Goal: Information Seeking & Learning: Learn about a topic

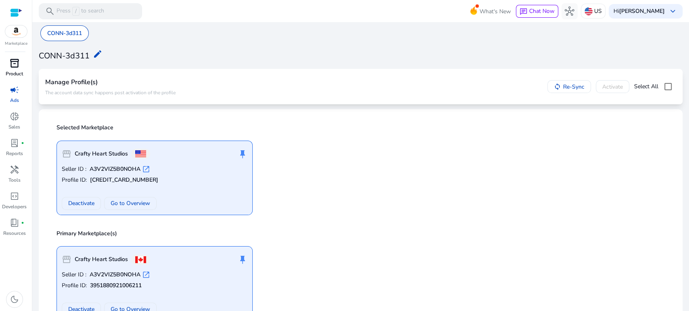
click at [14, 71] on p "Product" at bounding box center [14, 73] width 17 height 7
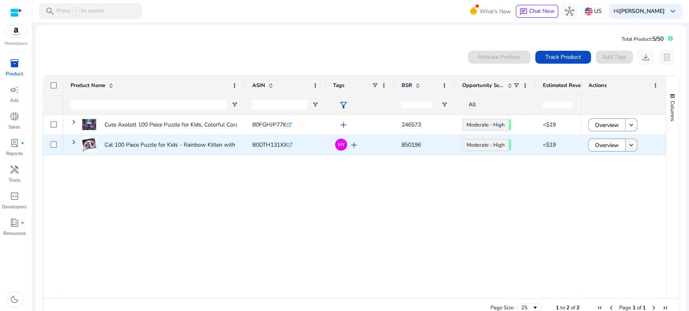
click at [627, 145] on mat-icon "keyboard_arrow_down" at bounding box center [630, 145] width 7 height 7
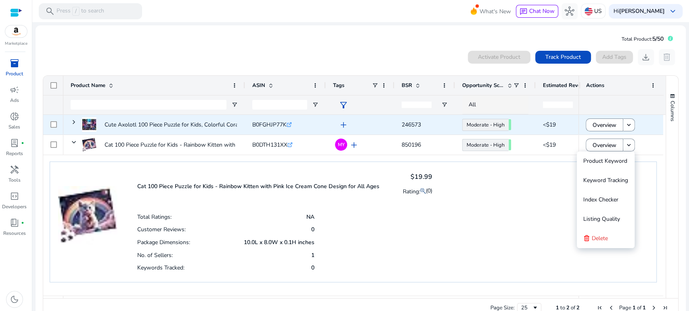
click at [400, 123] on div "246573" at bounding box center [424, 125] width 61 height 20
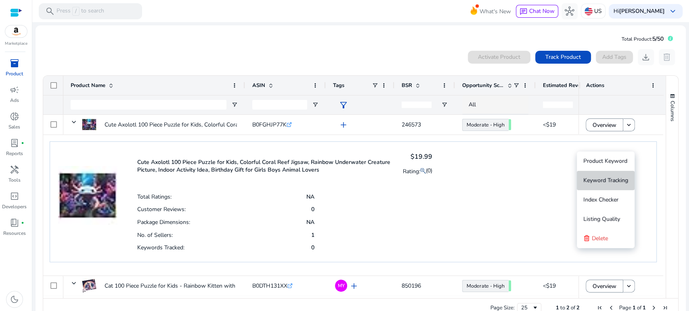
click at [595, 179] on span "Keyword Tracking" at bounding box center [605, 181] width 45 height 8
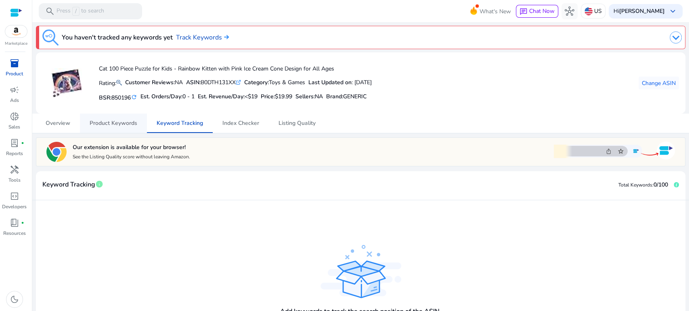
click at [100, 124] on span "Product Keywords" at bounding box center [114, 124] width 48 height 6
click at [654, 82] on span "Change ASIN" at bounding box center [658, 83] width 34 height 8
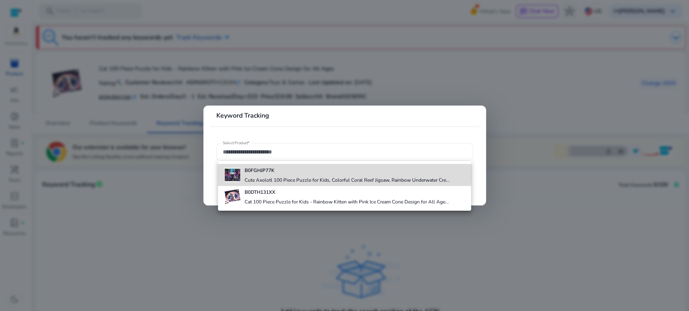
click at [273, 172] on b "B0FGHJP77K" at bounding box center [259, 170] width 30 height 6
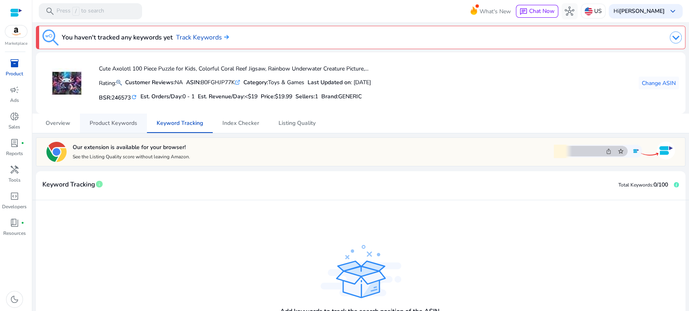
click at [119, 121] on span "Product Keywords" at bounding box center [114, 124] width 48 height 6
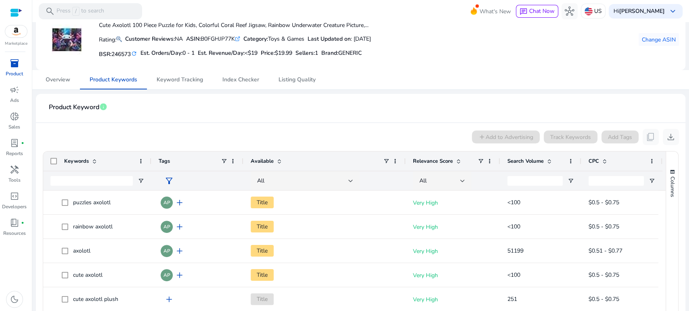
scroll to position [134, 0]
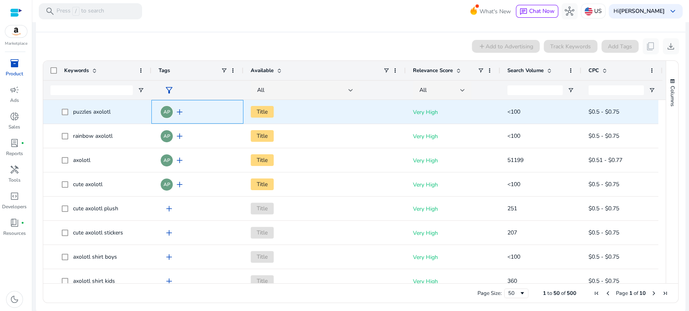
click at [151, 113] on div "AP add" at bounding box center [197, 112] width 92 height 24
click at [178, 111] on span "add" at bounding box center [180, 112] width 10 height 10
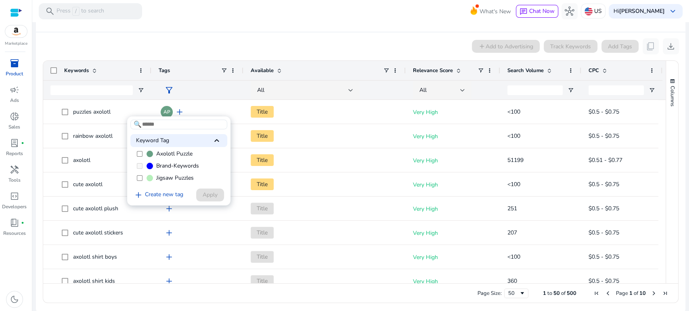
click at [158, 111] on div at bounding box center [344, 155] width 689 height 311
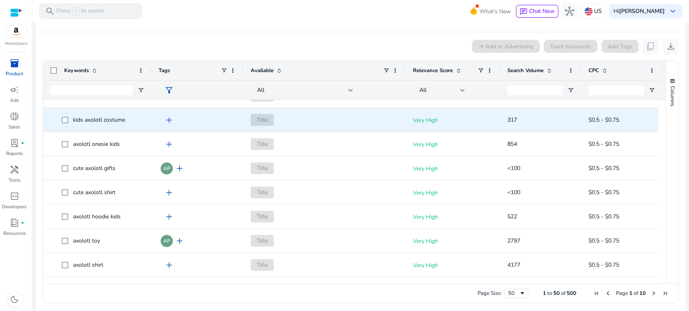
scroll to position [0, 0]
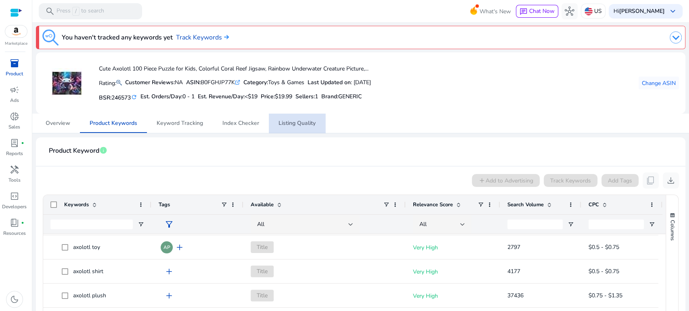
click at [307, 123] on span "Listing Quality" at bounding box center [296, 124] width 37 height 6
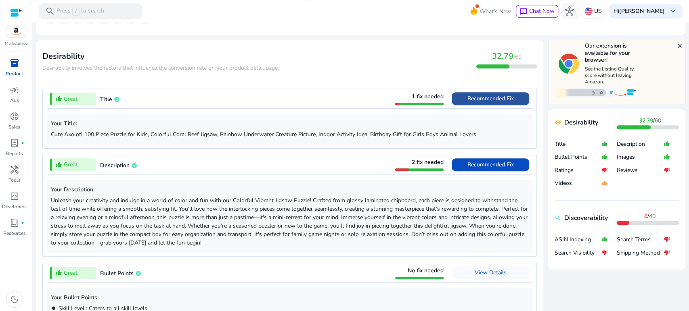
click at [468, 98] on span "Recommended Fix" at bounding box center [490, 99] width 46 height 8
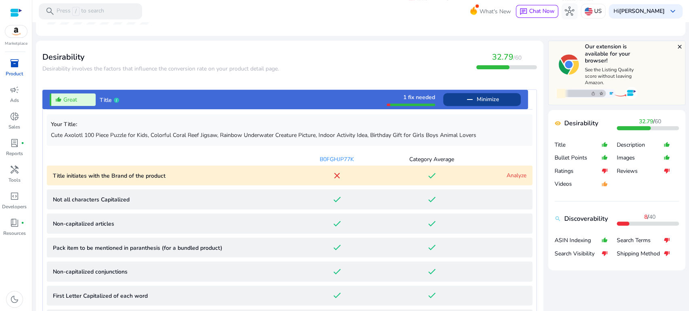
click at [476, 98] on span "Minimize" at bounding box center [487, 99] width 22 height 13
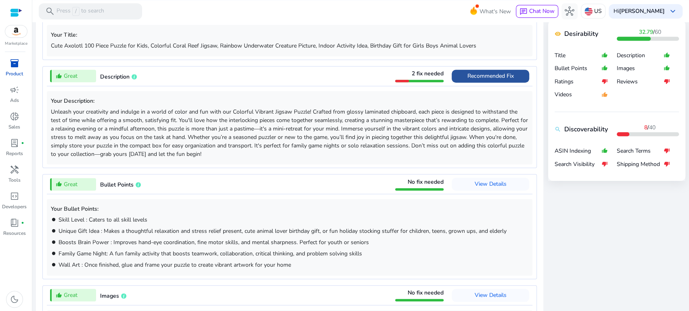
click at [468, 73] on span "Recommended Fix" at bounding box center [490, 76] width 46 height 8
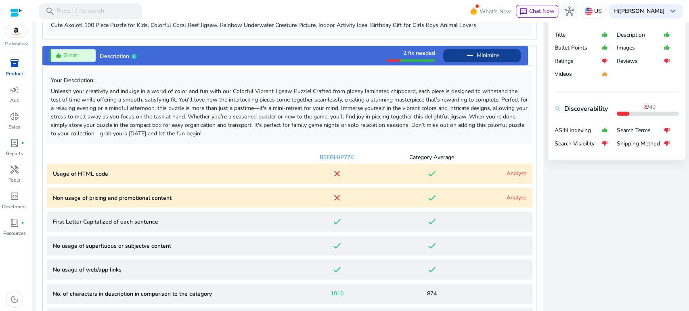
click at [507, 196] on link "Analyze" at bounding box center [516, 198] width 20 height 8
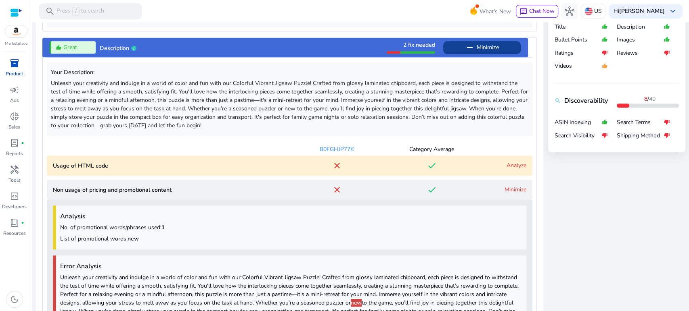
click at [510, 186] on link "Minimize" at bounding box center [515, 190] width 22 height 8
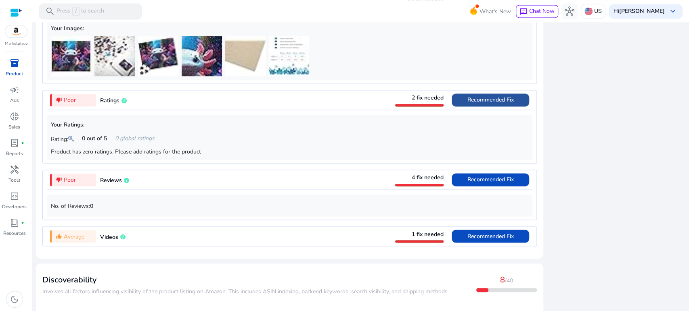
click at [467, 104] on span "Recommended Fix" at bounding box center [490, 100] width 46 height 8
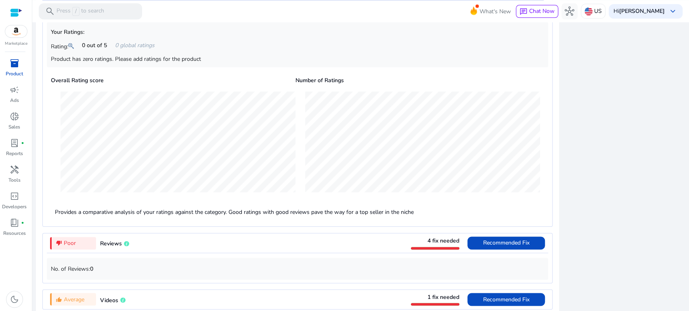
click at [160, 53] on div "Rating: 0 out of 5 0 global ratings" at bounding box center [297, 45] width 493 height 15
click at [170, 63] on div "Product has zero ratings. Please add ratings for the product" at bounding box center [297, 59] width 493 height 8
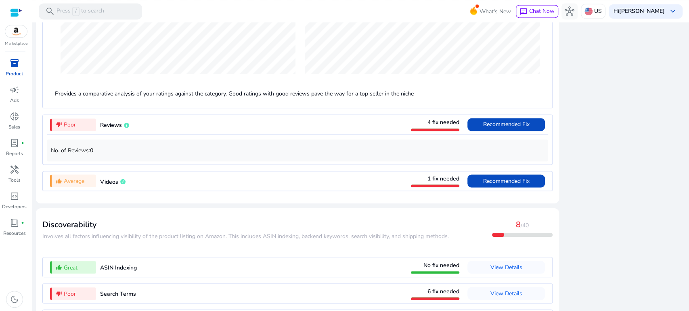
scroll to position [877, 0]
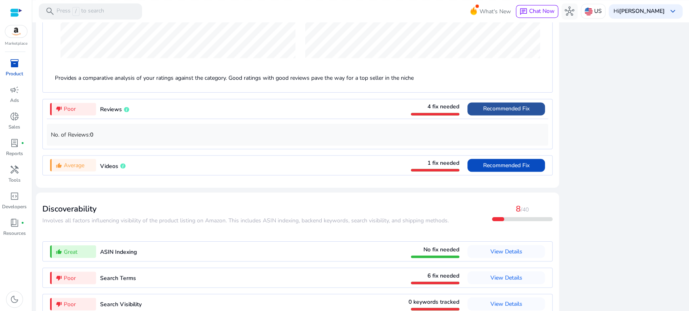
click at [498, 109] on span "Recommended Fix" at bounding box center [506, 109] width 46 height 8
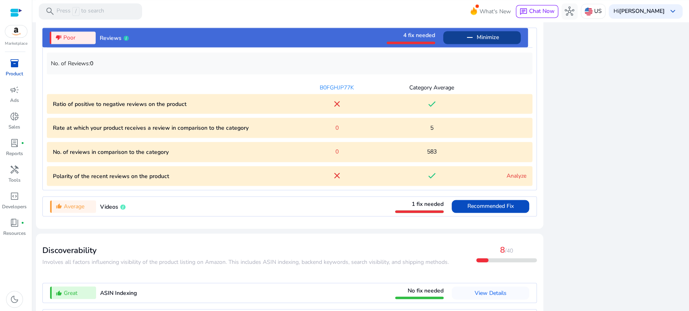
scroll to position [780, 0]
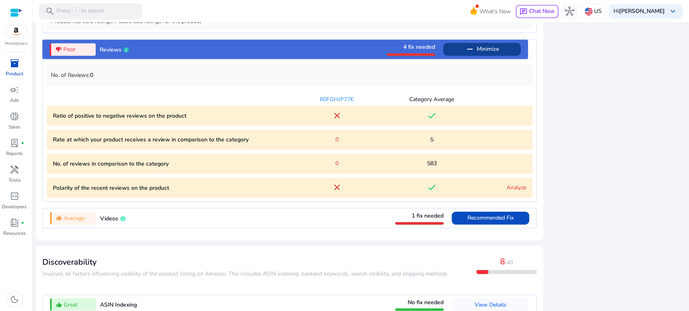
click at [506, 190] on link "Analyze" at bounding box center [516, 188] width 20 height 8
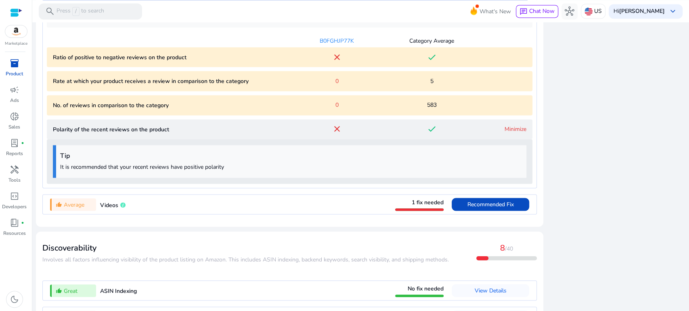
scroll to position [791, 0]
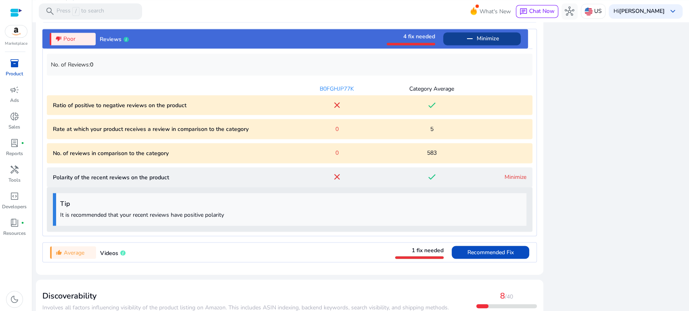
click at [427, 106] on mat-icon "done" at bounding box center [431, 105] width 10 height 10
click at [512, 180] on link "Minimize" at bounding box center [515, 177] width 22 height 8
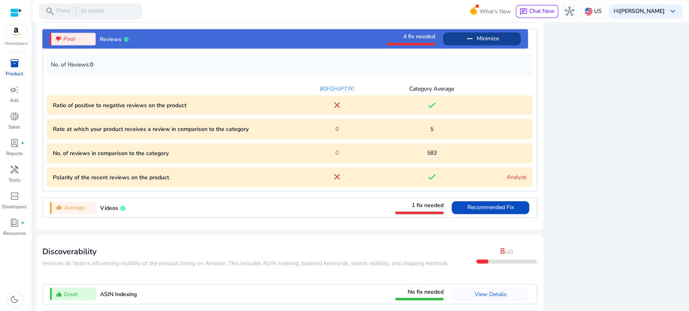
click at [336, 107] on mat-icon "close" at bounding box center [337, 105] width 10 height 10
click at [336, 90] on div "B0FGHJP77K" at bounding box center [337, 89] width 95 height 8
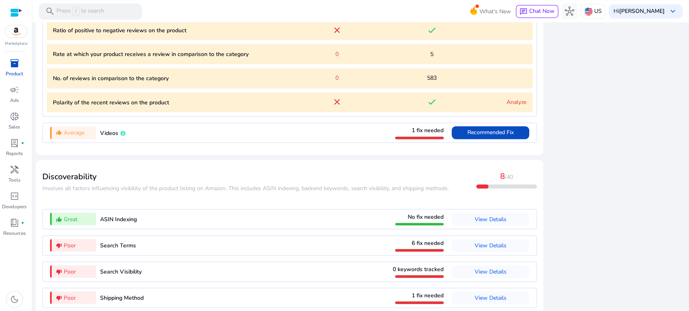
scroll to position [880, 0]
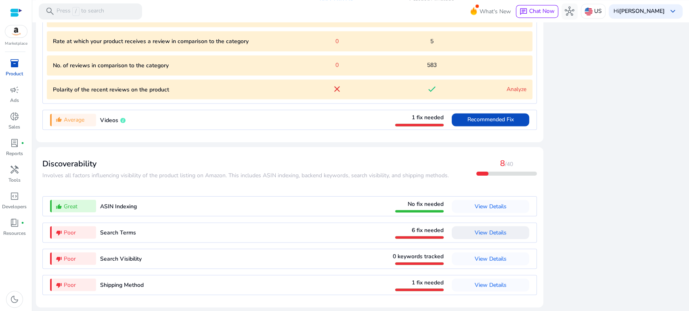
click at [489, 233] on span "View Details" at bounding box center [490, 233] width 32 height 8
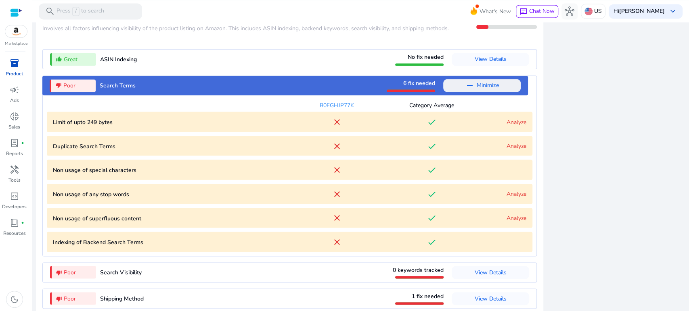
scroll to position [928, 0]
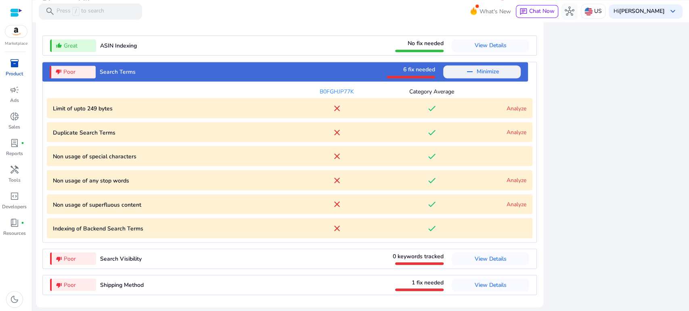
click at [511, 107] on link "Analyze" at bounding box center [516, 108] width 20 height 8
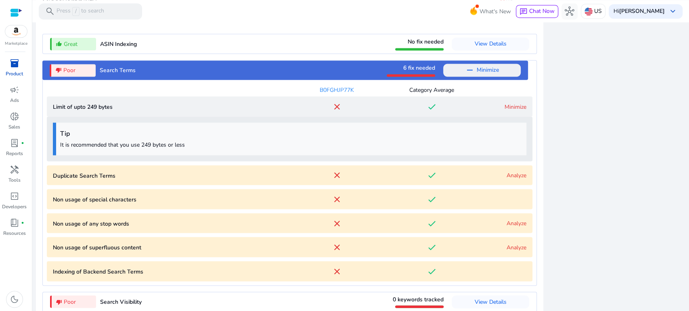
click at [510, 107] on link "Minimize" at bounding box center [515, 107] width 22 height 8
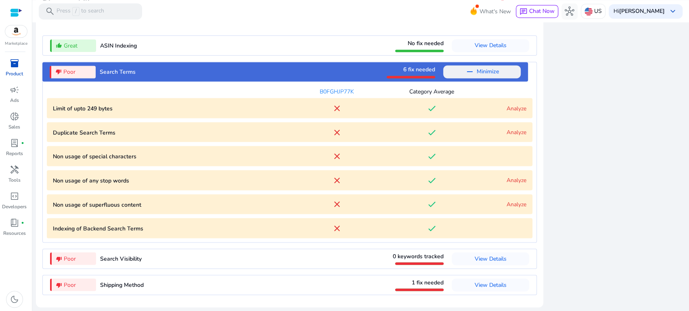
click at [511, 127] on Terms "Duplicate Search Terms close done Analyze" at bounding box center [289, 132] width 485 height 20
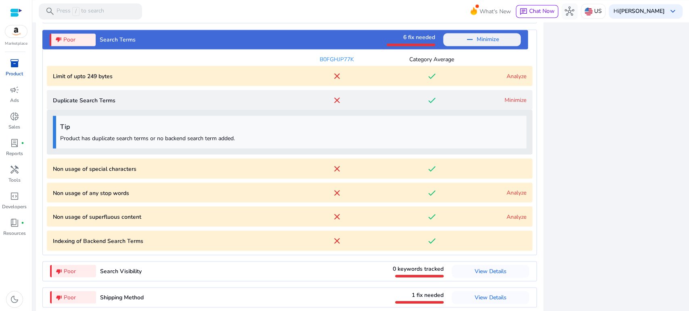
scroll to position [927, 0]
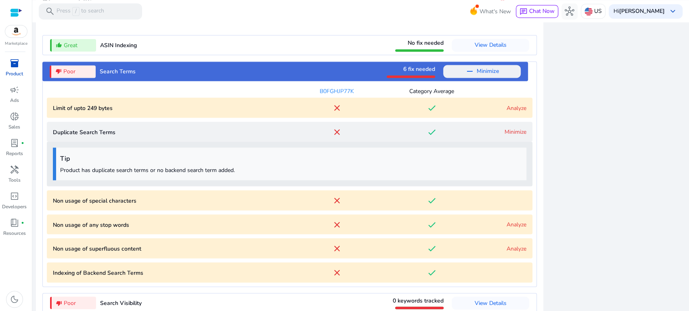
click at [505, 134] on link "Minimize" at bounding box center [515, 132] width 22 height 8
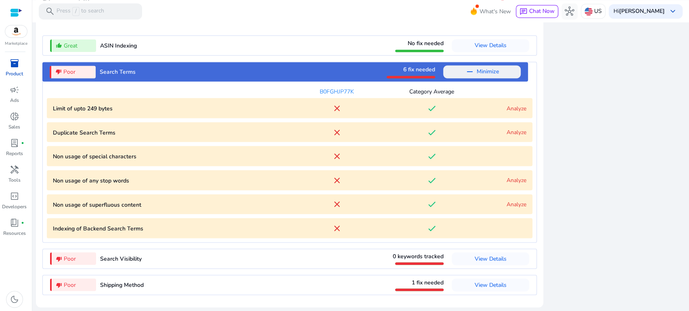
click at [516, 178] on link "Analyze" at bounding box center [516, 180] width 20 height 8
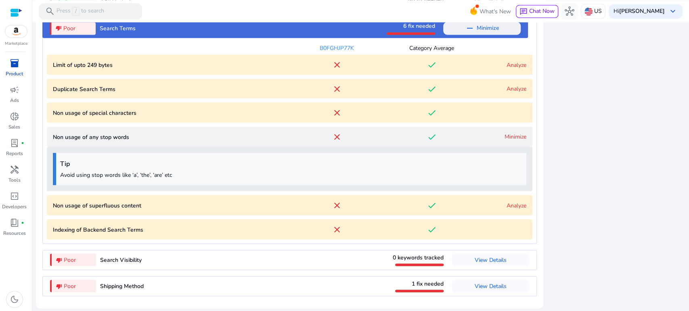
scroll to position [973, 0]
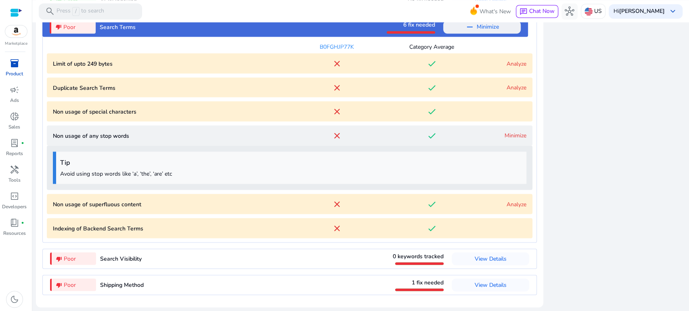
click at [516, 136] on link "Minimize" at bounding box center [515, 136] width 22 height 8
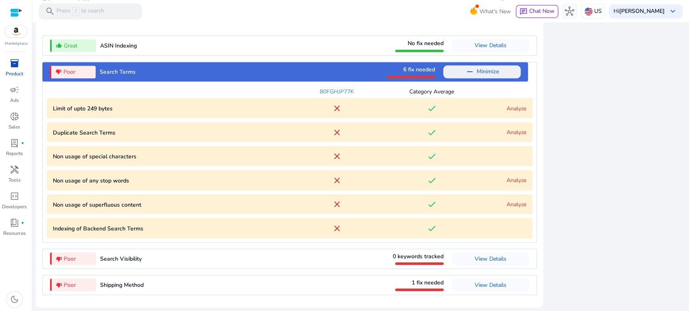
scroll to position [928, 0]
click at [509, 203] on link "Analyze" at bounding box center [516, 204] width 20 height 8
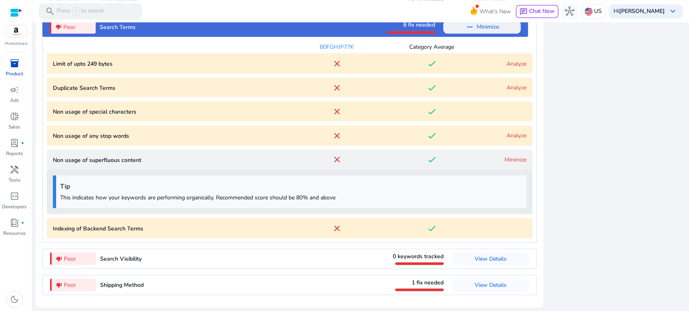
click at [505, 159] on link "Minimize" at bounding box center [515, 160] width 22 height 8
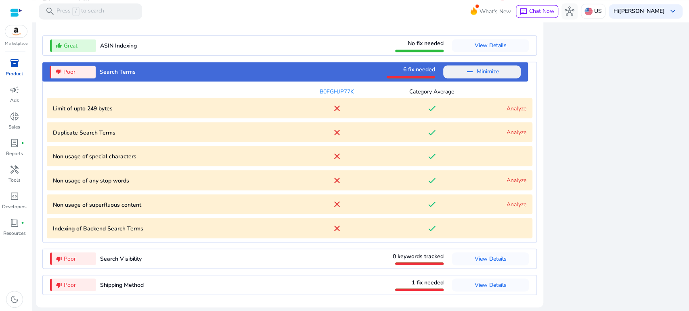
click at [509, 204] on link "Analyze" at bounding box center [516, 204] width 20 height 8
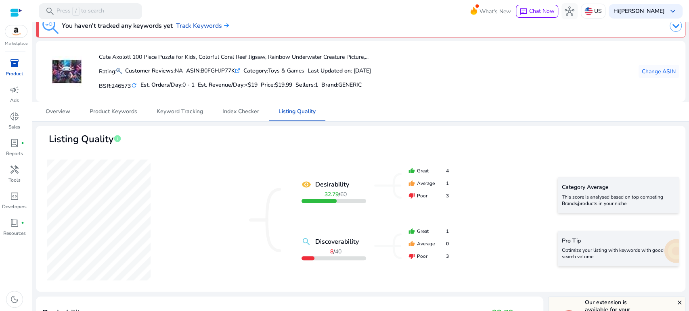
scroll to position [0, 0]
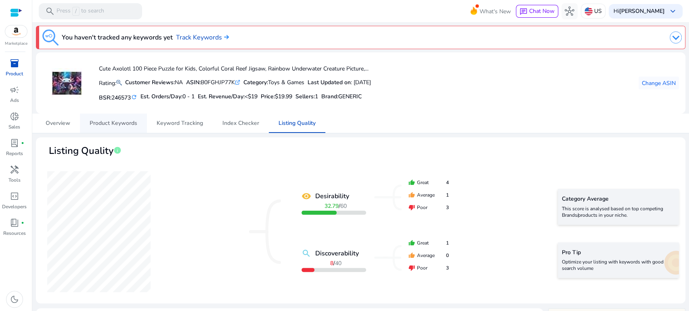
click at [113, 124] on span "Product Keywords" at bounding box center [114, 124] width 48 height 6
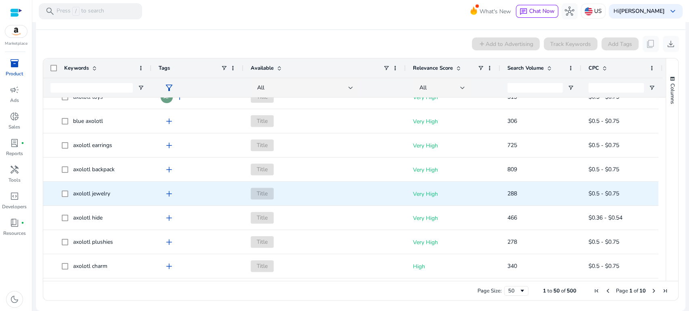
scroll to position [493, 0]
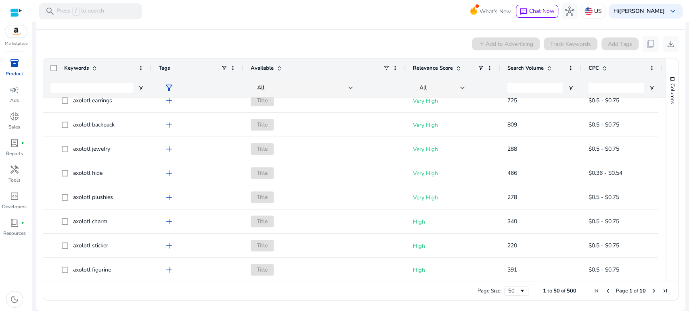
click at [526, 69] on span "Search Volume" at bounding box center [525, 68] width 36 height 7
click at [540, 66] on span "Search Volume" at bounding box center [525, 68] width 36 height 7
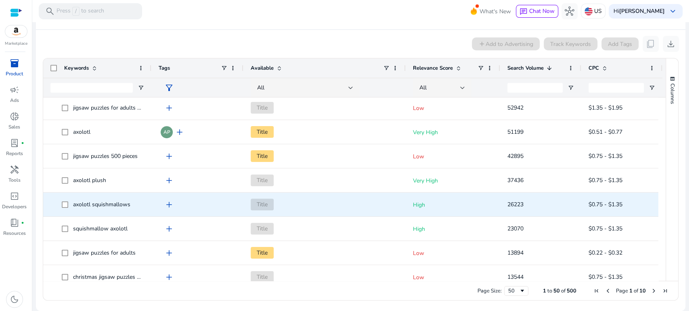
scroll to position [77, 0]
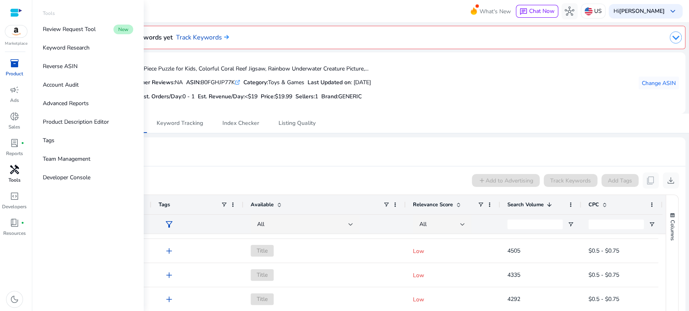
click at [18, 173] on span "handyman" at bounding box center [15, 170] width 10 height 10
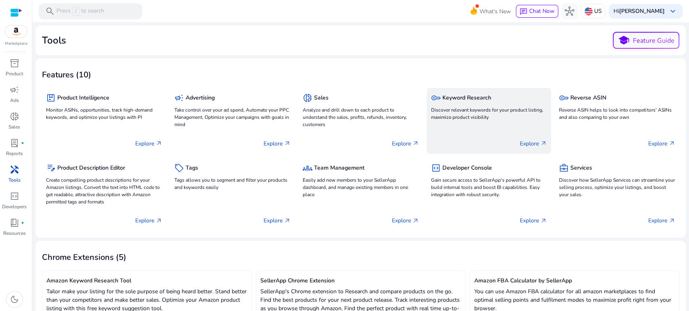
click at [455, 110] on p "Discover relevant keywords for your product listing, maximize product visibility" at bounding box center [488, 113] width 116 height 15
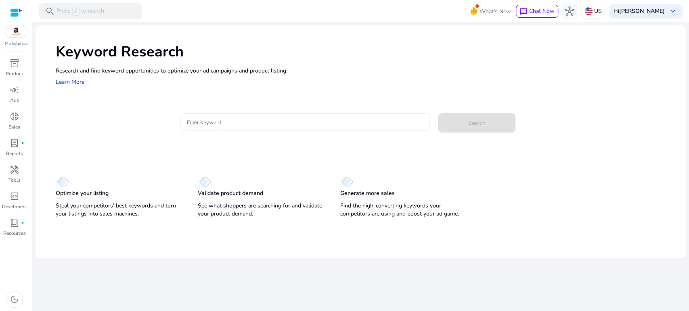
click at [224, 121] on input "Enter Keyword" at bounding box center [305, 122] width 236 height 9
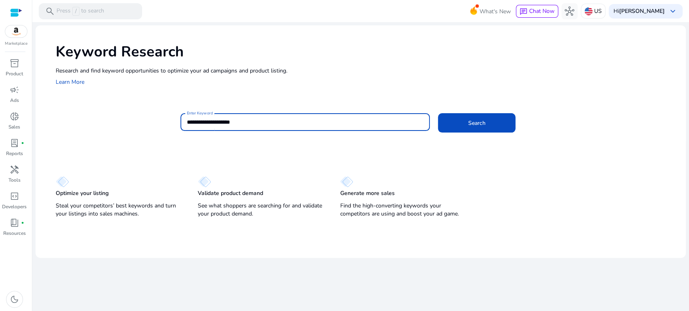
click at [187, 119] on input "**********" at bounding box center [305, 122] width 236 height 9
type input "**********"
click at [438, 113] on button "Search" at bounding box center [476, 122] width 77 height 19
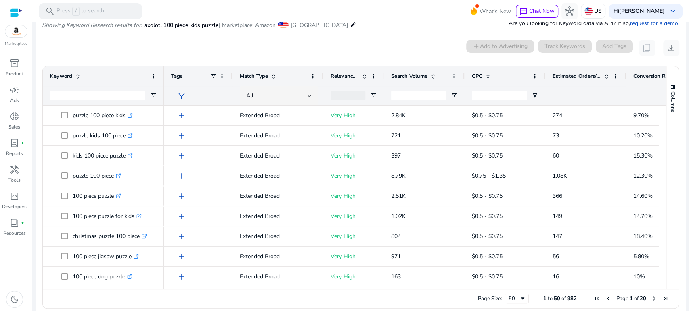
click at [576, 74] on span "Estimated Orders/Month" at bounding box center [576, 76] width 48 height 7
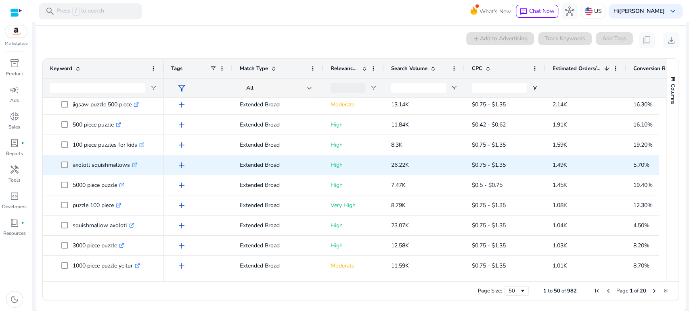
scroll to position [90, 0]
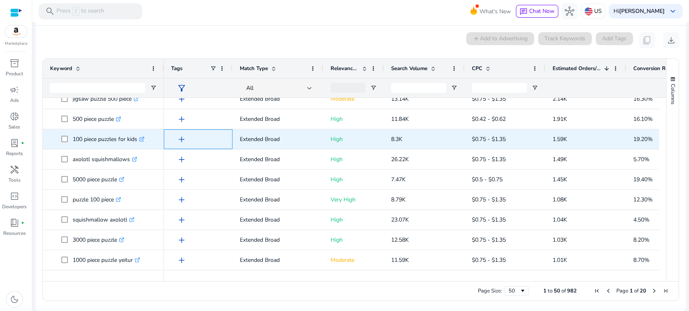
click at [182, 139] on span "add" at bounding box center [182, 140] width 10 height 10
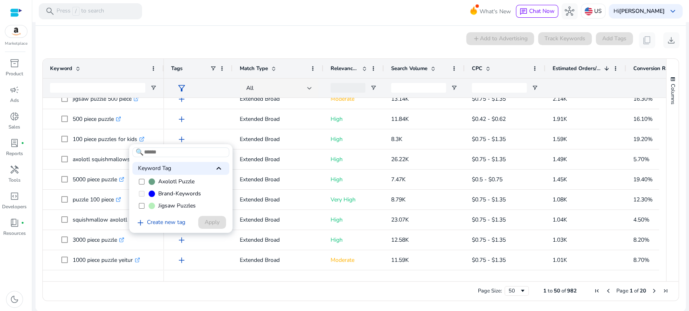
click at [173, 152] on input at bounding box center [180, 153] width 97 height 10
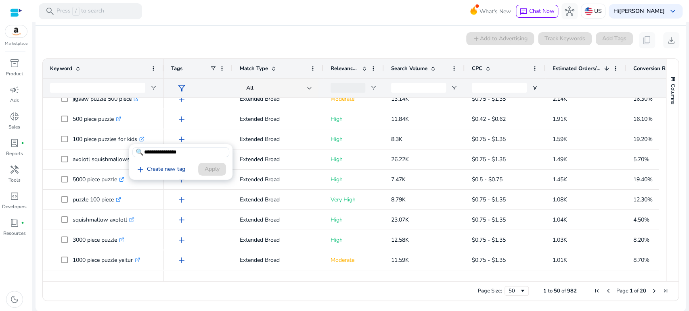
type input "**********"
click at [166, 170] on link "add Create new tag" at bounding box center [160, 170] width 56 height 10
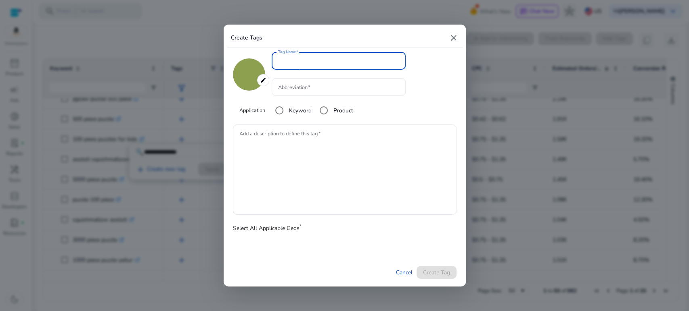
type input "*******"
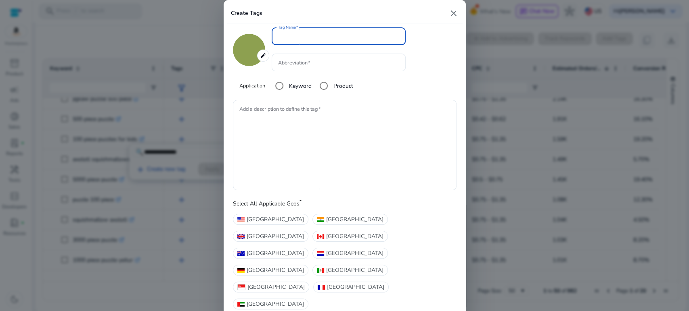
click at [289, 41] on input "Tag Name" at bounding box center [338, 36] width 121 height 9
type input "**********"
click at [286, 67] on input "Abbreviation" at bounding box center [338, 62] width 121 height 9
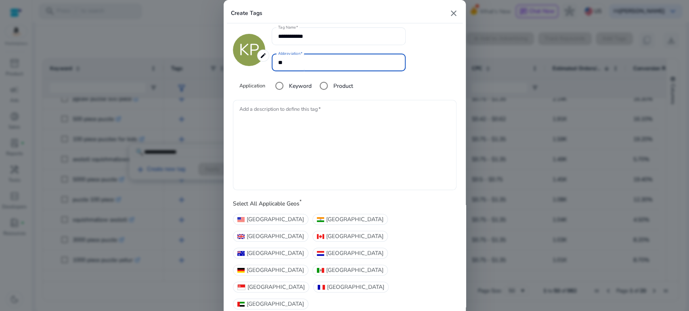
type input "**"
click at [300, 133] on textarea "Add a description to define this tag" at bounding box center [344, 145] width 211 height 82
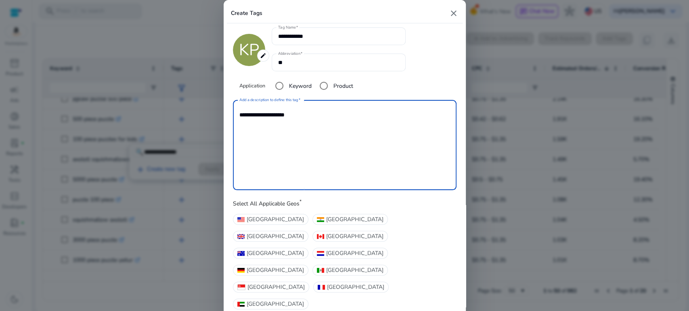
type textarea "**********"
click at [448, 218] on div "Select All Applicable Geos * [GEOGRAPHIC_DATA] [GEOGRAPHIC_DATA] [GEOGRAPHIC_DA…" at bounding box center [344, 253] width 223 height 111
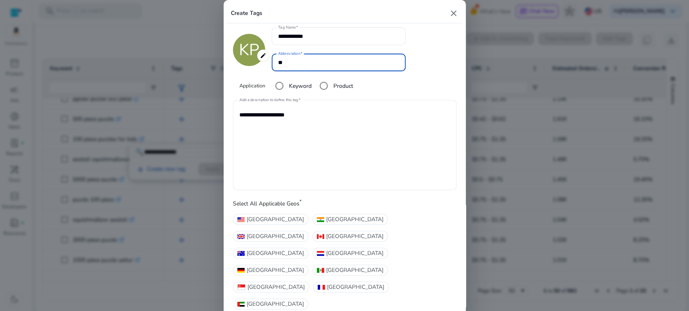
click at [309, 67] on input "**" at bounding box center [338, 62] width 121 height 9
click at [319, 41] on input "**********" at bounding box center [338, 36] width 121 height 9
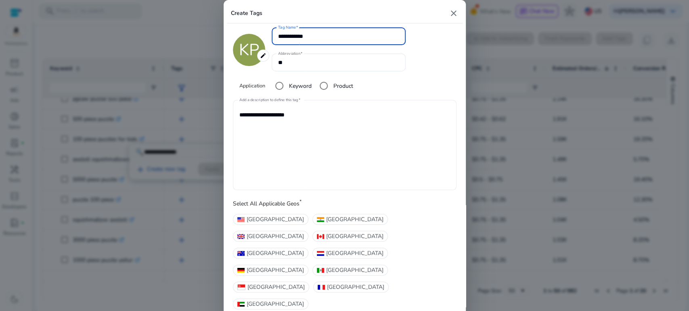
click at [328, 138] on textarea "**********" at bounding box center [344, 145] width 211 height 82
click at [263, 224] on span "[GEOGRAPHIC_DATA]" at bounding box center [274, 219] width 57 height 8
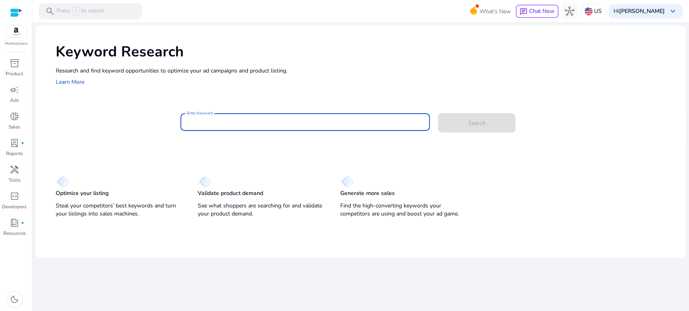
click at [212, 122] on input "Enter Keyword" at bounding box center [305, 122] width 236 height 9
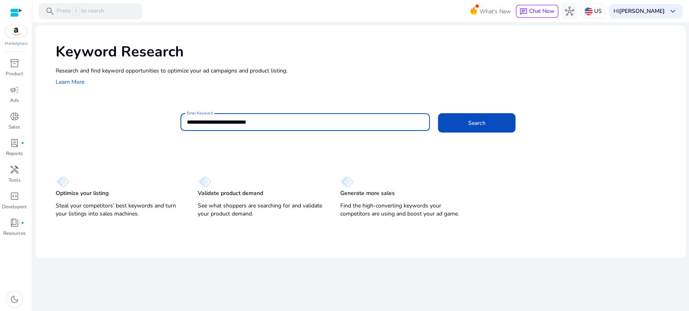
click at [438, 113] on button "Search" at bounding box center [476, 122] width 77 height 19
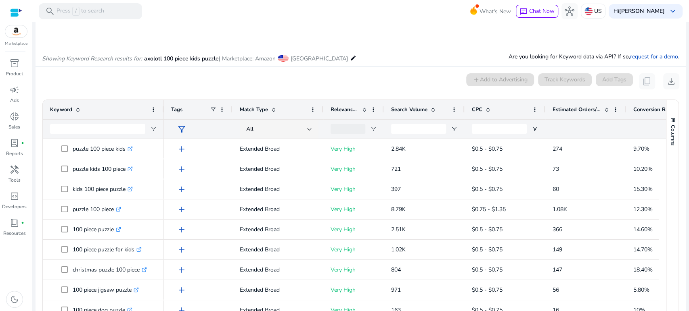
scroll to position [69, 0]
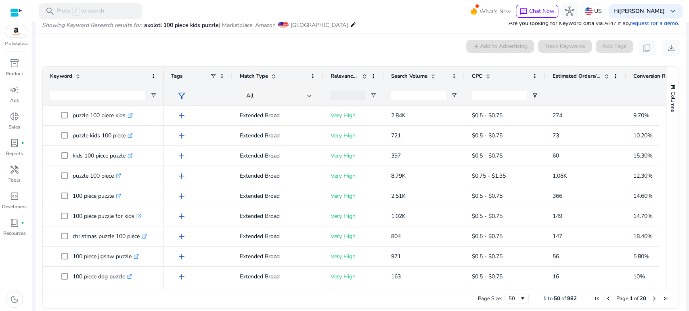
click at [563, 76] on span "Estimated Orders/Month" at bounding box center [576, 76] width 48 height 7
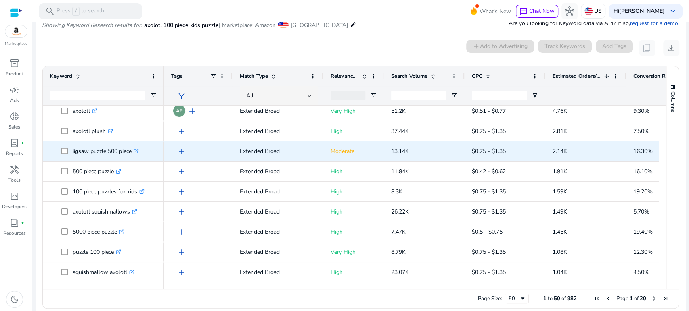
scroll to position [45, 0]
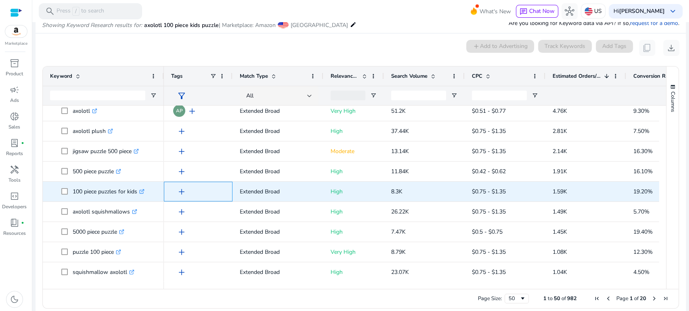
click at [181, 191] on span "add" at bounding box center [182, 192] width 10 height 10
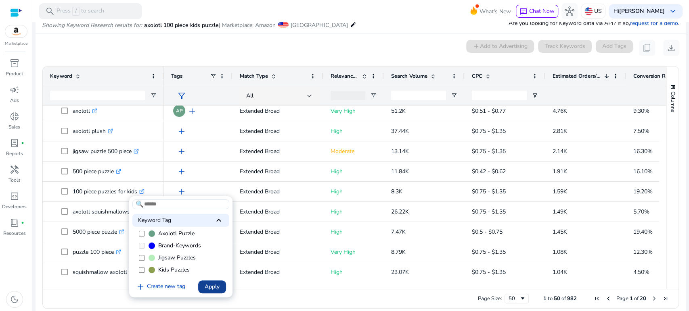
click at [215, 285] on span "Apply" at bounding box center [212, 287] width 15 height 8
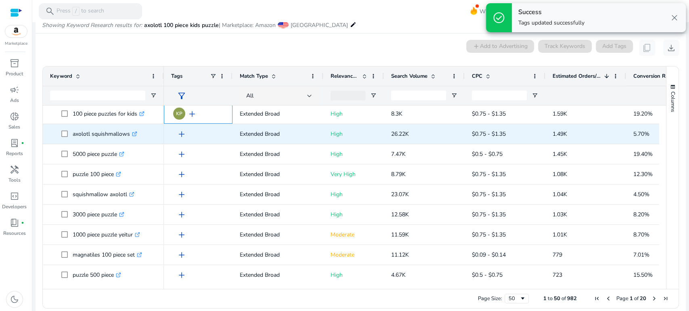
scroll to position [134, 0]
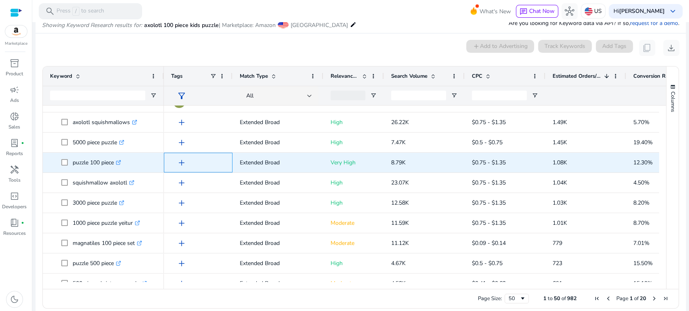
click at [180, 161] on span "add" at bounding box center [182, 163] width 10 height 10
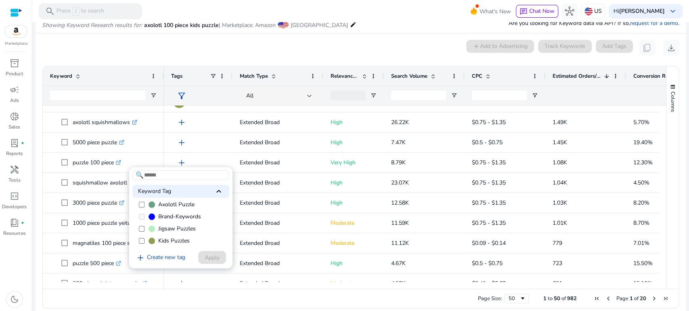
click at [170, 240] on span "Kids Puzzles" at bounding box center [173, 241] width 31 height 8
click at [213, 256] on span "Apply" at bounding box center [212, 258] width 15 height 8
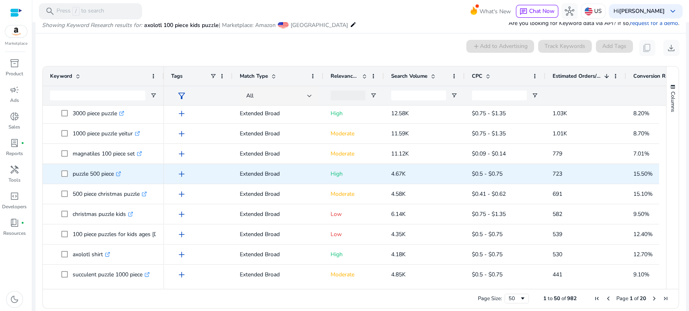
scroll to position [269, 0]
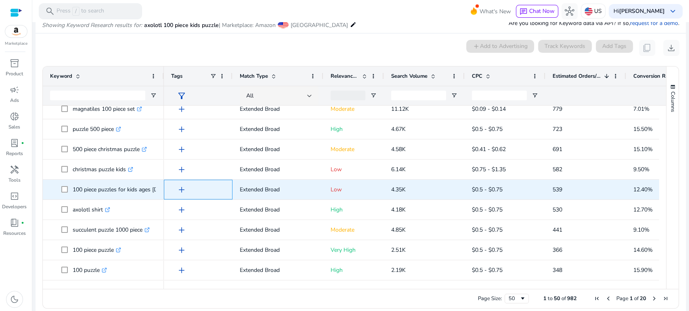
click at [181, 189] on span "add" at bounding box center [182, 190] width 10 height 10
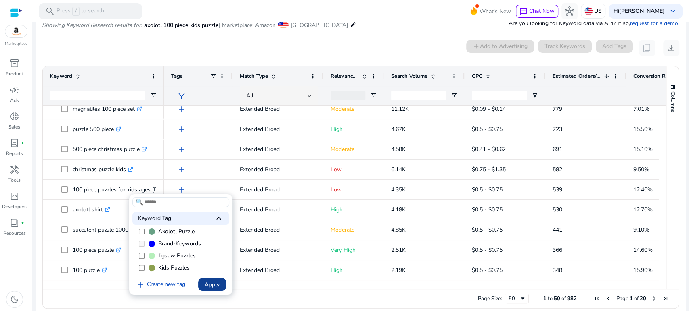
click at [208, 282] on span "Apply" at bounding box center [212, 285] width 15 height 8
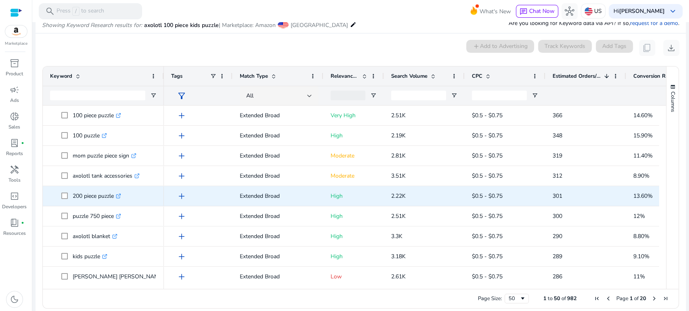
scroll to position [358, 0]
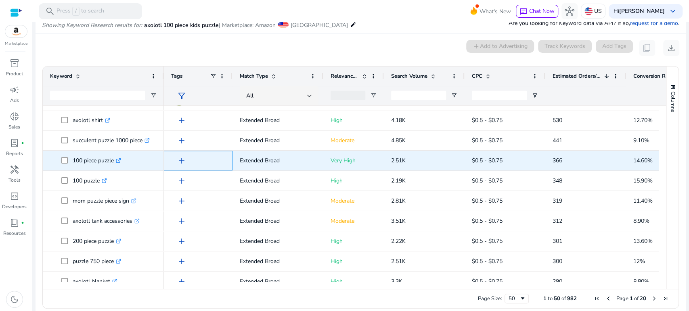
click at [181, 161] on span "add" at bounding box center [182, 161] width 10 height 10
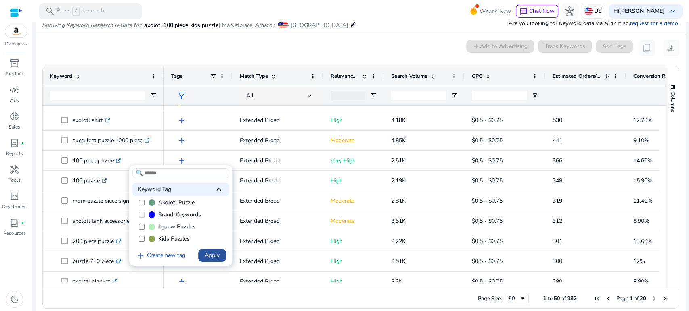
click at [213, 254] on span "Apply" at bounding box center [212, 255] width 15 height 8
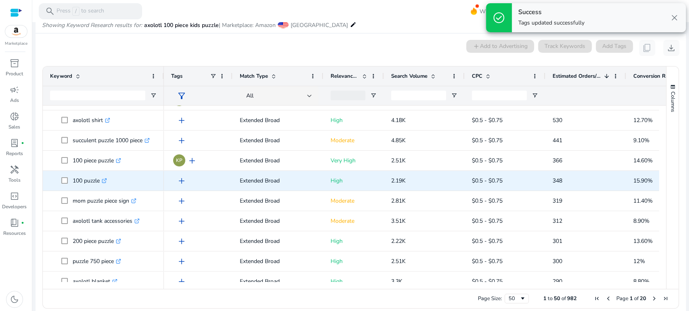
click at [182, 180] on span "add" at bounding box center [182, 181] width 10 height 10
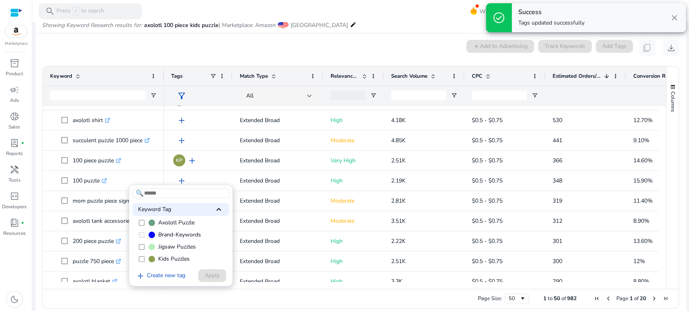
click at [167, 257] on span "Kids Puzzles" at bounding box center [173, 259] width 31 height 8
click at [215, 272] on span "Apply" at bounding box center [212, 275] width 15 height 8
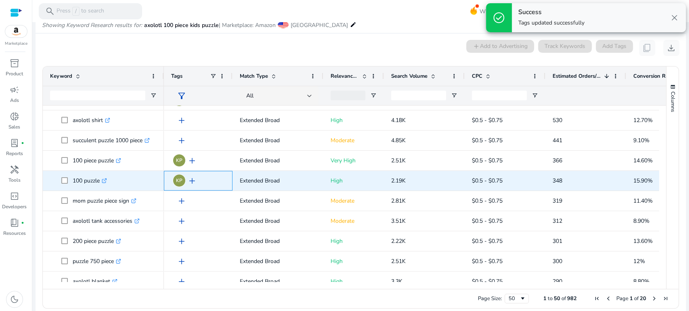
scroll to position [0, 0]
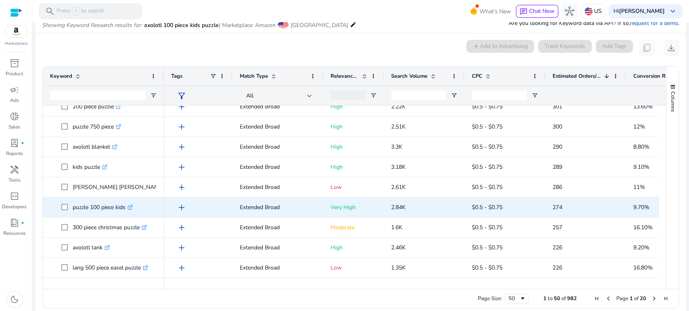
click at [178, 205] on span "add" at bounding box center [182, 208] width 10 height 10
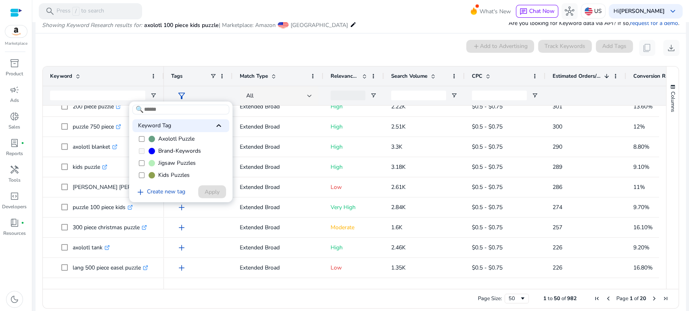
click at [159, 176] on span "Kids Puzzles" at bounding box center [173, 175] width 31 height 8
click at [208, 193] on span "Apply" at bounding box center [212, 192] width 15 height 8
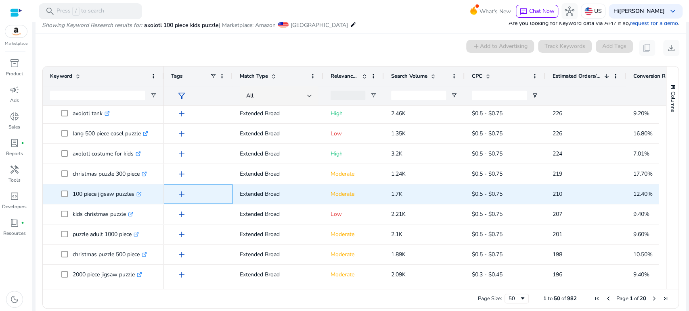
click at [181, 194] on span "add" at bounding box center [182, 195] width 10 height 10
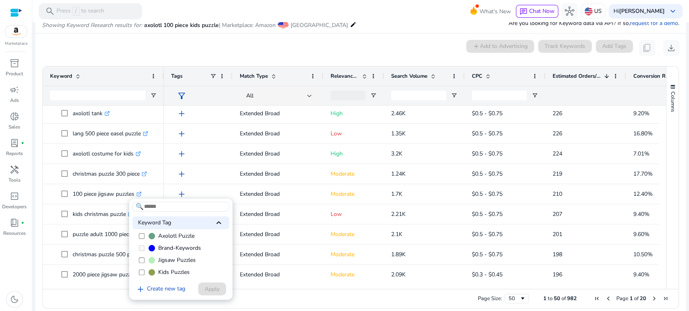
click at [175, 269] on span "Kids Puzzles" at bounding box center [173, 273] width 31 height 8
click at [207, 287] on span "Apply" at bounding box center [212, 289] width 15 height 8
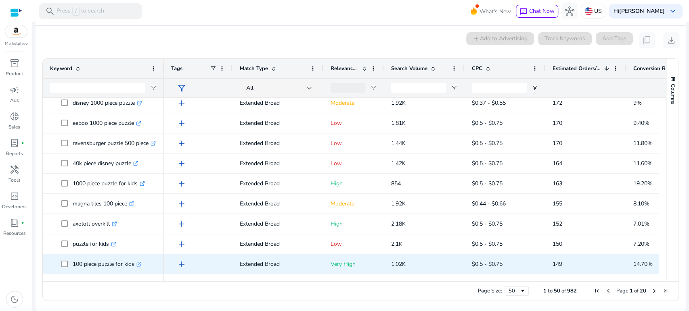
click at [182, 263] on span "add" at bounding box center [182, 265] width 10 height 10
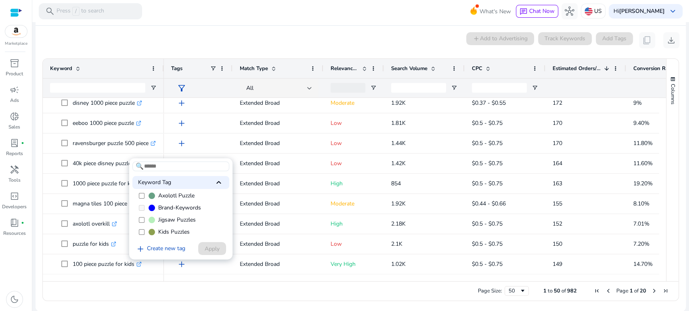
click at [175, 228] on span "Kids Puzzles" at bounding box center [173, 232] width 31 height 8
click at [213, 248] on span "Apply" at bounding box center [212, 249] width 15 height 8
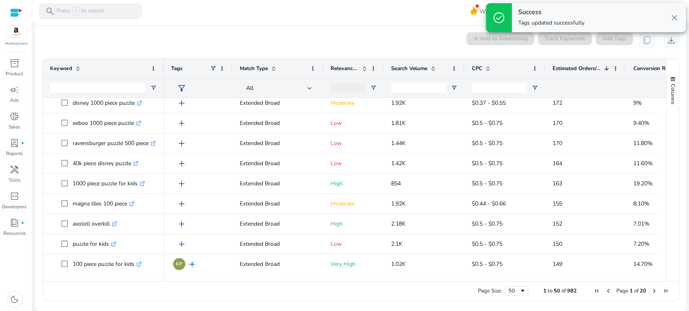
click at [345, 68] on span "Relevance Score" at bounding box center [344, 68] width 28 height 7
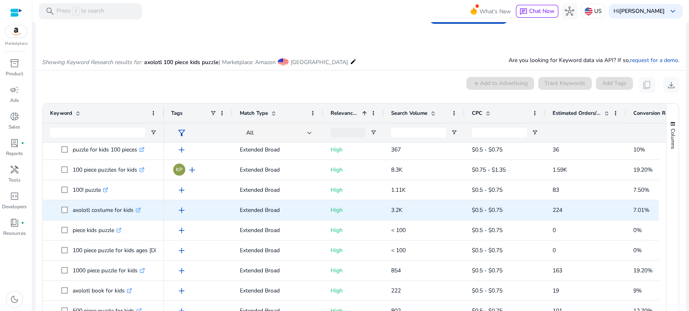
scroll to position [90, 0]
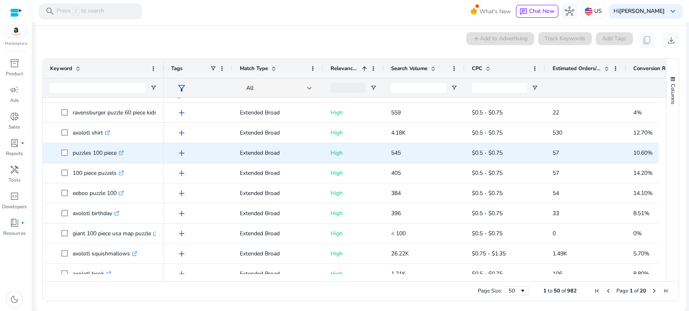
click at [180, 153] on span "add" at bounding box center [182, 153] width 10 height 10
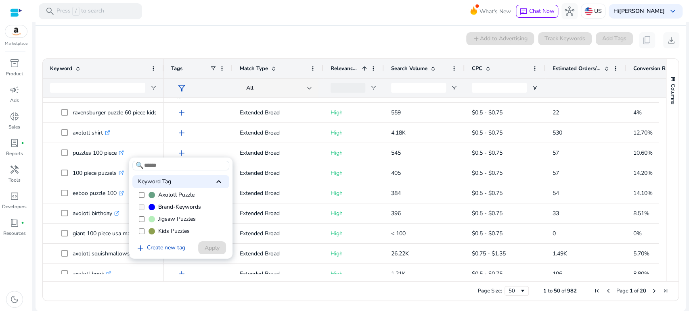
click at [149, 228] on label "Kids Puzzles" at bounding box center [180, 231] width 97 height 12
click at [211, 248] on span "Apply" at bounding box center [212, 248] width 15 height 8
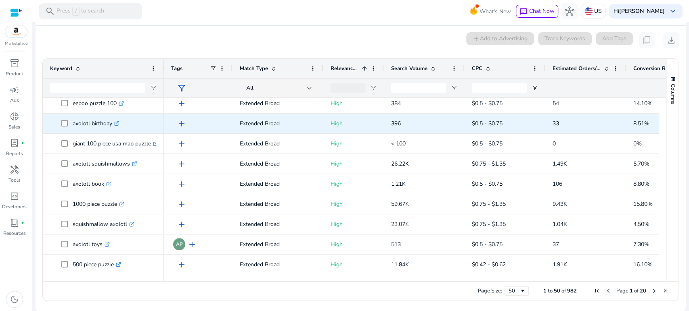
click at [183, 125] on span "add" at bounding box center [182, 124] width 10 height 10
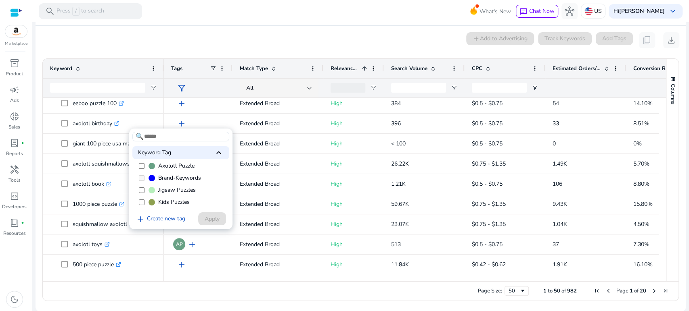
click at [177, 200] on span "Kids Puzzles" at bounding box center [173, 202] width 31 height 8
click at [203, 216] on span at bounding box center [212, 218] width 28 height 19
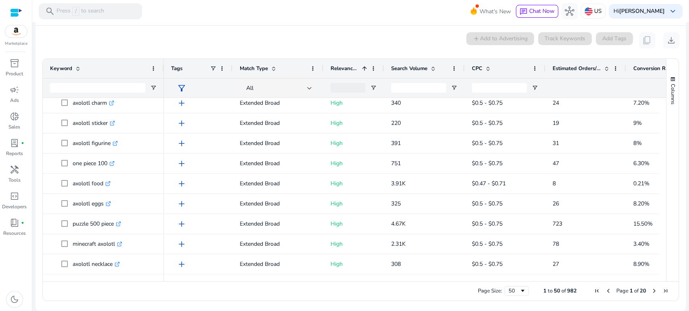
click at [642, 67] on span "Conversion Rate" at bounding box center [653, 68] width 40 height 7
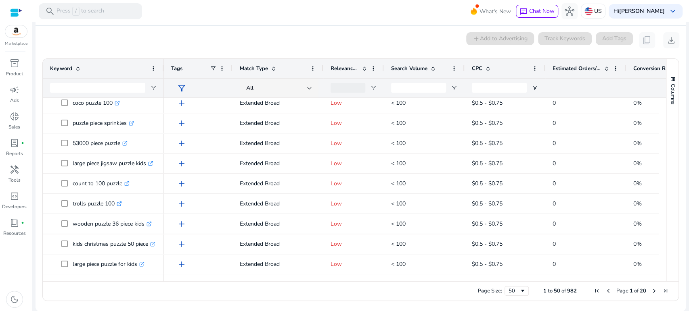
click at [642, 67] on span "Conversion Rate" at bounding box center [653, 68] width 40 height 7
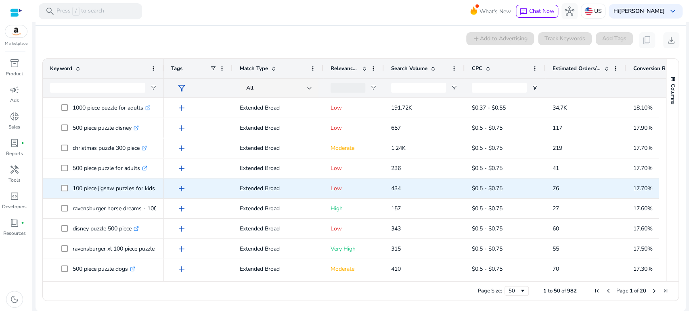
click at [180, 187] on span "add" at bounding box center [182, 189] width 10 height 10
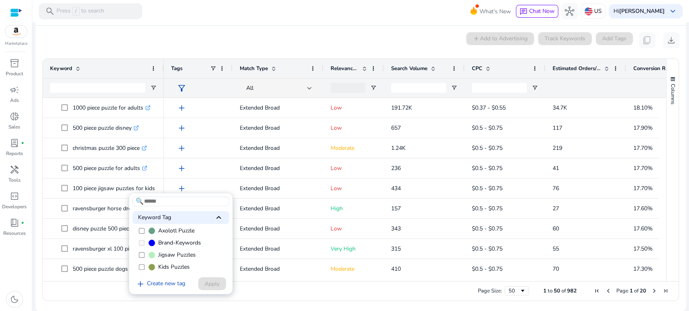
click at [165, 265] on span "Kids Puzzles" at bounding box center [173, 267] width 31 height 8
click at [209, 284] on span "Apply" at bounding box center [212, 284] width 15 height 8
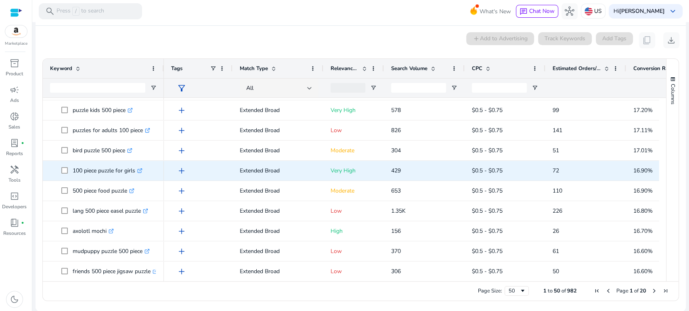
click at [179, 169] on span "add" at bounding box center [182, 171] width 10 height 10
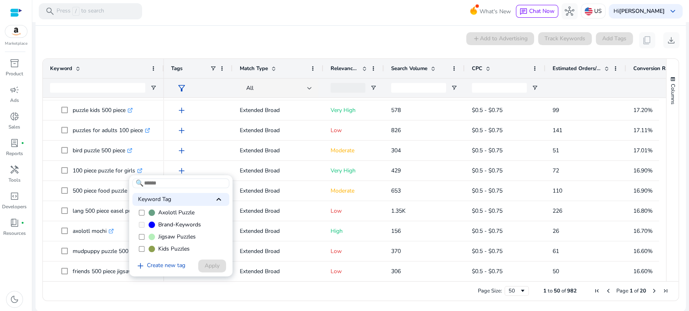
click at [173, 249] on span "Kids Puzzles" at bounding box center [173, 249] width 31 height 8
click at [209, 265] on span "Apply" at bounding box center [212, 266] width 15 height 8
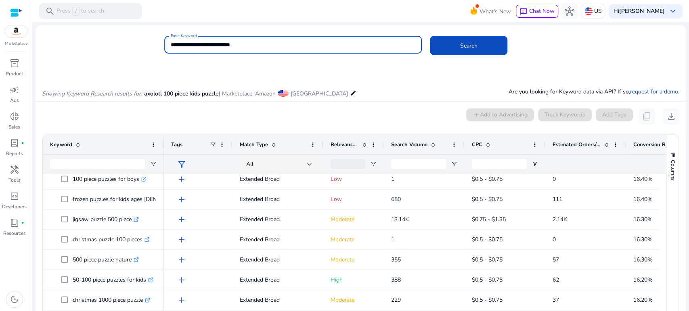
drag, startPoint x: 189, startPoint y: 42, endPoint x: 284, endPoint y: 43, distance: 95.2
click at [284, 43] on input "**********" at bounding box center [293, 44] width 244 height 9
type input "**********"
click at [430, 36] on button "Search" at bounding box center [468, 45] width 77 height 19
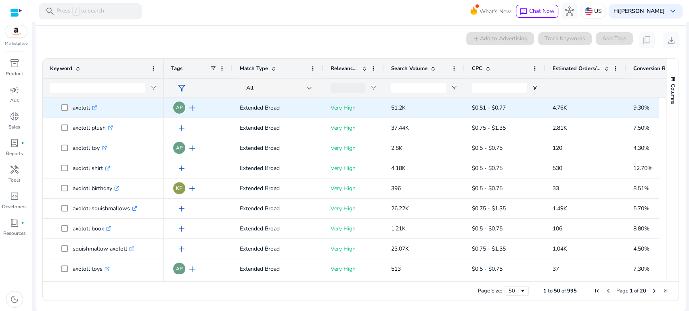
scroll to position [69, 0]
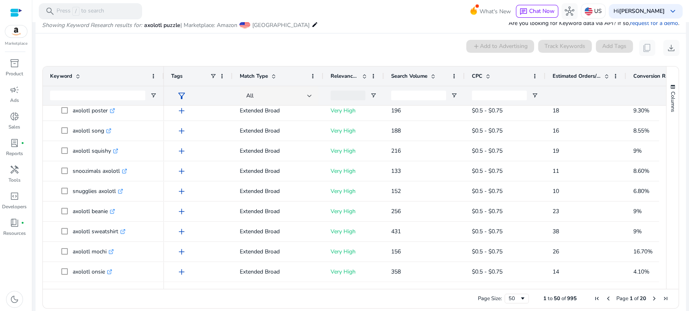
click at [572, 73] on span "Estimated Orders/Month" at bounding box center [576, 76] width 48 height 7
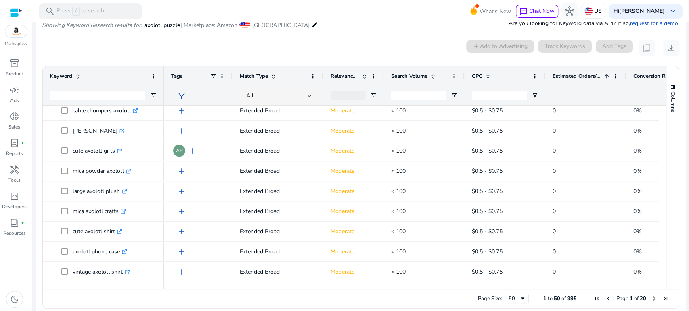
click at [572, 73] on span "Estimated Orders/Month" at bounding box center [576, 76] width 48 height 7
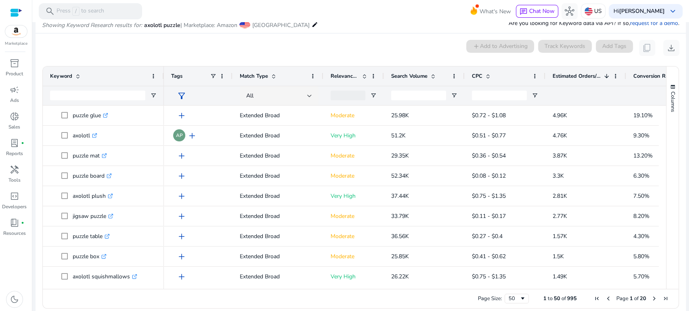
click at [236, 49] on div "0 keyword(s) selected add Add to Advertising Track Keywords Add Tags content_co…" at bounding box center [360, 48] width 637 height 16
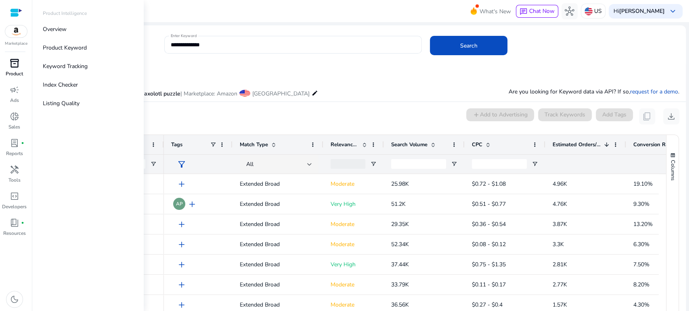
click at [16, 64] on span "inventory_2" at bounding box center [15, 63] width 10 height 10
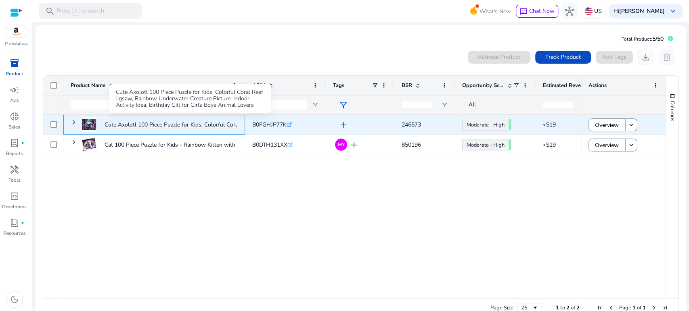
click at [217, 122] on p "Cute Axolotl 100 Piece Puzzle for Kids, Colorful Coral Reef Jigsaw,..." at bounding box center [189, 125] width 171 height 17
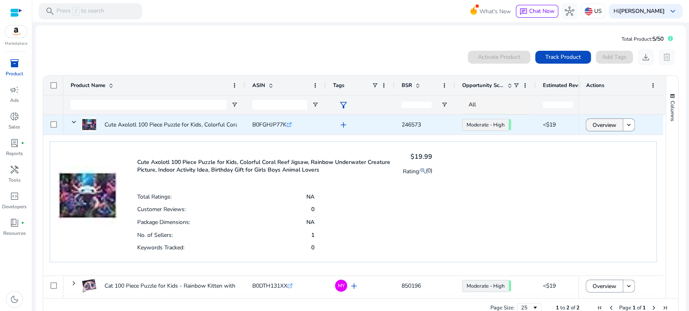
click at [604, 125] on span "Overview" at bounding box center [604, 125] width 24 height 17
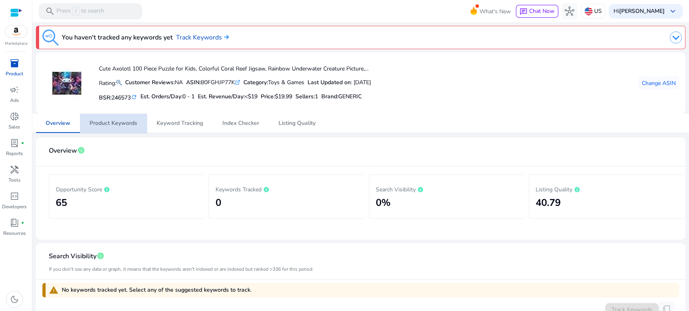
click at [104, 126] on span "Product Keywords" at bounding box center [114, 124] width 48 height 6
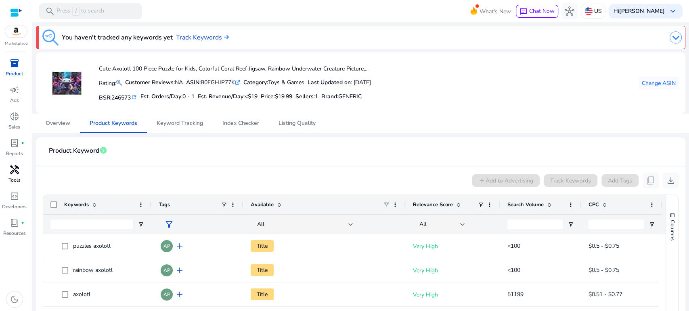
click at [17, 171] on span "handyman" at bounding box center [15, 170] width 10 height 10
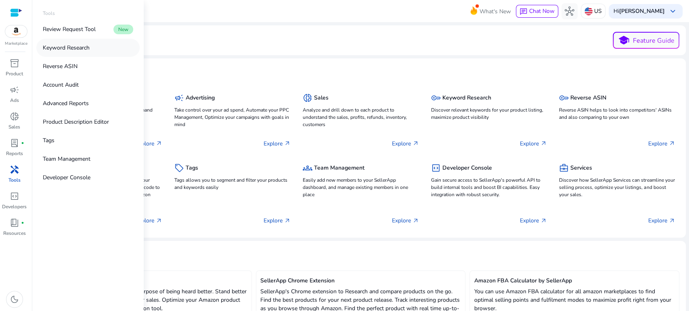
click at [58, 52] on link "Keyword Research" at bounding box center [87, 48] width 103 height 18
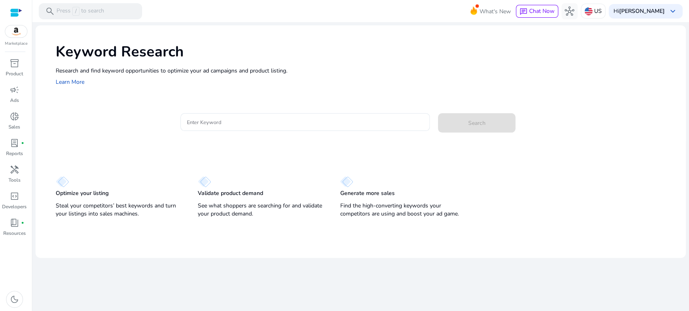
click at [292, 92] on div "Keyword Research Research and find keyword opportunities to optimize your ad ca…" at bounding box center [360, 63] width 650 height 77
click at [14, 171] on span "handyman" at bounding box center [15, 170] width 10 height 10
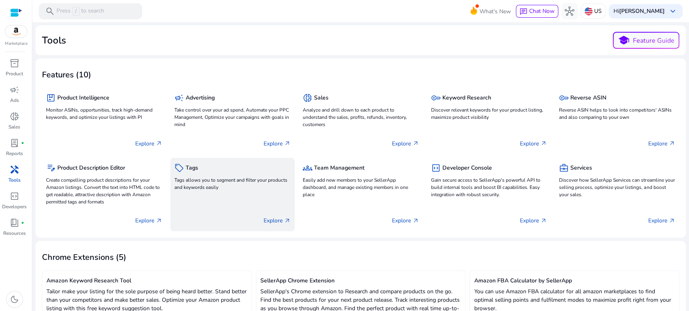
click at [201, 180] on p "Tags allows you to segment and filter your products and keywords easily" at bounding box center [232, 184] width 116 height 15
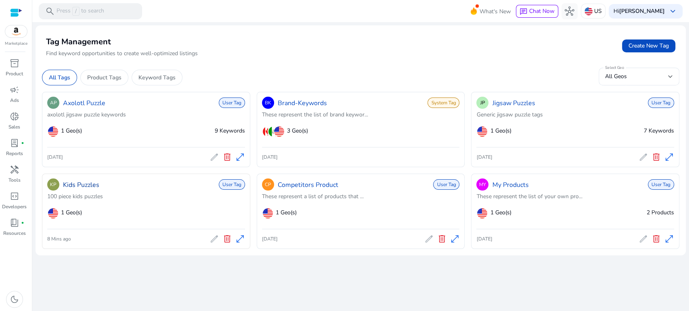
click at [82, 185] on link "Kids Puzzles" at bounding box center [81, 185] width 36 height 10
click at [81, 102] on link "Axolotl Puzzle" at bounding box center [84, 103] width 42 height 10
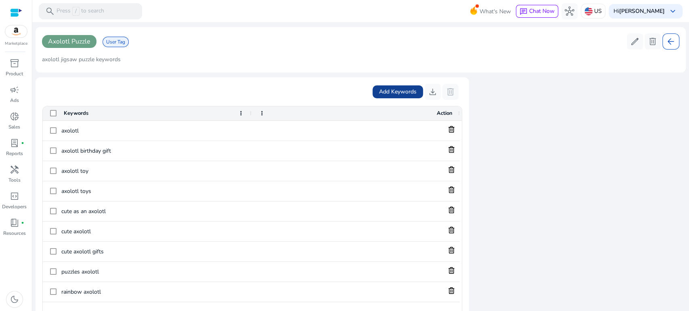
click at [386, 91] on span "Add Keywords" at bounding box center [398, 92] width 38 height 8
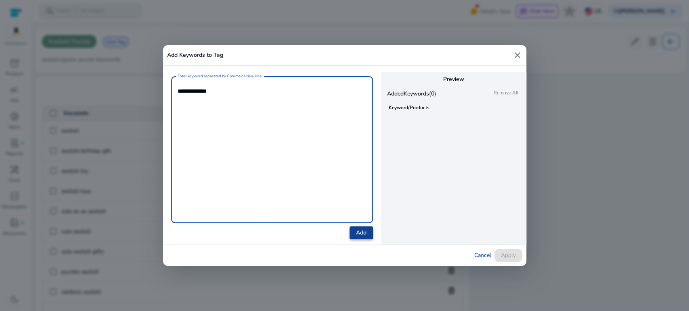
type textarea "**********"
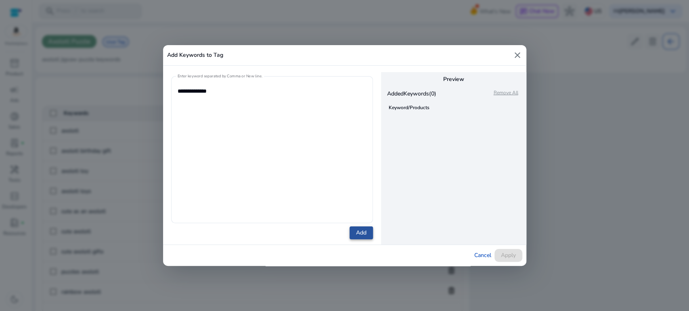
click at [363, 230] on span "Add" at bounding box center [361, 233] width 10 height 8
click at [505, 259] on button "Apply" at bounding box center [508, 255] width 28 height 13
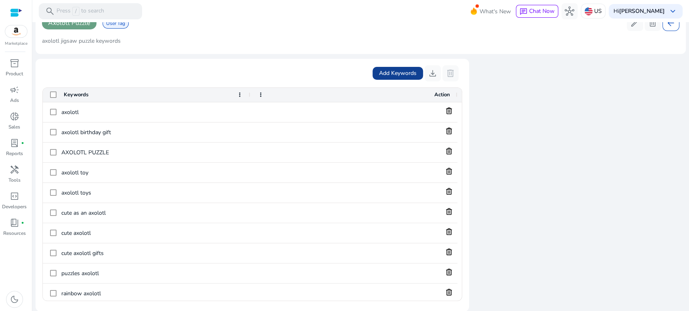
click at [389, 76] on span "Add Keywords" at bounding box center [398, 73] width 38 height 8
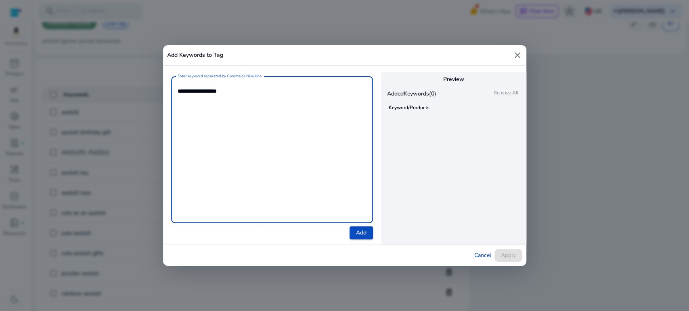
click at [180, 89] on textarea "**********" at bounding box center [271, 149] width 189 height 139
drag, startPoint x: 177, startPoint y: 91, endPoint x: 257, endPoint y: 89, distance: 79.9
click at [258, 90] on textarea "**********" at bounding box center [271, 149] width 189 height 139
type textarea "**********"
click at [359, 232] on span "Add" at bounding box center [361, 233] width 10 height 8
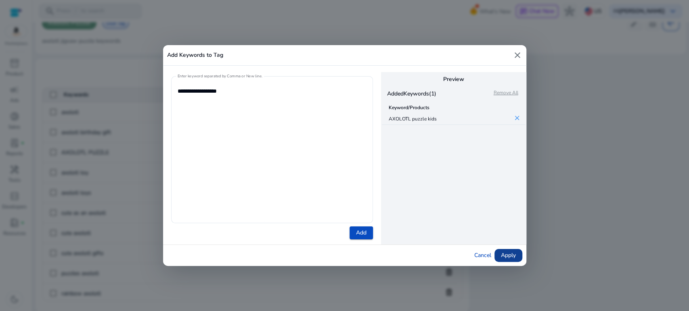
click at [507, 255] on span "Apply" at bounding box center [508, 255] width 15 height 8
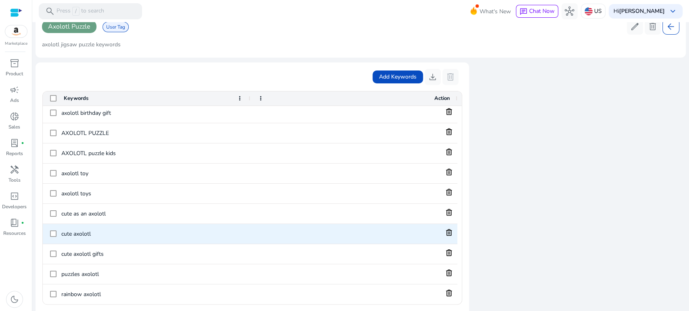
scroll to position [19, 0]
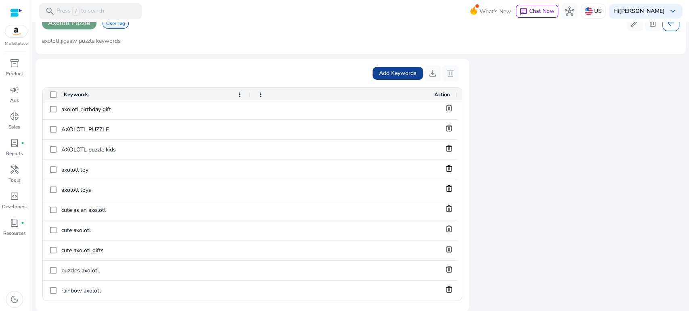
click at [390, 73] on span "Add Keywords" at bounding box center [398, 73] width 38 height 8
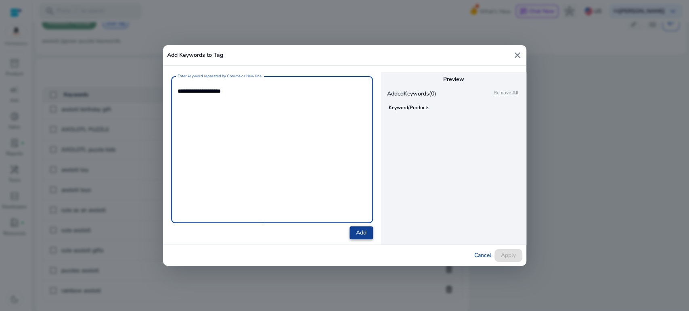
type textarea "**********"
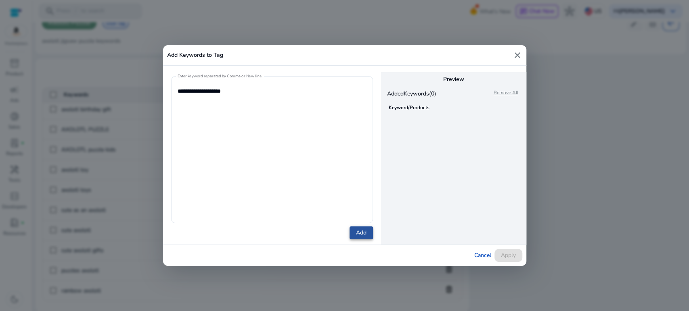
click at [357, 234] on span "Add" at bounding box center [361, 233] width 10 height 8
click at [504, 255] on span "Apply" at bounding box center [508, 255] width 15 height 8
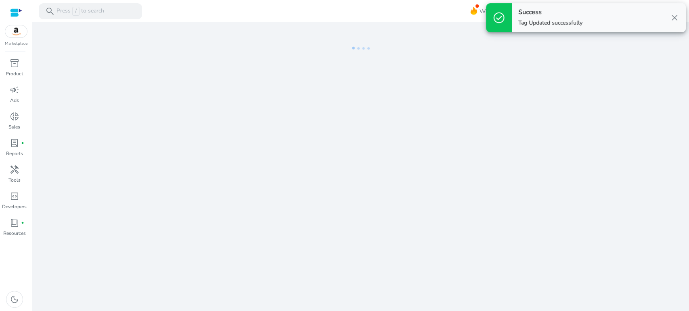
scroll to position [0, 0]
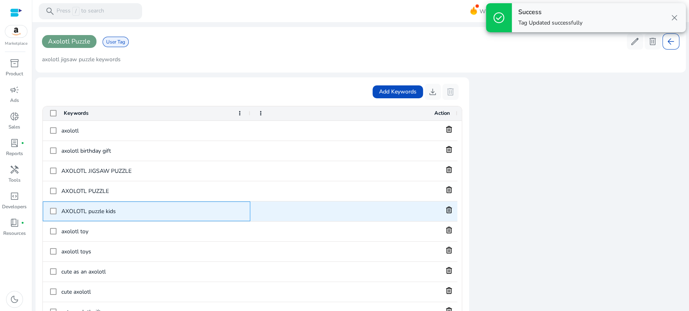
click at [98, 212] on span "AXOLOTL puzzle kids" at bounding box center [152, 211] width 182 height 17
click at [164, 211] on span "AXOLOTL puzzle kids" at bounding box center [152, 211] width 182 height 17
click at [101, 210] on span "AXOLOTL puzzle kids" at bounding box center [152, 211] width 182 height 17
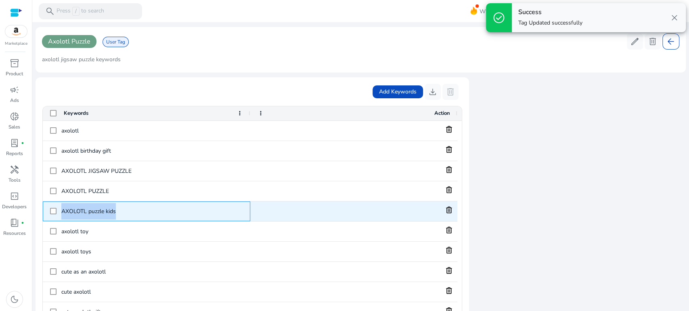
click at [101, 210] on span "AXOLOTL puzzle kids" at bounding box center [152, 211] width 182 height 17
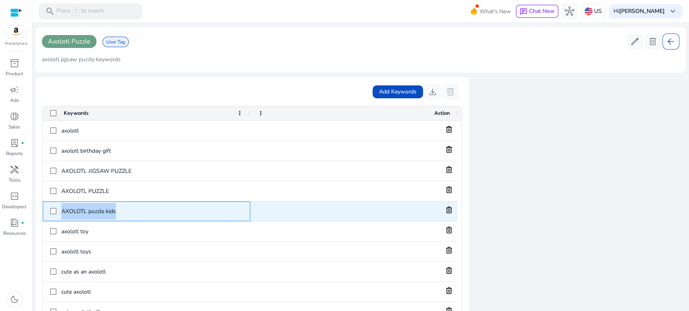
click at [83, 212] on span "AXOLOTL puzzle kids" at bounding box center [152, 211] width 182 height 17
click at [151, 209] on span "AXOLOTL puzzle kids" at bounding box center [152, 211] width 182 height 17
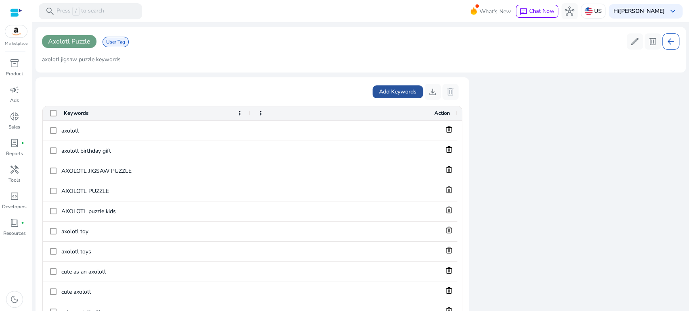
click at [387, 90] on span "Add Keywords" at bounding box center [398, 92] width 38 height 8
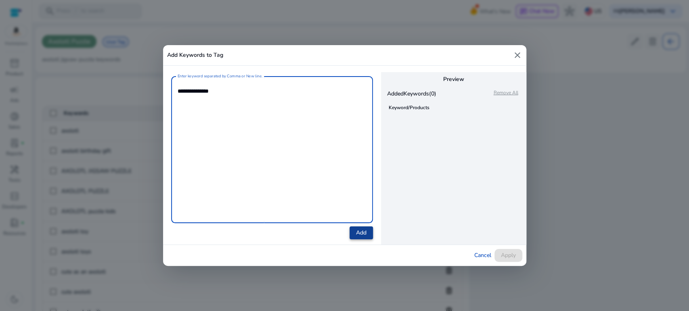
click at [356, 236] on span "Add" at bounding box center [361, 233] width 10 height 8
click at [278, 141] on textarea "**********" at bounding box center [271, 149] width 189 height 139
paste textarea "**********"
type textarea "**********"
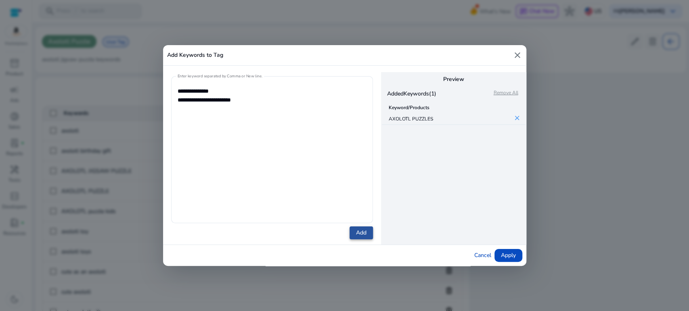
click at [361, 235] on span "Add" at bounding box center [361, 233] width 10 height 8
click at [503, 257] on span "Apply" at bounding box center [508, 255] width 15 height 8
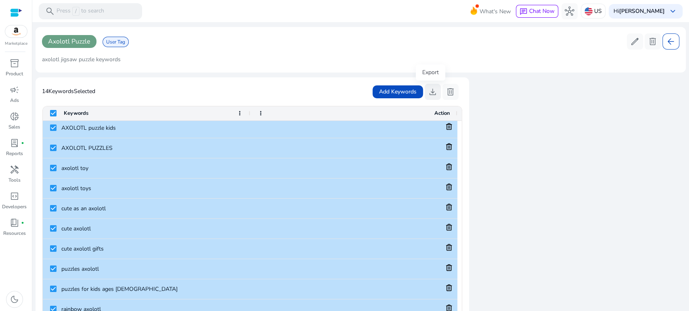
click at [430, 90] on span "download" at bounding box center [433, 92] width 10 height 10
click at [180, 74] on div "Axolotl Puzzle User Tag edit delete arrow_back axolotl jigsaw puzzle keywords 1…" at bounding box center [360, 178] width 650 height 303
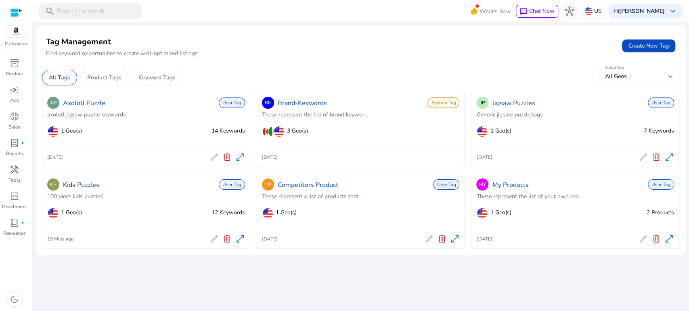
click at [77, 184] on link "Kids Puzzles" at bounding box center [81, 185] width 36 height 10
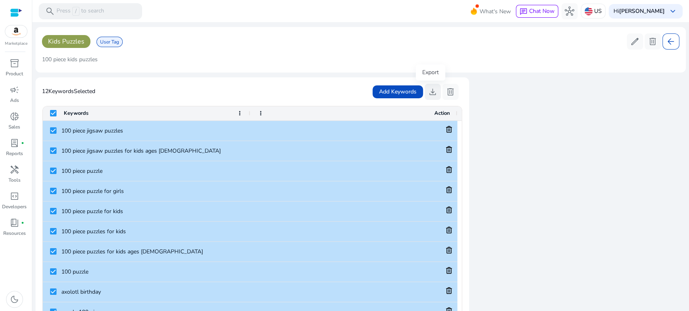
click at [429, 92] on span "download" at bounding box center [433, 92] width 10 height 10
click at [381, 52] on mat-card "Kids Puzzles User Tag edit delete arrow_back 100 piece kids puzzles" at bounding box center [360, 50] width 650 height 46
click at [13, 171] on span "handyman" at bounding box center [15, 170] width 10 height 10
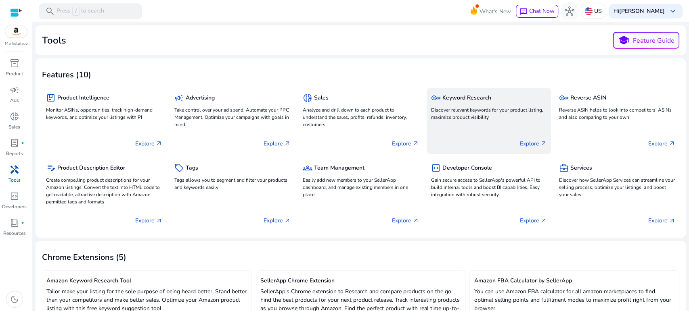
click at [479, 105] on div "key Keyword Research Discover relevant keywords for your product listing, maxim…" at bounding box center [488, 107] width 116 height 31
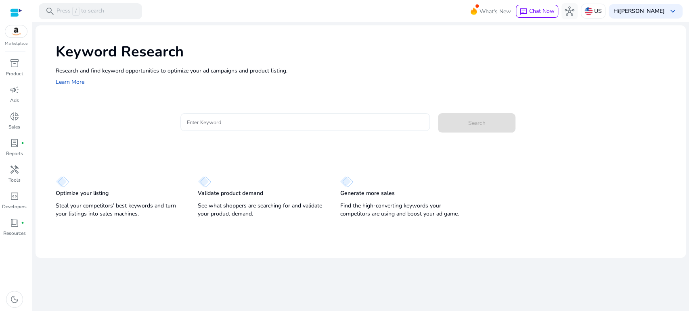
click at [214, 121] on input "Enter Keyword" at bounding box center [305, 122] width 236 height 9
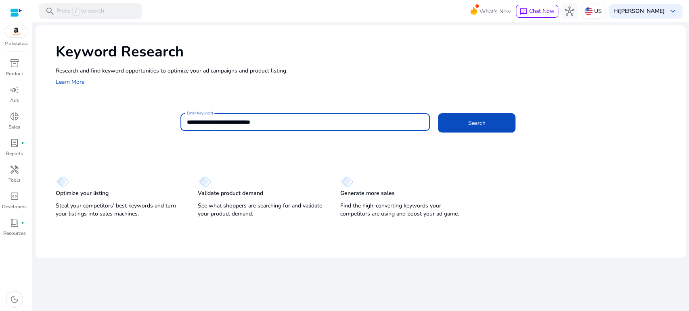
click at [438, 113] on button "Search" at bounding box center [476, 122] width 77 height 19
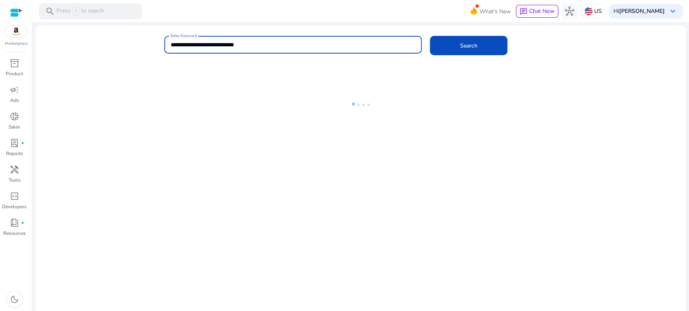
click at [217, 44] on input "**********" at bounding box center [293, 44] width 244 height 9
type input "**********"
click at [430, 36] on button "Search" at bounding box center [468, 45] width 77 height 19
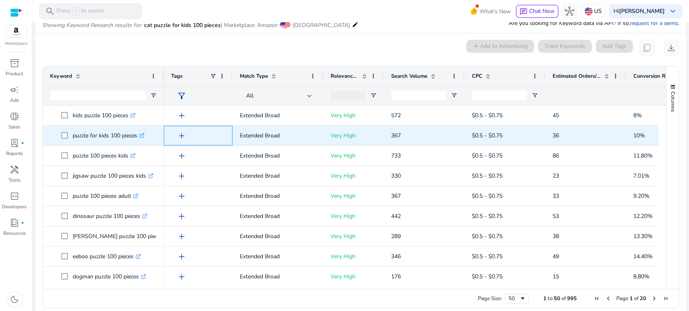
click at [183, 135] on span "add" at bounding box center [182, 136] width 10 height 10
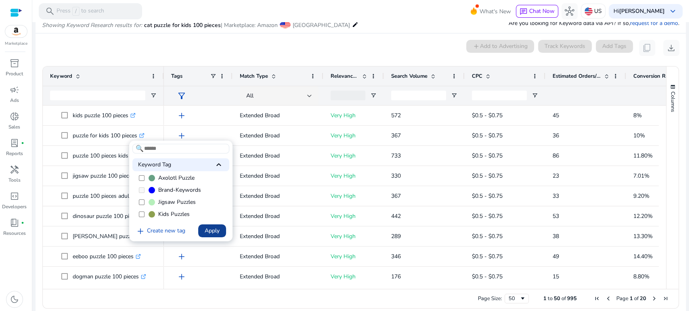
click at [209, 228] on span "Apply" at bounding box center [212, 231] width 15 height 8
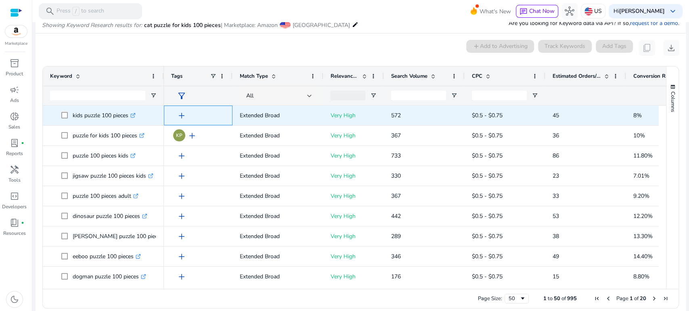
click at [181, 112] on span "add" at bounding box center [182, 116] width 10 height 10
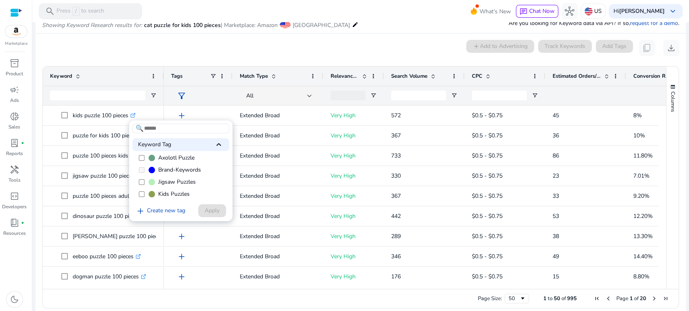
click at [175, 194] on span "Kids Puzzles" at bounding box center [173, 194] width 31 height 8
click at [214, 209] on span "Apply" at bounding box center [212, 211] width 15 height 8
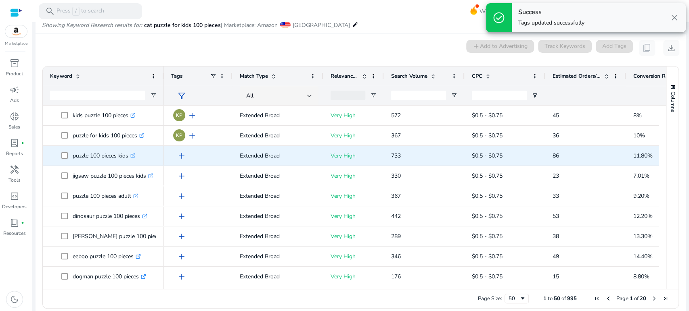
click at [181, 156] on span "add" at bounding box center [182, 156] width 10 height 10
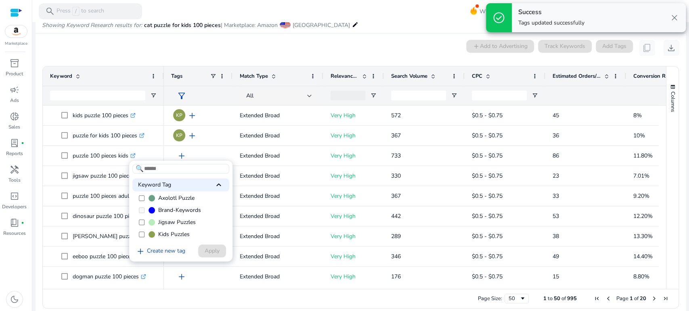
click at [177, 233] on span "Kids Puzzles" at bounding box center [173, 235] width 31 height 8
click at [210, 253] on span "Apply" at bounding box center [212, 251] width 15 height 8
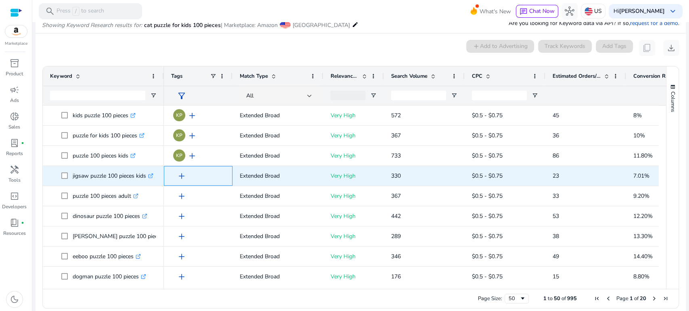
click at [179, 177] on span "add" at bounding box center [182, 176] width 10 height 10
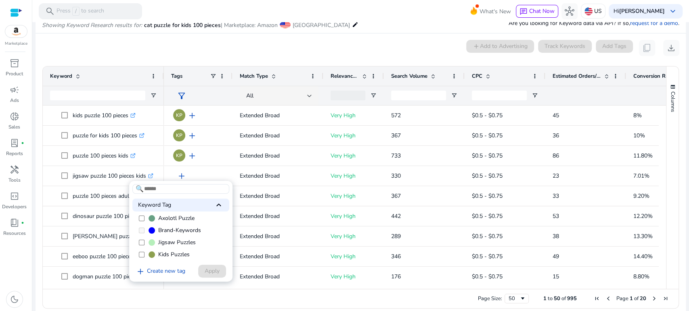
click at [180, 257] on span "Kids Puzzles" at bounding box center [173, 255] width 31 height 8
click at [207, 271] on span "Apply" at bounding box center [212, 271] width 15 height 8
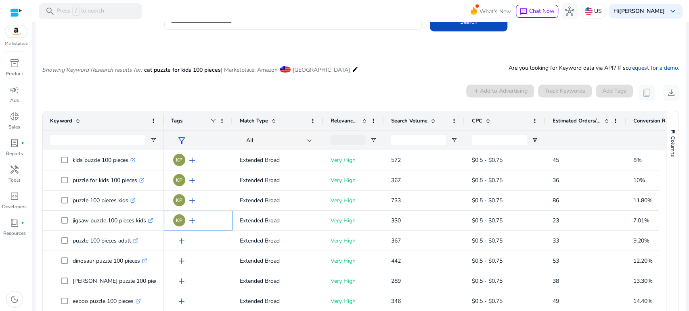
scroll to position [69, 0]
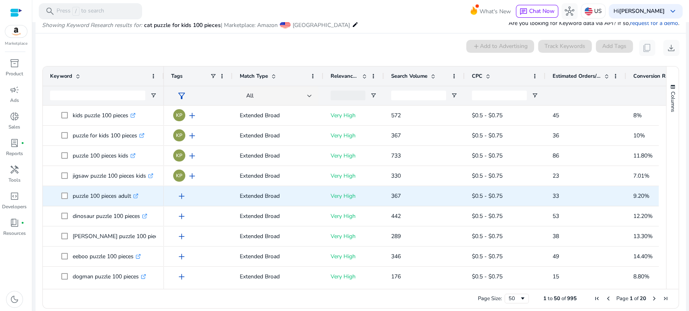
click at [180, 196] on span "add" at bounding box center [182, 197] width 10 height 10
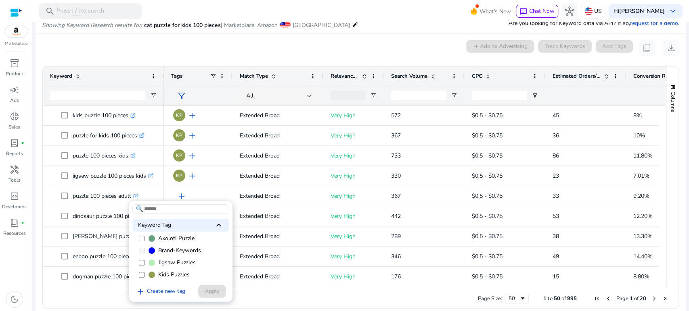
click at [157, 45] on div at bounding box center [344, 155] width 689 height 311
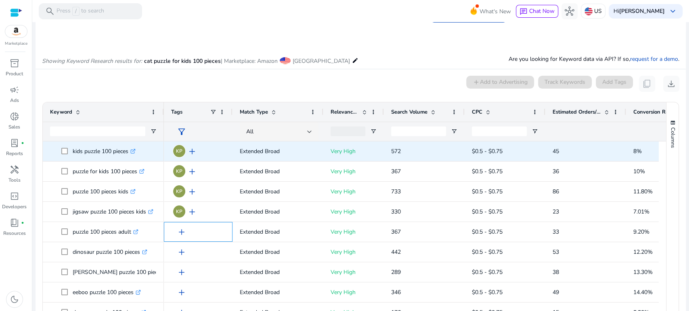
scroll to position [45, 0]
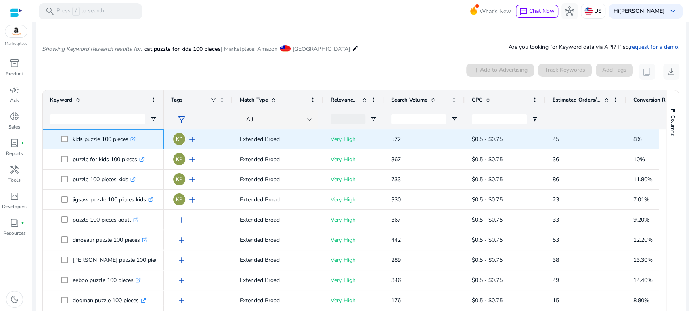
drag, startPoint x: 72, startPoint y: 138, endPoint x: 129, endPoint y: 138, distance: 57.3
click at [129, 138] on span "kids puzzle 100 pieces .st0{fill:#2c8af8}" at bounding box center [108, 139] width 95 height 17
copy span "kids puzzle 100 pieces"
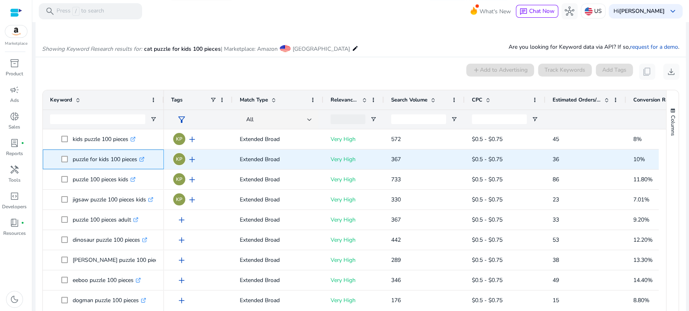
drag, startPoint x: 74, startPoint y: 156, endPoint x: 138, endPoint y: 156, distance: 64.1
click at [138, 156] on p "puzzle for kids 100 pieces .st0{fill:#2c8af8}" at bounding box center [109, 159] width 72 height 17
copy p "puzzle for kids 100 pieces"
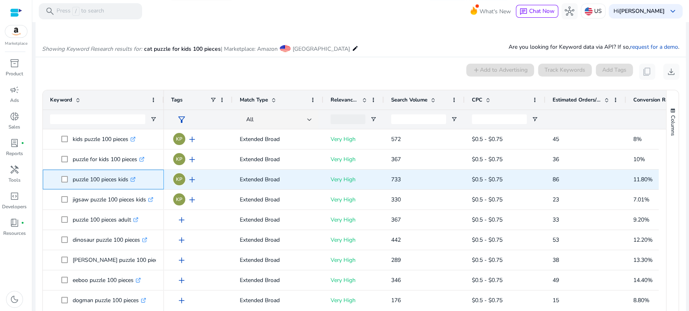
drag, startPoint x: 72, startPoint y: 178, endPoint x: 129, endPoint y: 185, distance: 57.7
click at [129, 185] on p "puzzle 100 pieces kids .st0{fill:#2c8af8}" at bounding box center [104, 179] width 63 height 17
copy p "puzzle 100 pieces kids"
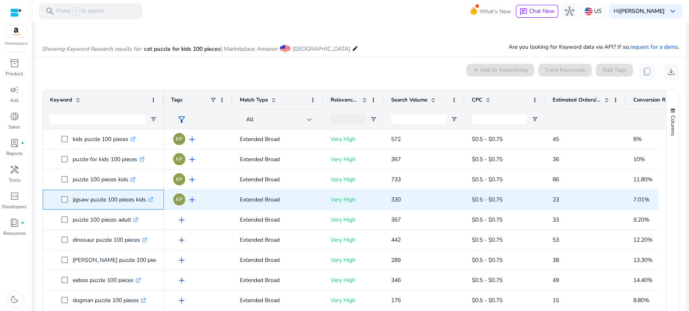
drag, startPoint x: 73, startPoint y: 198, endPoint x: 118, endPoint y: 199, distance: 44.4
click at [118, 199] on p "jigsaw puzzle 100 pieces kids .st0{fill:#2c8af8}" at bounding box center [113, 200] width 81 height 17
drag, startPoint x: 146, startPoint y: 199, endPoint x: 70, endPoint y: 198, distance: 75.4
click at [70, 198] on span "jigsaw puzzle 100 pieces kids .st0{fill:#2c8af8}" at bounding box center [108, 200] width 95 height 17
copy span "jigsaw puzzle 100 pieces kids"
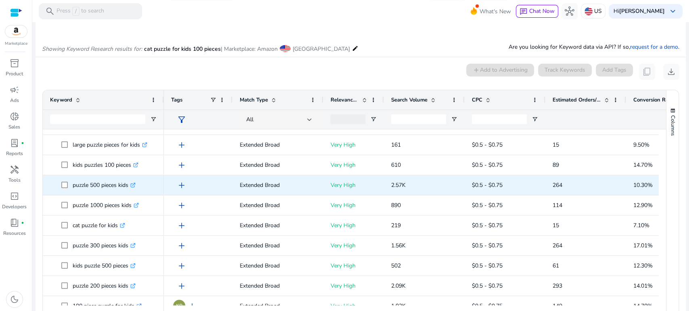
scroll to position [358, 0]
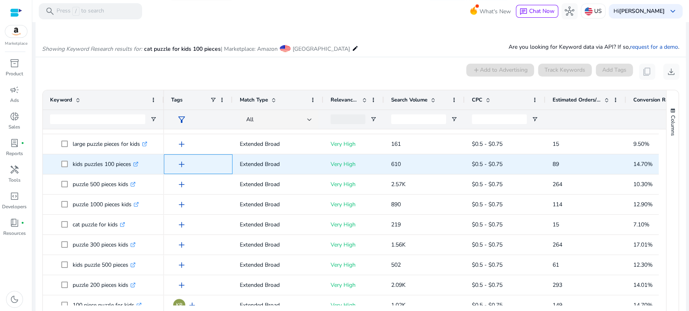
click at [180, 162] on span "add" at bounding box center [182, 165] width 10 height 10
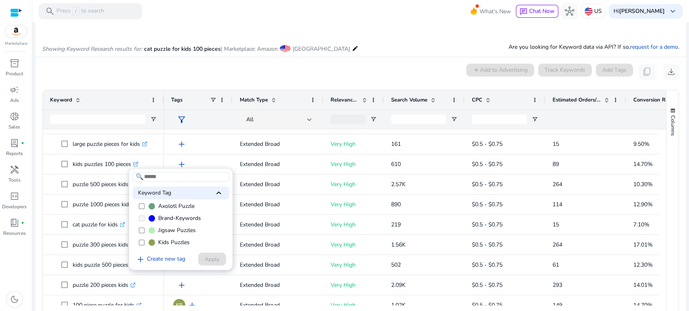
click at [163, 241] on span "Kids Puzzles" at bounding box center [173, 243] width 31 height 8
click at [206, 256] on span "Apply" at bounding box center [212, 259] width 15 height 8
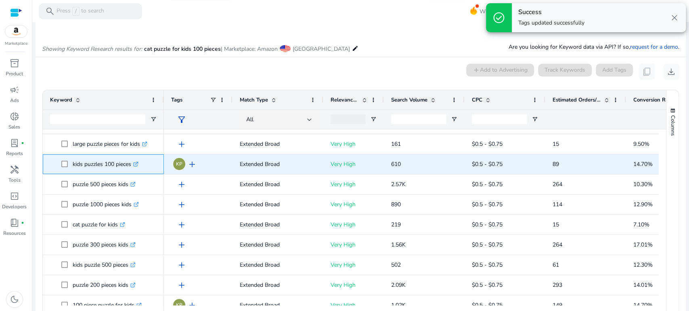
drag, startPoint x: 73, startPoint y: 163, endPoint x: 132, endPoint y: 167, distance: 59.4
click at [132, 167] on p "kids puzzles 100 pieces .st0{fill:#2c8af8}" at bounding box center [106, 164] width 66 height 17
copy p "kids puzzles 100 pieces"
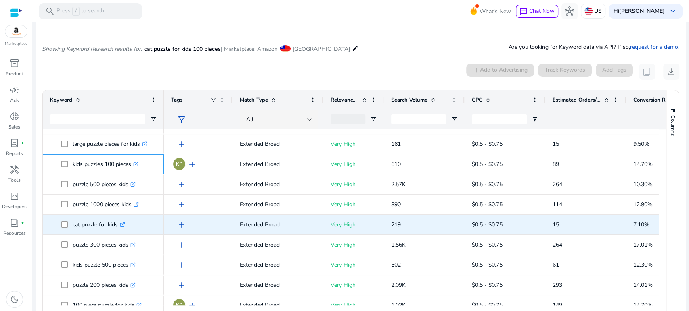
scroll to position [403, 0]
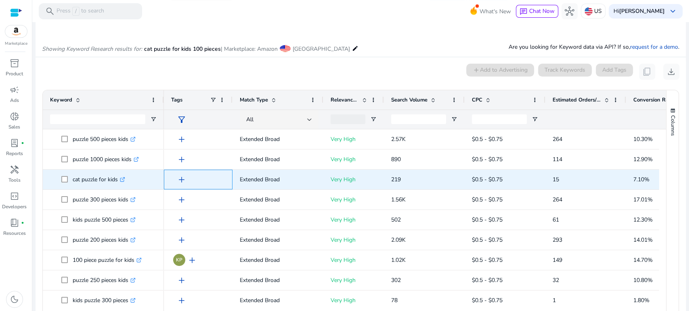
click at [181, 179] on span "add" at bounding box center [182, 180] width 10 height 10
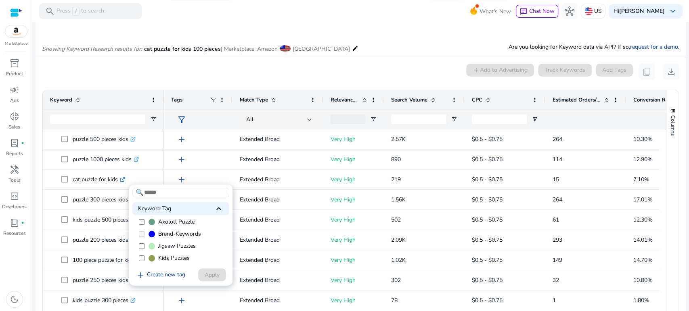
click at [168, 273] on link "add Create new tag" at bounding box center [160, 276] width 56 height 10
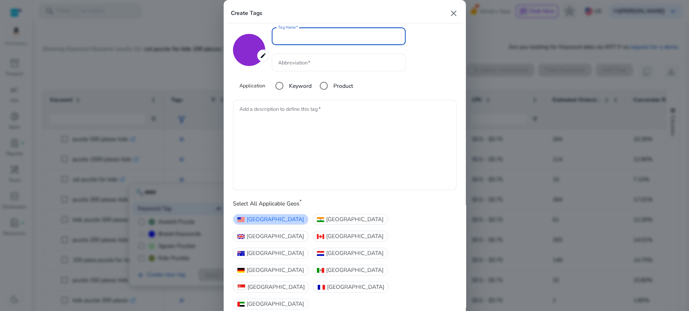
type input "*******"
type input "**********"
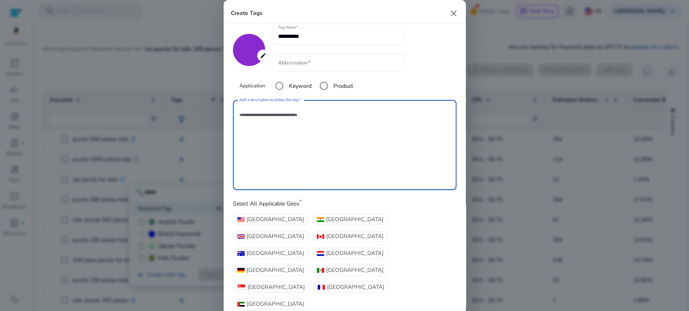
click at [283, 135] on textarea "Add a description to define this tag" at bounding box center [344, 145] width 211 height 82
drag, startPoint x: 297, startPoint y: 67, endPoint x: 301, endPoint y: 72, distance: 6.4
click at [300, 69] on div "**********" at bounding box center [338, 53] width 134 height 52
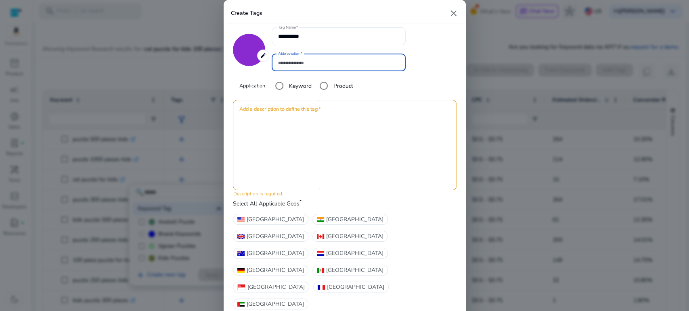
click at [303, 67] on input "Abbreviation" at bounding box center [338, 62] width 121 height 9
type input "**"
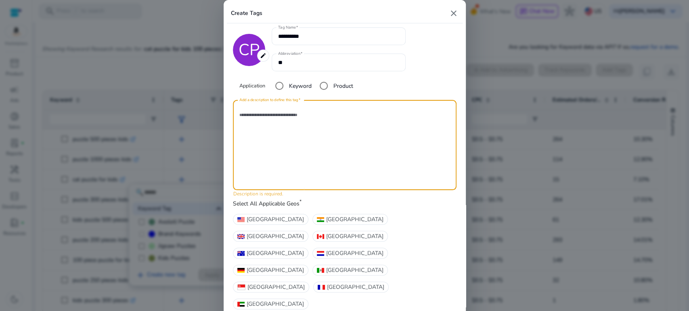
click at [287, 150] on textarea "Add a description to define this tag" at bounding box center [344, 145] width 211 height 82
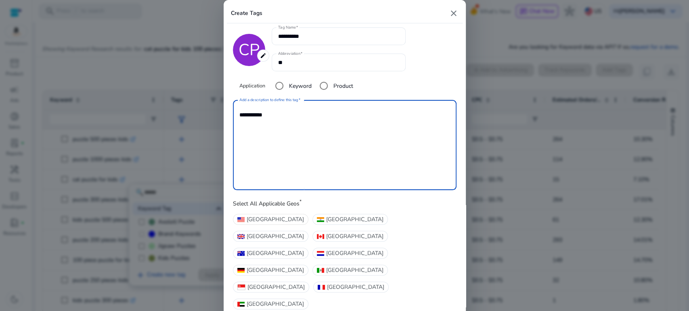
type textarea "**********"
click at [259, 224] on span "[GEOGRAPHIC_DATA]" at bounding box center [274, 219] width 57 height 8
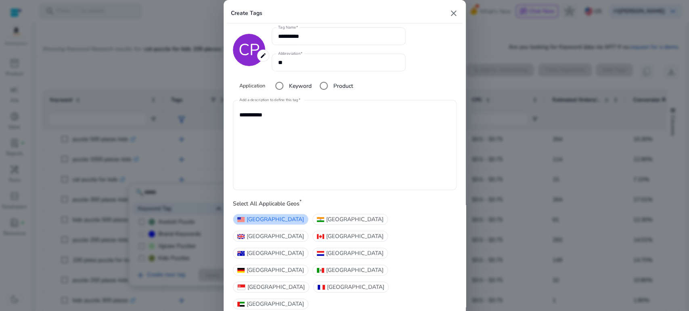
type input "*******"
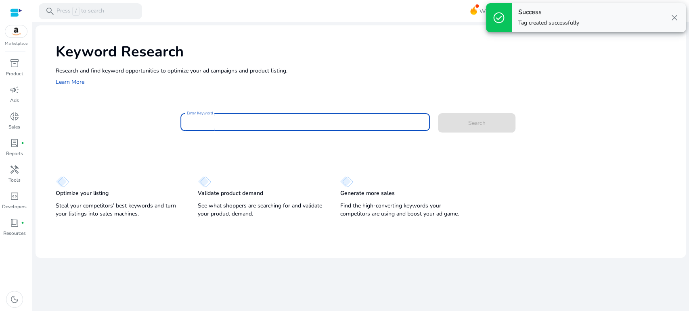
click at [248, 123] on input "Enter Keyword" at bounding box center [305, 122] width 236 height 9
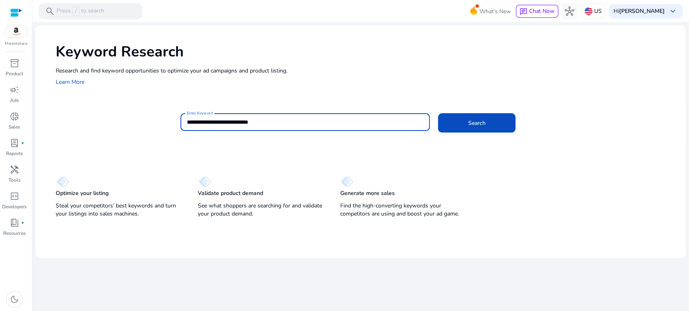
type input "**********"
click at [438, 113] on button "Search" at bounding box center [476, 122] width 77 height 19
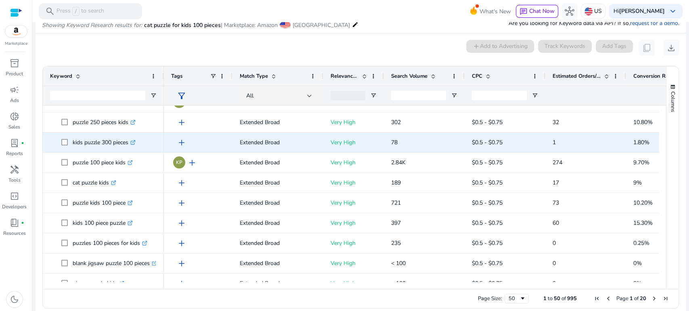
scroll to position [582, 0]
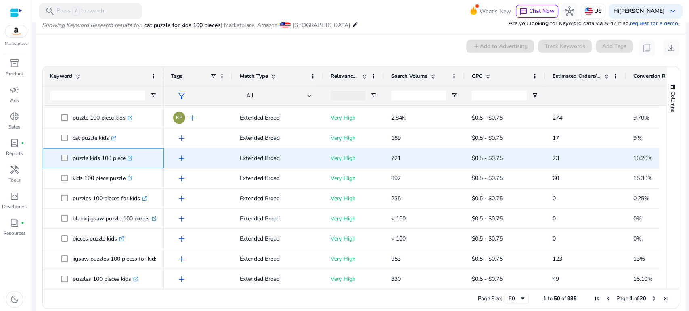
drag, startPoint x: 72, startPoint y: 157, endPoint x: 126, endPoint y: 158, distance: 53.7
click at [126, 158] on p "puzzle kids 100 piece .st0{fill:#2c8af8}" at bounding box center [103, 158] width 60 height 17
copy p "puzzle kids 100 piece"
click at [180, 158] on span "add" at bounding box center [182, 159] width 10 height 10
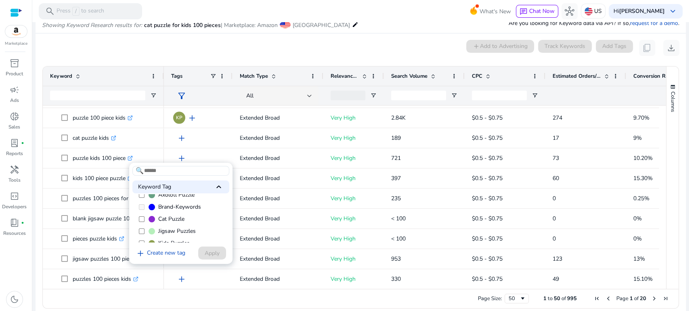
scroll to position [12, 0]
click at [170, 235] on span "Kids Puzzles" at bounding box center [173, 237] width 31 height 8
click at [209, 255] on span "Apply" at bounding box center [212, 253] width 15 height 8
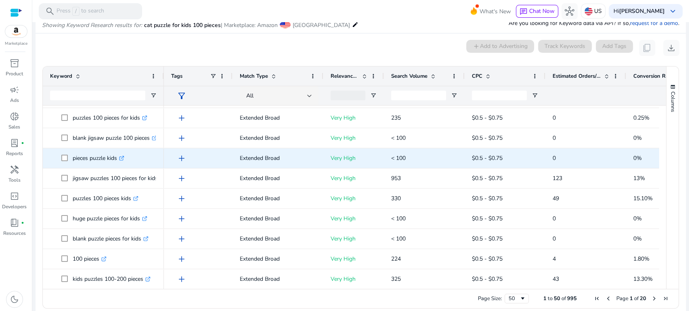
scroll to position [672, 0]
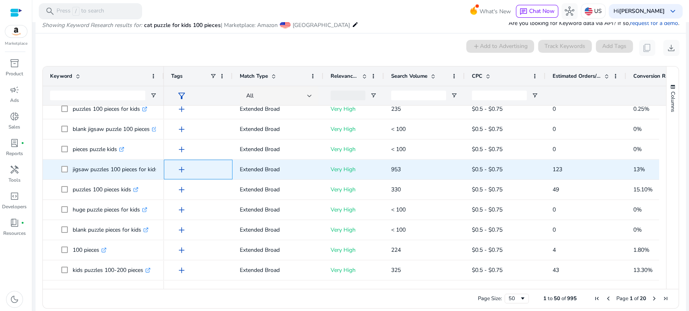
click at [181, 168] on span "add" at bounding box center [182, 170] width 10 height 10
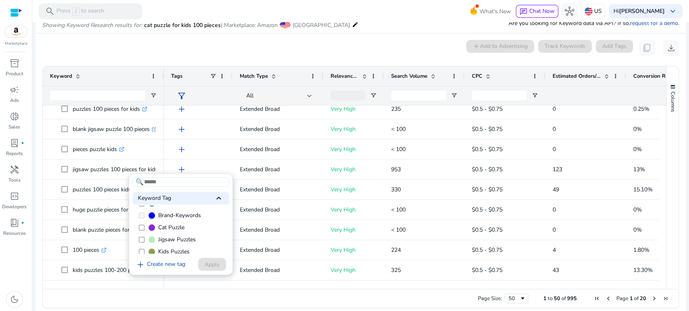
scroll to position [12, 0]
click at [166, 248] on span "Kids Puzzles" at bounding box center [173, 248] width 31 height 8
click at [213, 262] on span "Apply" at bounding box center [212, 265] width 15 height 8
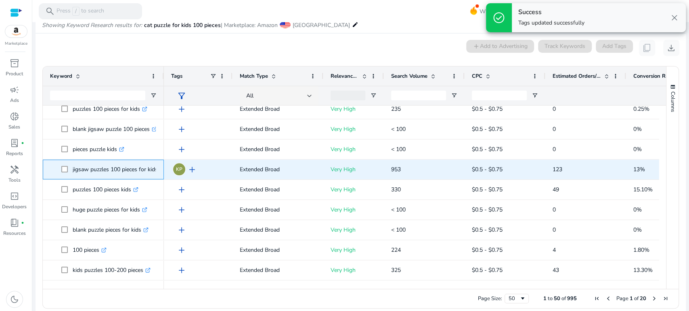
drag, startPoint x: 72, startPoint y: 167, endPoint x: 157, endPoint y: 168, distance: 84.7
click at [156, 168] on span "jigsaw puzzles 100 pieces for kids .st0{fill:#2c8af8}" at bounding box center [108, 169] width 95 height 17
copy span "jigsaw puzzles 100 pieces for kids .st0{fill:#2c8af8}"
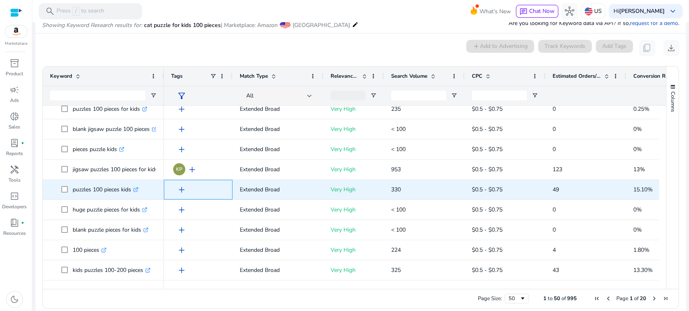
click at [180, 188] on span "add" at bounding box center [182, 190] width 10 height 10
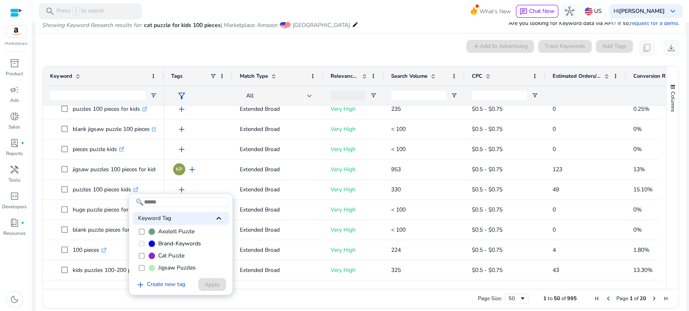
scroll to position [12, 0]
click at [163, 267] on span "Kids Puzzles" at bounding box center [173, 268] width 31 height 8
click at [208, 283] on span "Apply" at bounding box center [212, 285] width 15 height 8
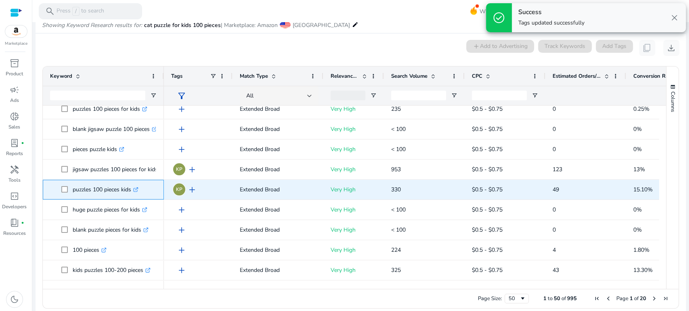
drag, startPoint x: 73, startPoint y: 187, endPoint x: 132, endPoint y: 194, distance: 59.2
click at [132, 194] on p "puzzles 100 pieces kids .st0{fill:#2c8af8}" at bounding box center [106, 190] width 66 height 17
copy p "puzzles 100 pieces kids"
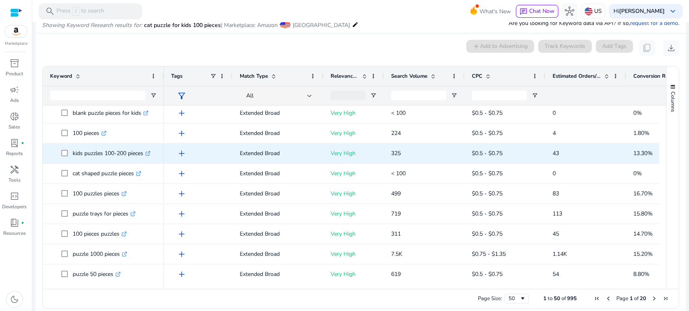
scroll to position [807, 0]
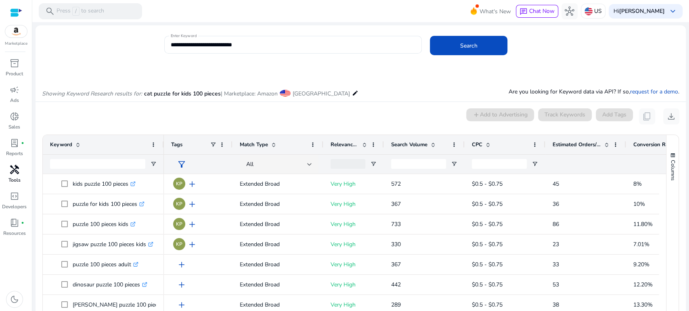
click at [15, 170] on span "handyman" at bounding box center [15, 170] width 10 height 10
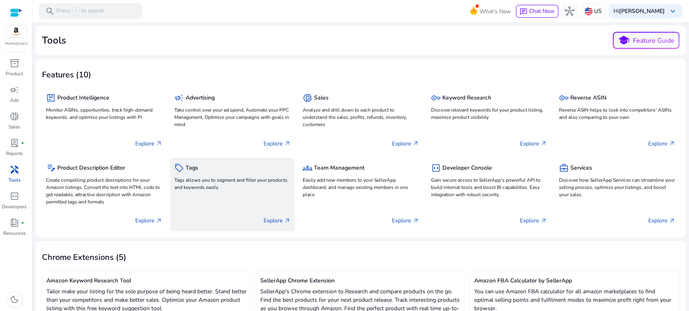
click at [206, 187] on p "Tags allows you to segment and filter your products and keywords easily" at bounding box center [232, 184] width 116 height 15
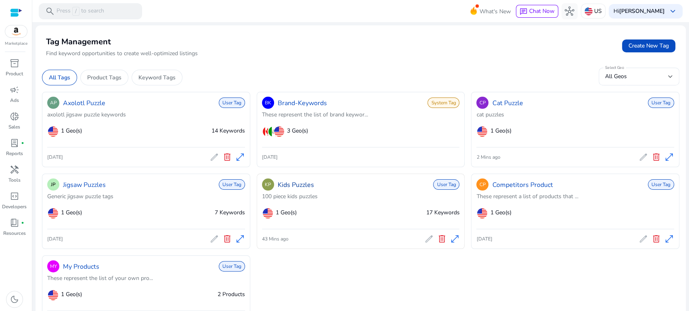
click at [308, 184] on link "Kids Puzzles" at bounding box center [296, 185] width 36 height 10
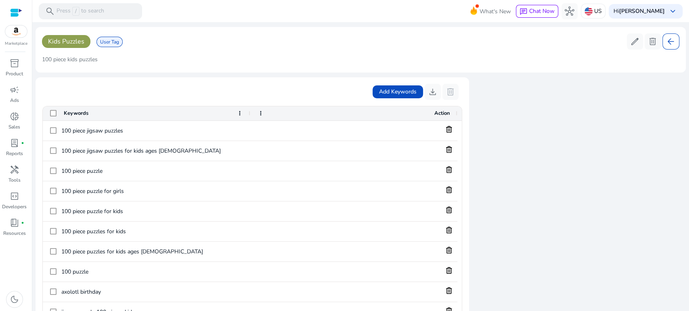
click at [83, 43] on span "Kids Puzzles" at bounding box center [66, 41] width 36 height 9
click at [626, 43] on button "edit" at bounding box center [634, 41] width 16 height 16
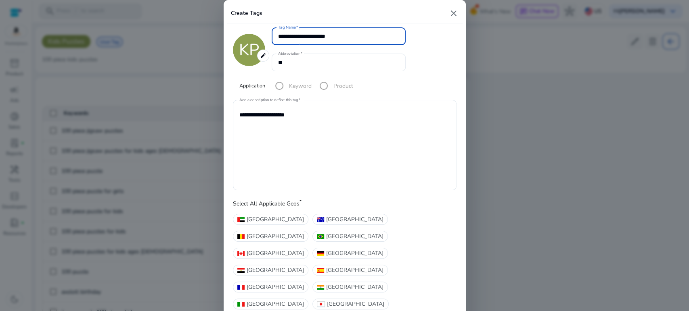
type input "**********"
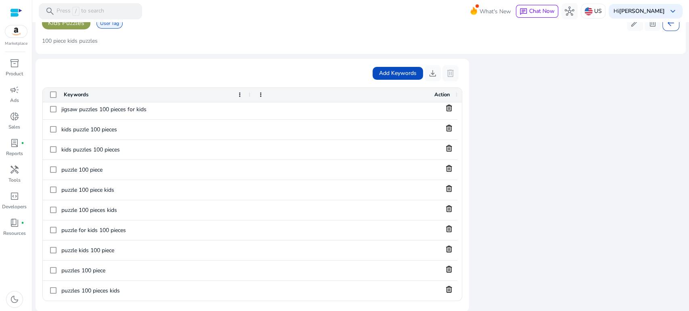
click at [194, 59] on mat-card "Add Keywords download delete Drag here to set row groups Drag here to set colum…" at bounding box center [251, 185] width 433 height 253
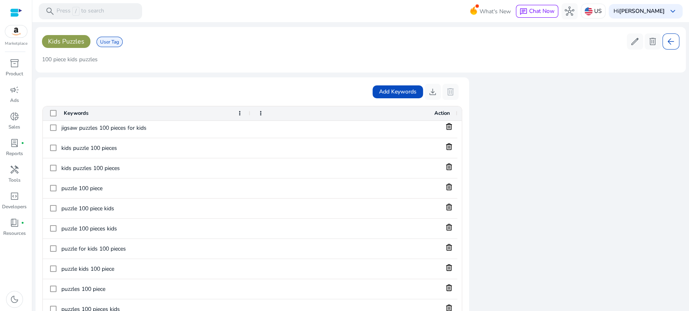
click at [237, 54] on div "100 piece kids puzzles" at bounding box center [360, 59] width 637 height 13
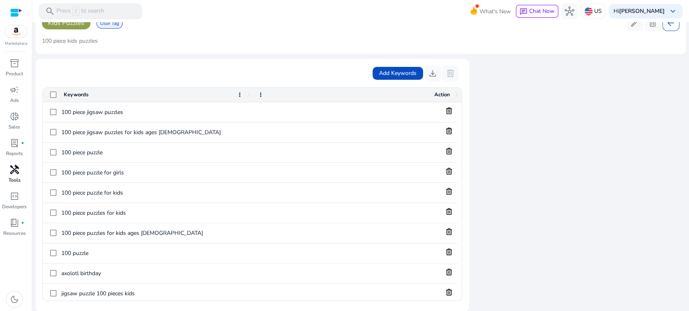
click at [17, 172] on span "handyman" at bounding box center [15, 170] width 10 height 10
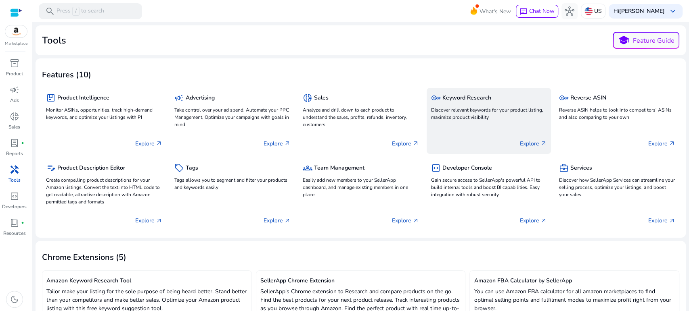
click at [464, 109] on p "Discover relevant keywords for your product listing, maximize product visibility" at bounding box center [488, 113] width 116 height 15
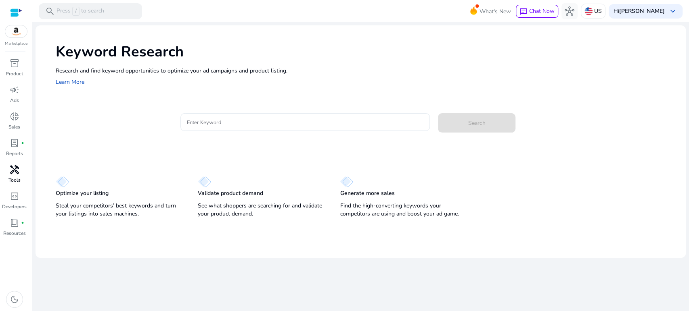
click at [14, 173] on span "handyman" at bounding box center [15, 170] width 10 height 10
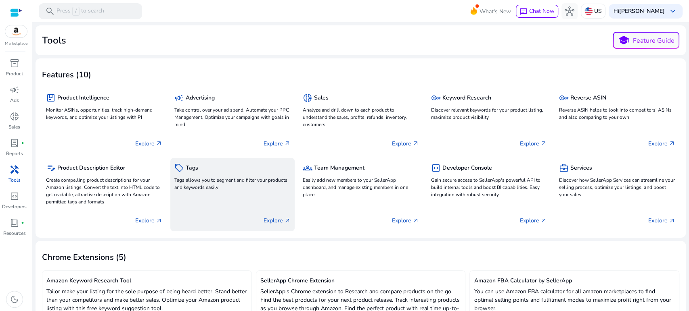
click at [195, 186] on p "Tags allows you to segment and filter your products and keywords easily" at bounding box center [232, 184] width 116 height 15
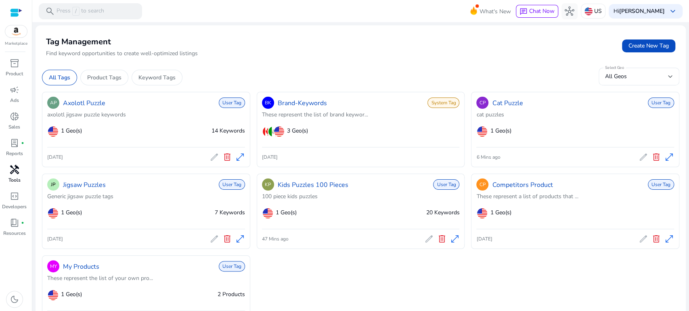
click at [16, 172] on span "handyman" at bounding box center [15, 170] width 10 height 10
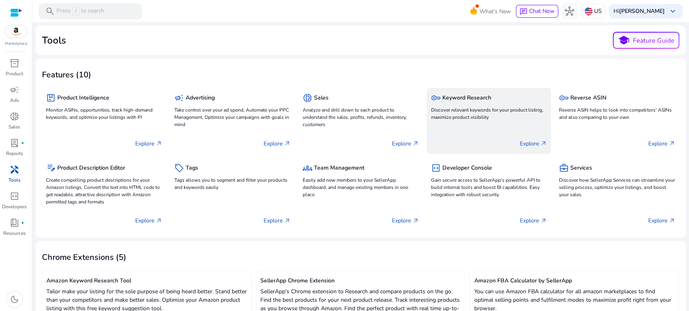
click at [467, 110] on p "Discover relevant keywords for your product listing, maximize product visibility" at bounding box center [488, 113] width 116 height 15
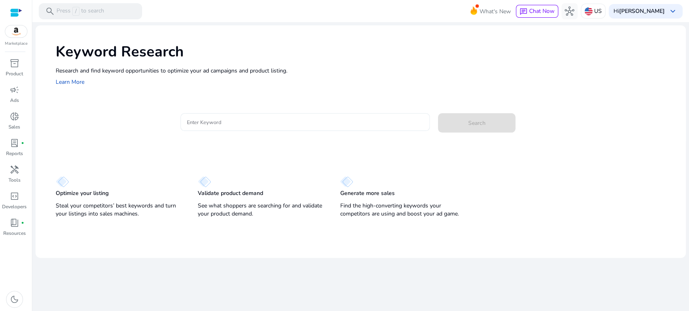
click at [286, 120] on input "Enter Keyword" at bounding box center [305, 122] width 236 height 9
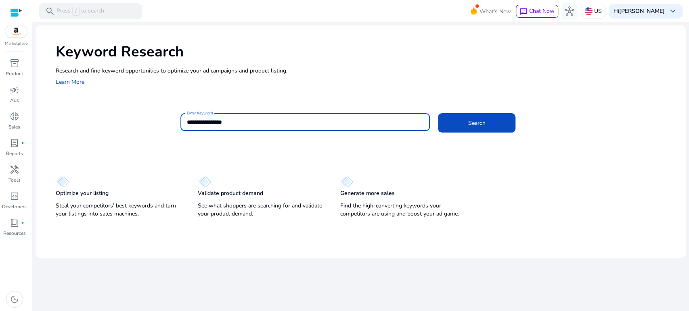
type input "**********"
click at [438, 113] on button "Search" at bounding box center [476, 122] width 77 height 19
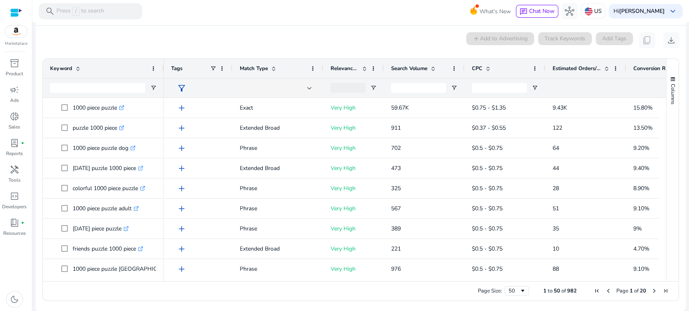
scroll to position [69, 0]
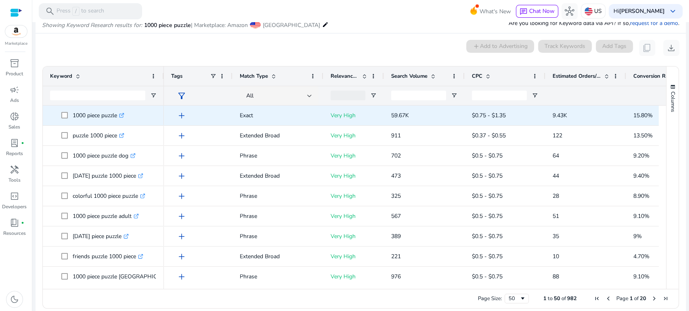
click at [181, 115] on span "add" at bounding box center [182, 116] width 10 height 10
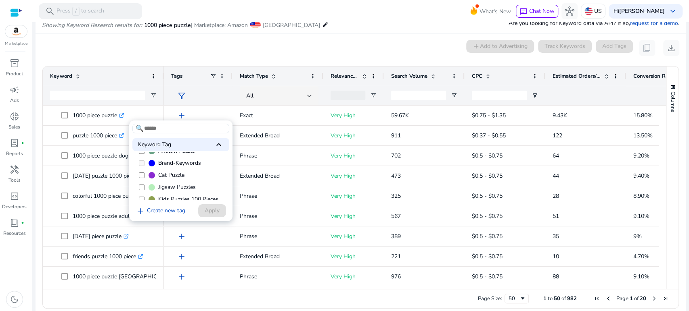
scroll to position [12, 0]
click at [165, 212] on link "add Create new tag" at bounding box center [160, 212] width 56 height 10
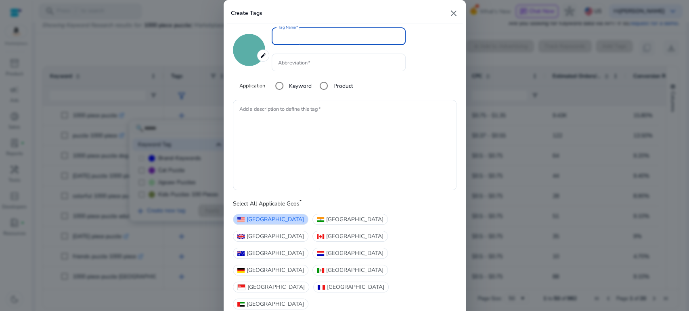
type input "*******"
drag, startPoint x: 285, startPoint y: 49, endPoint x: 273, endPoint y: 48, distance: 11.4
click at [273, 45] on div "Tag Name **" at bounding box center [338, 36] width 134 height 18
type input "*"
click at [294, 67] on input "Abbreviation" at bounding box center [338, 62] width 121 height 9
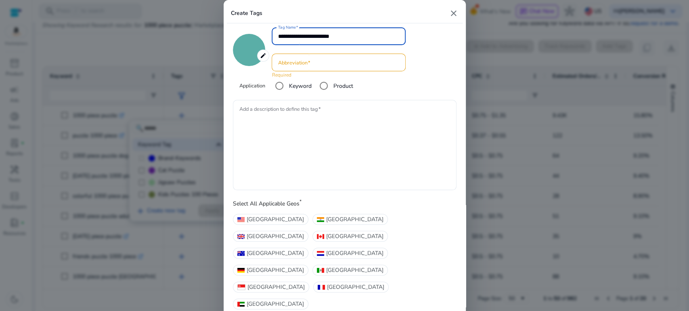
drag, startPoint x: 314, startPoint y: 50, endPoint x: 271, endPoint y: 46, distance: 43.3
click at [271, 45] on div "**********" at bounding box center [338, 36] width 134 height 18
type input "**********"
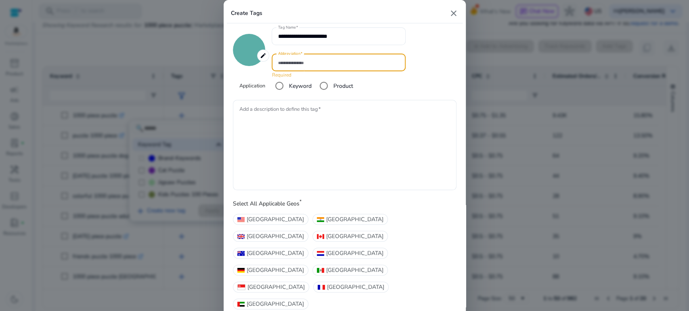
click at [307, 67] on input "Abbreviation" at bounding box center [338, 62] width 121 height 9
type input "**"
click at [373, 94] on div "Application Keyword Product" at bounding box center [328, 86] width 179 height 16
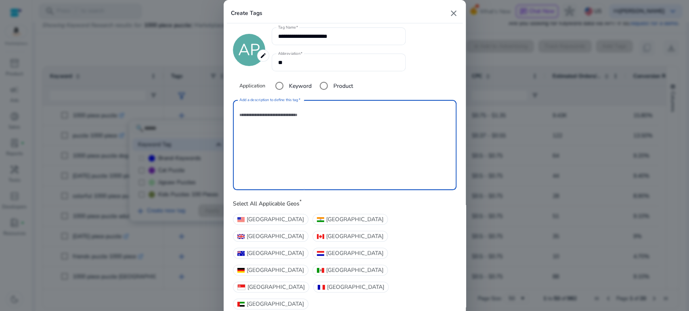
click at [282, 141] on textarea "Add a description to define this tag" at bounding box center [344, 145] width 211 height 82
type textarea "**********"
click at [265, 224] on span "United States" at bounding box center [274, 219] width 57 height 8
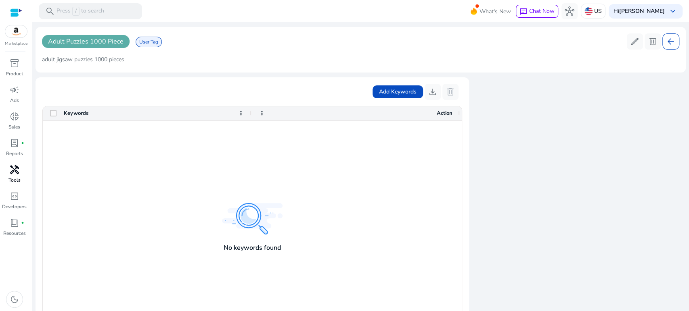
click at [19, 175] on span "handyman" at bounding box center [15, 170] width 10 height 10
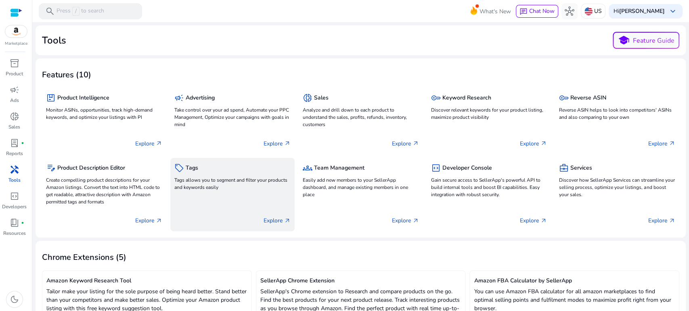
click at [235, 178] on p "Tags allows you to segment and filter your products and keywords easily" at bounding box center [232, 184] width 116 height 15
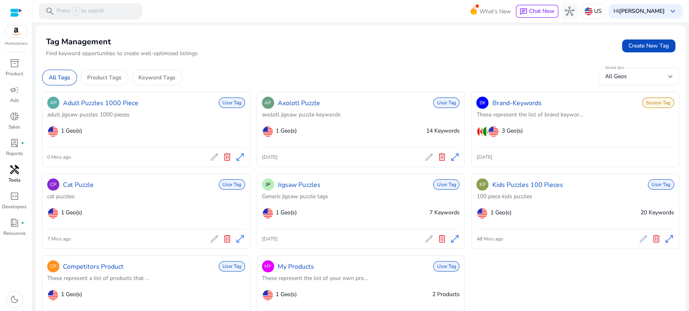
click at [17, 171] on span "handyman" at bounding box center [15, 170] width 10 height 10
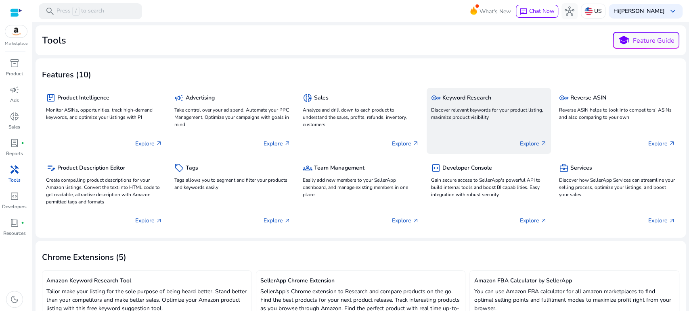
click at [452, 110] on p "Discover relevant keywords for your product listing, maximize product visibility" at bounding box center [488, 113] width 116 height 15
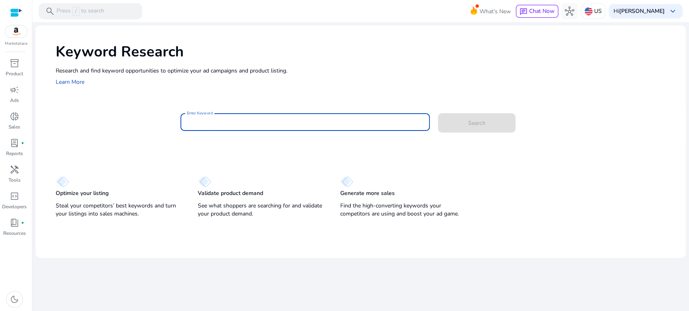
click at [308, 121] on input "Enter Keyword" at bounding box center [305, 122] width 236 height 9
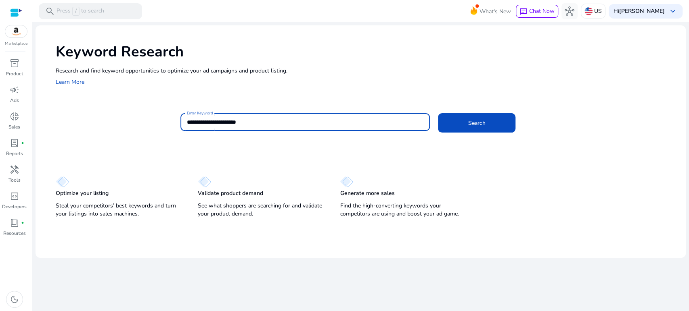
type input "**********"
click at [438, 113] on button "Search" at bounding box center [476, 122] width 77 height 19
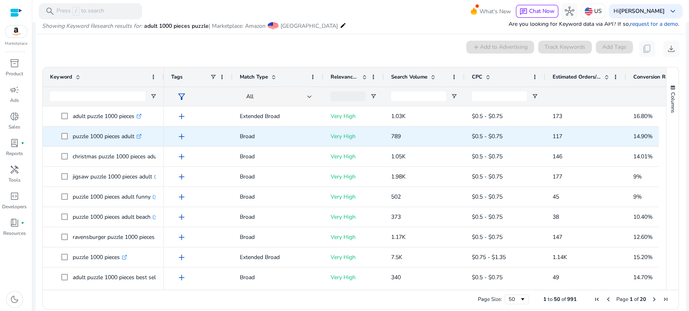
scroll to position [69, 0]
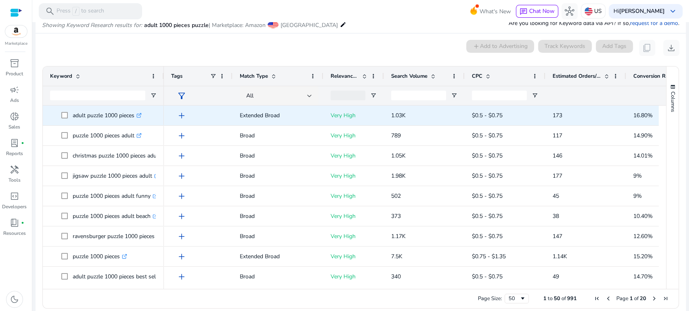
click at [181, 115] on span "add" at bounding box center [182, 116] width 10 height 10
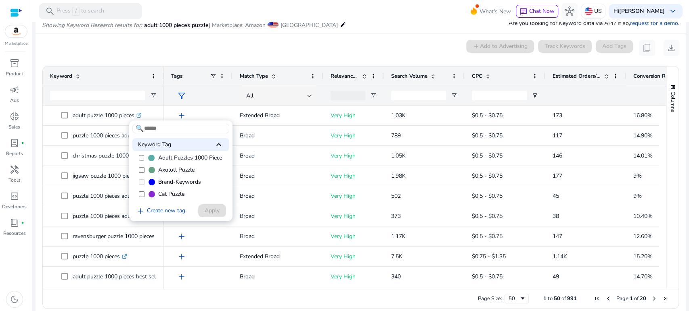
click at [169, 160] on span "Adult Puzzles 1000 Piece" at bounding box center [190, 158] width 64 height 8
click at [208, 210] on span "Apply" at bounding box center [212, 211] width 15 height 8
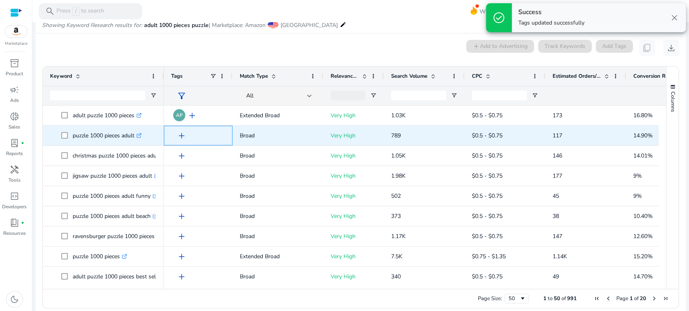
click at [181, 136] on span "add" at bounding box center [182, 136] width 10 height 10
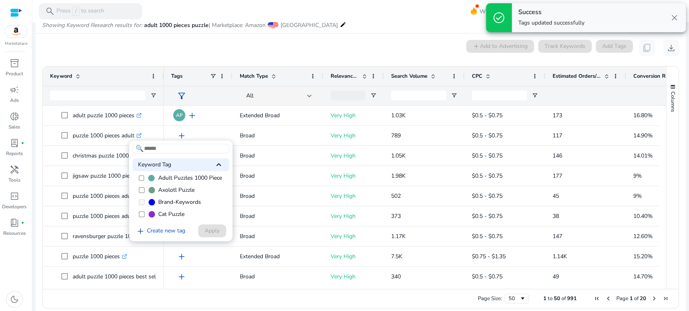
click at [178, 178] on span "Adult Puzzles 1000 Piece" at bounding box center [190, 178] width 64 height 8
click at [211, 232] on span "Apply" at bounding box center [212, 231] width 15 height 8
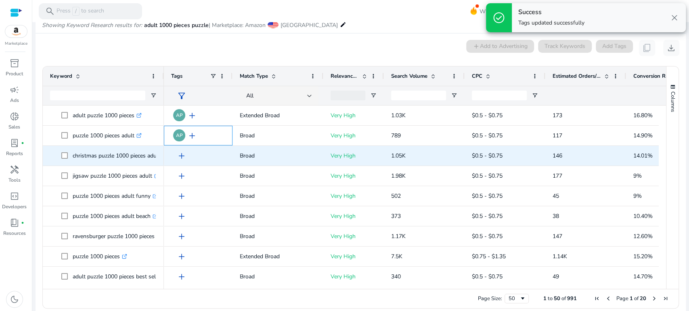
scroll to position [45, 0]
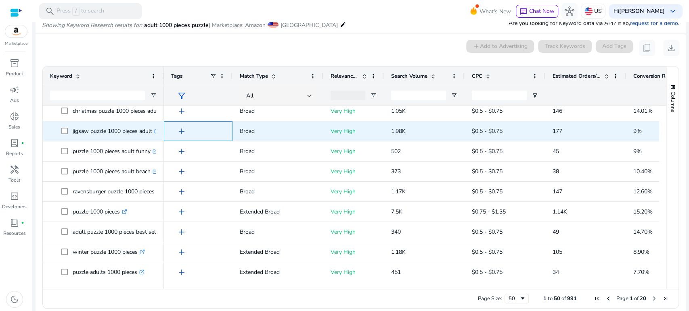
click at [181, 131] on span "add" at bounding box center [182, 132] width 10 height 10
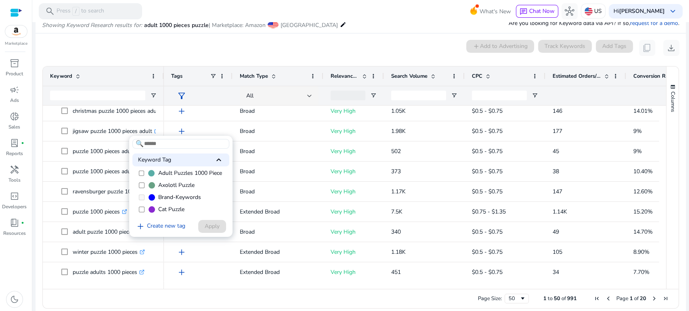
click at [186, 172] on span "Adult Puzzles 1000 Piece" at bounding box center [190, 173] width 64 height 8
click at [210, 226] on span "Apply" at bounding box center [212, 226] width 15 height 8
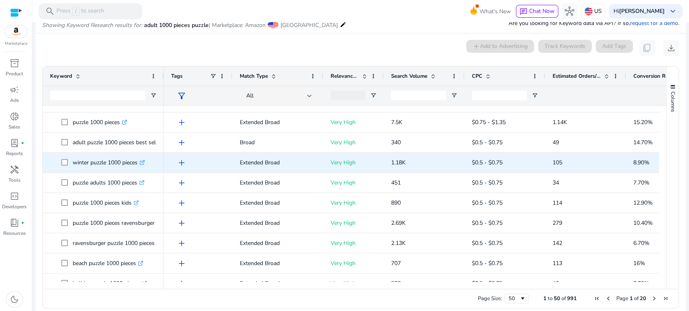
scroll to position [179, 0]
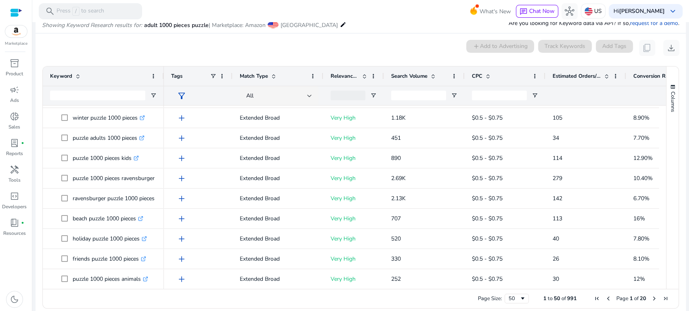
click at [573, 74] on span "Estimated Orders/Month" at bounding box center [576, 76] width 48 height 7
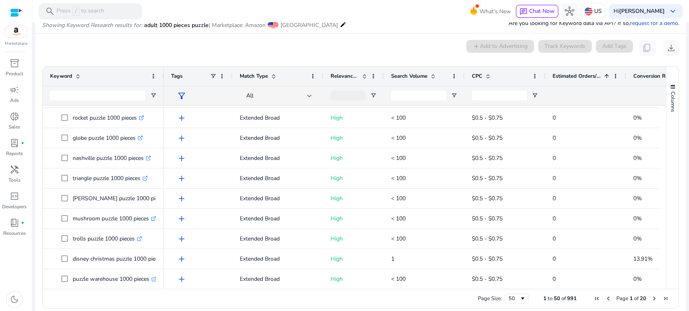
click at [571, 73] on span "Estimated Orders/Month" at bounding box center [576, 76] width 48 height 7
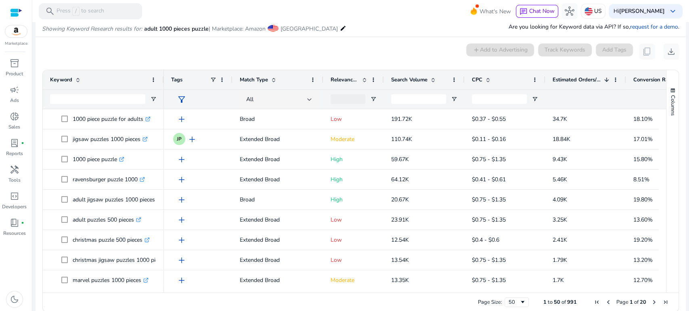
scroll to position [76, 0]
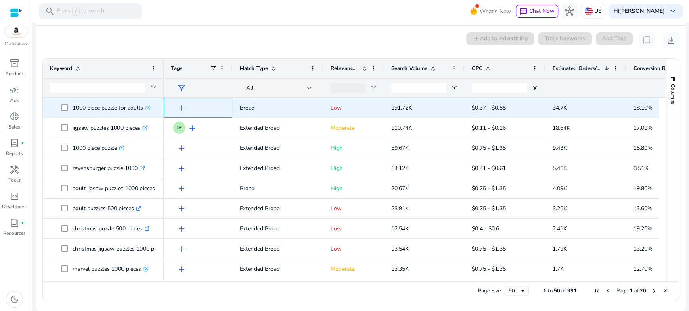
click at [180, 109] on span "add" at bounding box center [182, 108] width 10 height 10
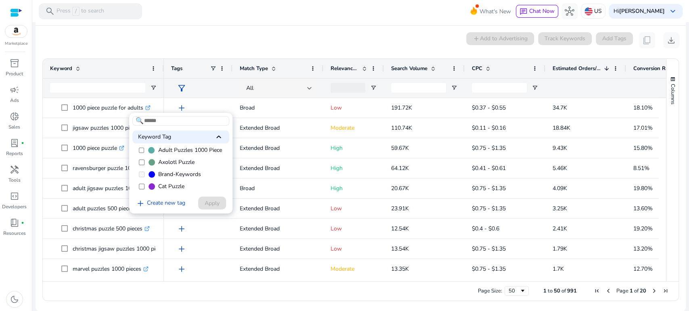
click at [213, 38] on div at bounding box center [344, 155] width 689 height 311
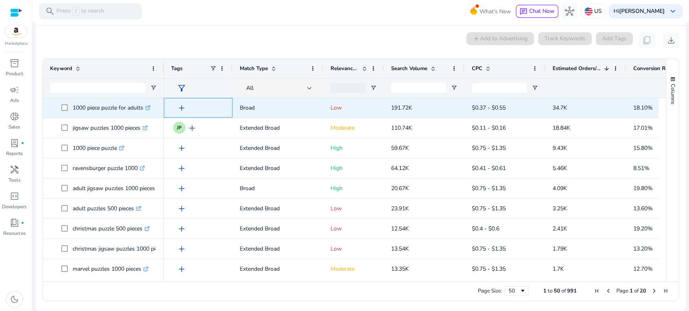
click at [182, 108] on span "add" at bounding box center [182, 108] width 10 height 10
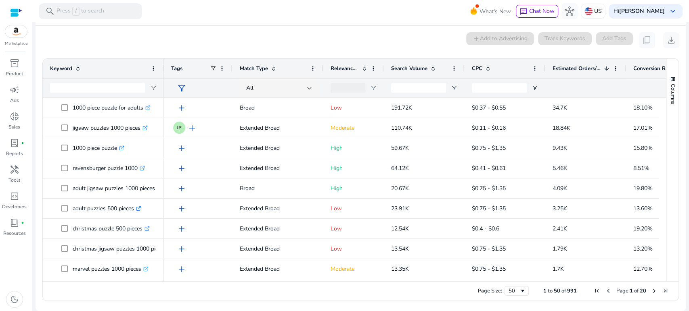
click at [208, 39] on div at bounding box center [344, 155] width 689 height 311
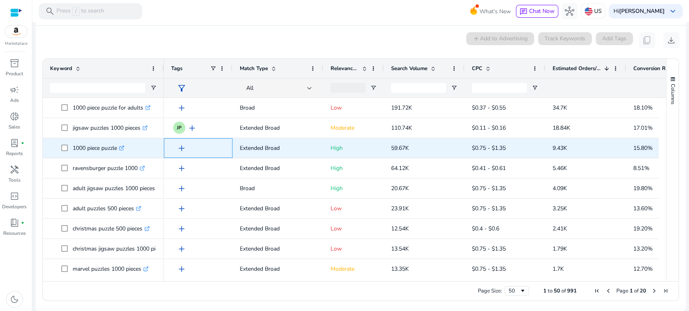
click at [182, 148] on span "add" at bounding box center [182, 149] width 10 height 10
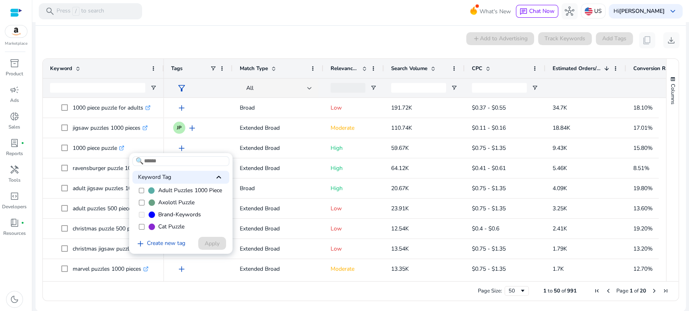
click at [176, 190] on span "Adult Puzzles 1000 Piece" at bounding box center [190, 191] width 64 height 8
click at [213, 241] on span "Apply" at bounding box center [212, 244] width 15 height 8
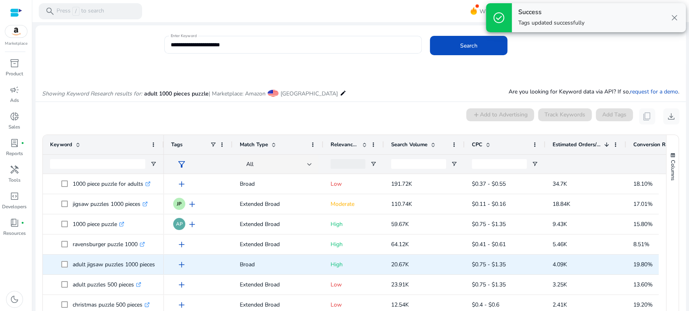
scroll to position [76, 0]
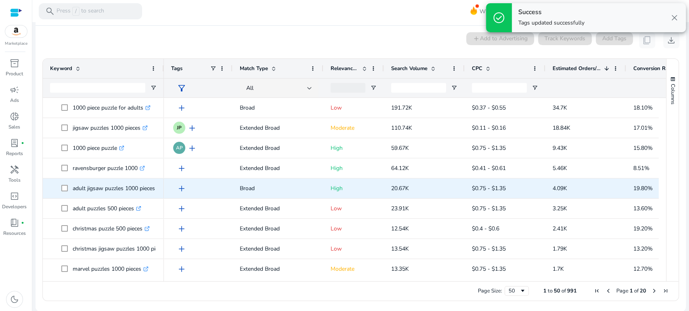
click at [179, 190] on span "add" at bounding box center [182, 189] width 10 height 10
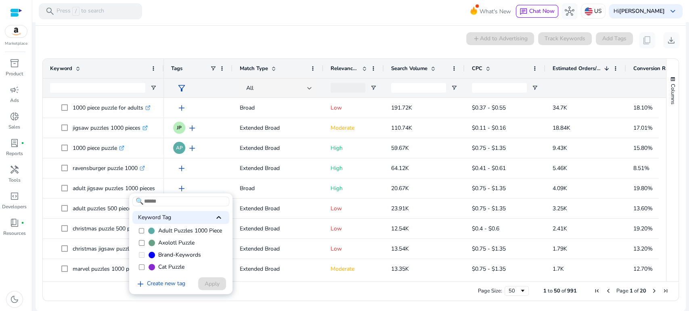
click at [165, 235] on span "Adult Puzzles 1000 Piece" at bounding box center [190, 231] width 64 height 8
click at [214, 282] on span "Apply" at bounding box center [212, 284] width 15 height 8
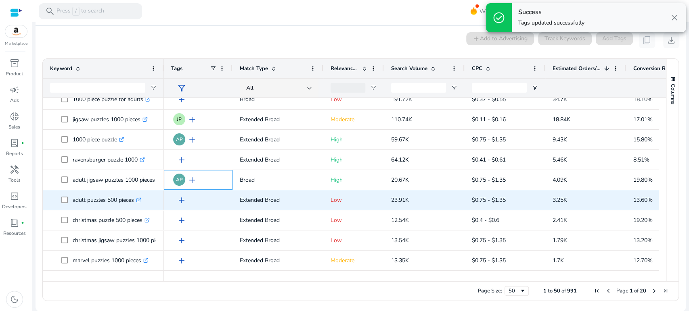
scroll to position [0, 0]
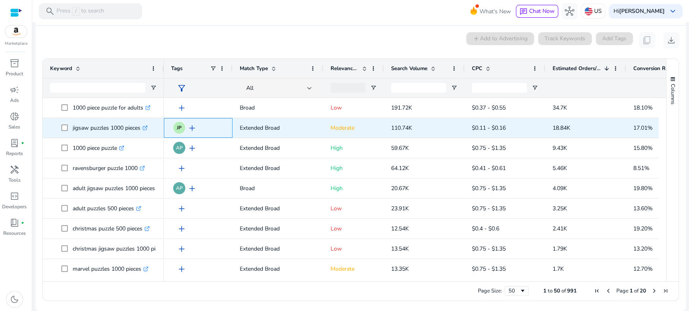
click at [193, 128] on span "add" at bounding box center [192, 128] width 10 height 10
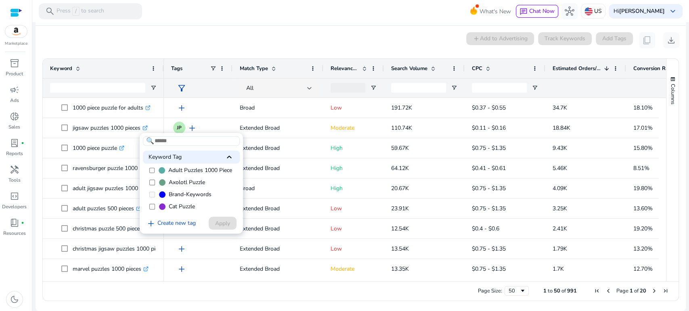
click at [167, 174] on label "Adult Puzzles 1000 Piece" at bounding box center [191, 171] width 97 height 12
click at [213, 220] on span at bounding box center [223, 223] width 28 height 19
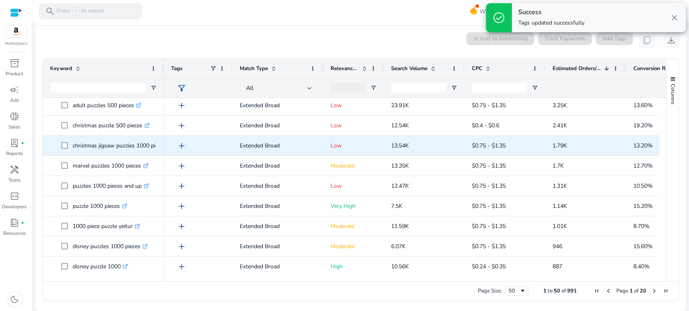
scroll to position [134, 0]
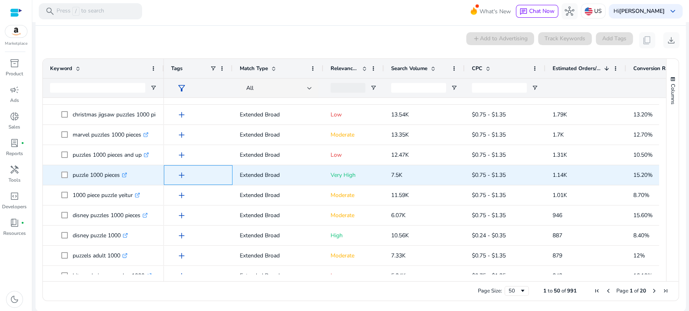
click at [181, 175] on span "add" at bounding box center [182, 176] width 10 height 10
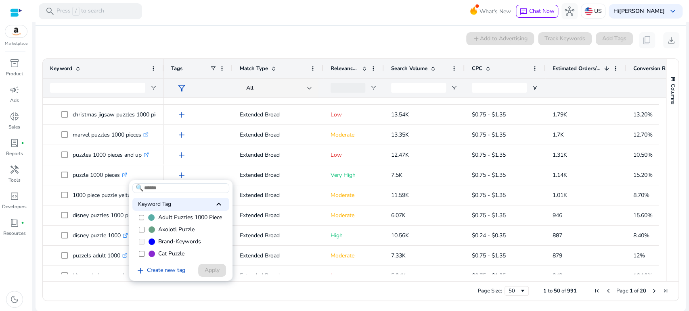
click at [188, 220] on span "Adult Puzzles 1000 Piece" at bounding box center [190, 218] width 64 height 8
click at [208, 271] on span "Apply" at bounding box center [212, 270] width 15 height 8
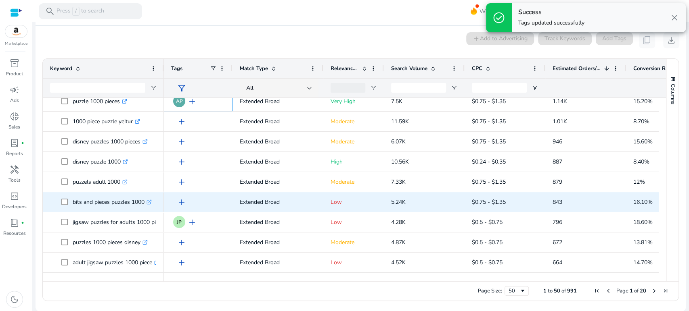
scroll to position [224, 0]
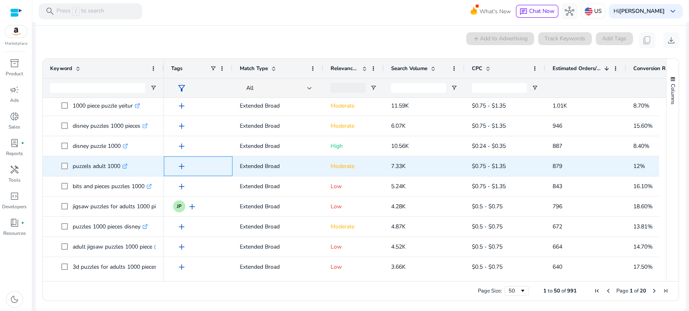
click at [181, 167] on span "add" at bounding box center [182, 167] width 10 height 10
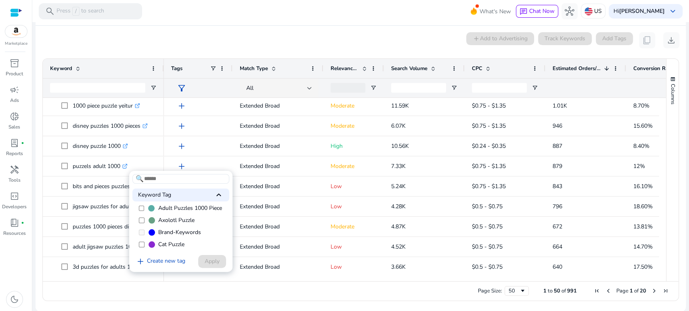
click at [164, 210] on span "Adult Puzzles 1000 Piece" at bounding box center [190, 209] width 64 height 8
click at [207, 257] on span at bounding box center [212, 261] width 28 height 19
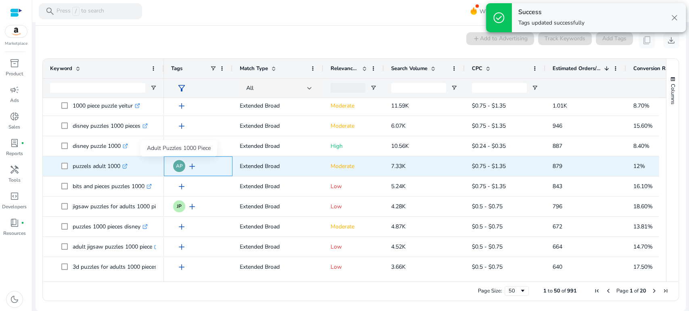
scroll to position [0, 0]
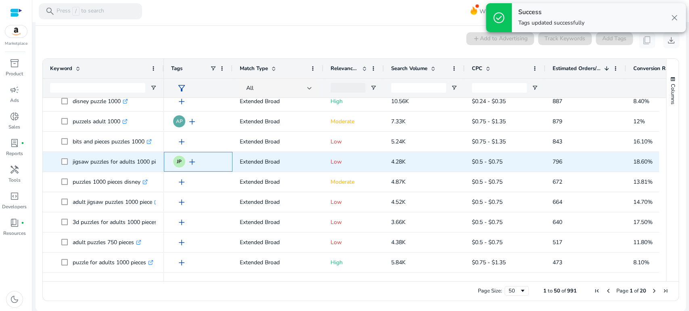
click at [192, 161] on span "add" at bounding box center [192, 162] width 10 height 10
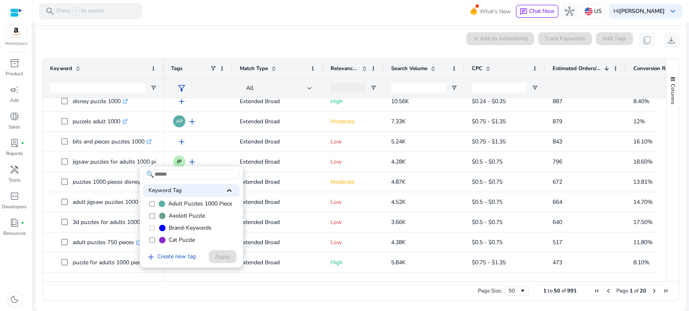
click at [198, 208] on span "Adult Puzzles 1000 Piece" at bounding box center [200, 204] width 64 height 8
click at [219, 262] on span at bounding box center [223, 256] width 28 height 19
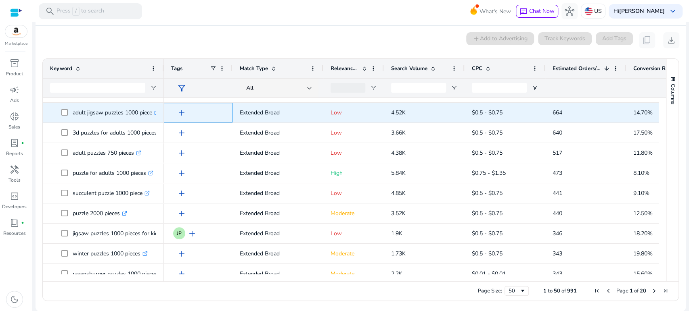
click at [181, 111] on span "add" at bounding box center [182, 113] width 10 height 10
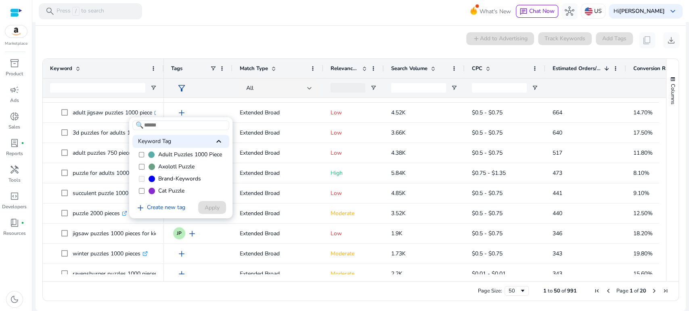
click at [188, 157] on span "Adult Puzzles 1000 Piece" at bounding box center [190, 155] width 64 height 8
click at [210, 205] on span "Apply" at bounding box center [212, 208] width 15 height 8
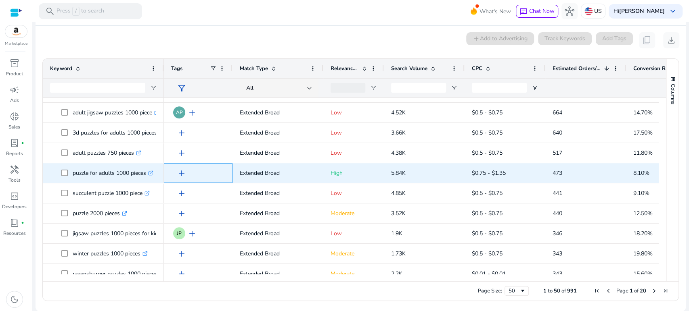
click at [181, 173] on span "add" at bounding box center [182, 174] width 10 height 10
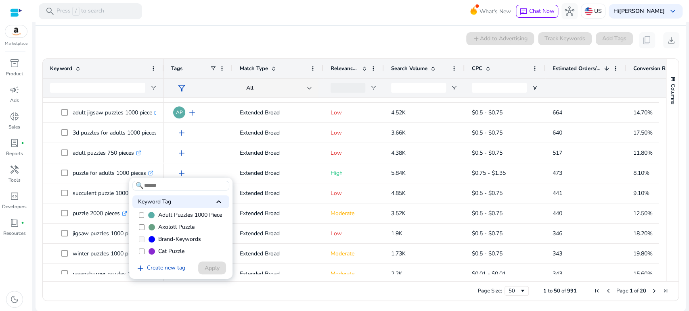
click at [184, 219] on span "Adult Puzzles 1000 Piece" at bounding box center [190, 215] width 64 height 8
click at [209, 266] on span "Apply" at bounding box center [212, 268] width 15 height 8
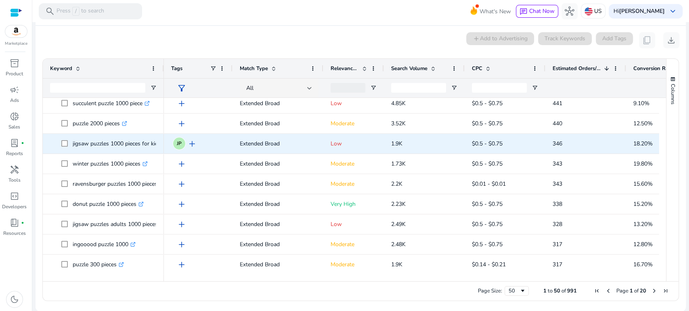
click at [191, 146] on span "add" at bounding box center [192, 144] width 10 height 10
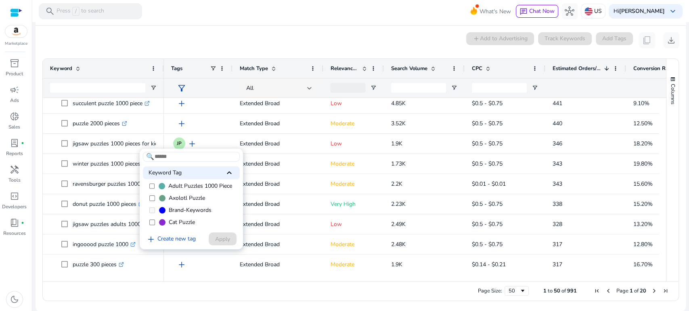
click at [194, 186] on span "Adult Puzzles 1000 Piece" at bounding box center [200, 186] width 64 height 8
click at [219, 237] on span "Apply" at bounding box center [222, 239] width 15 height 8
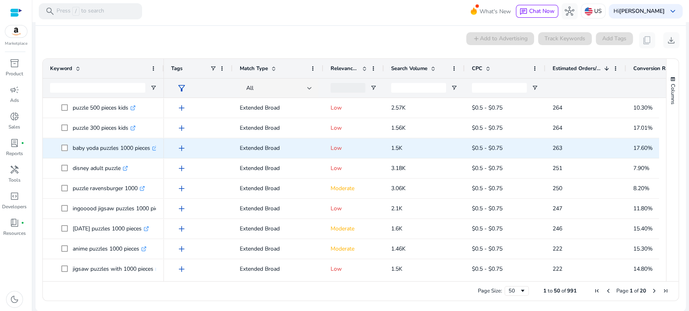
scroll to position [832, 0]
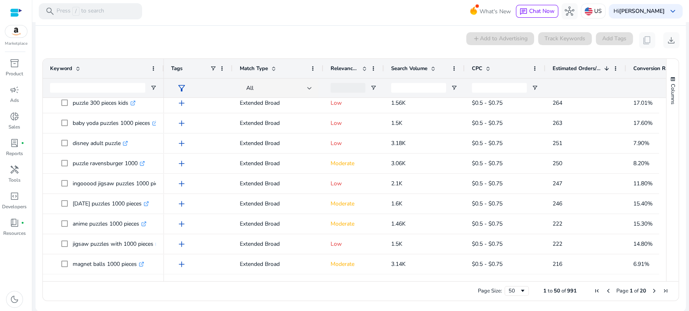
click at [640, 71] on span "Conversion Rate" at bounding box center [653, 68] width 40 height 7
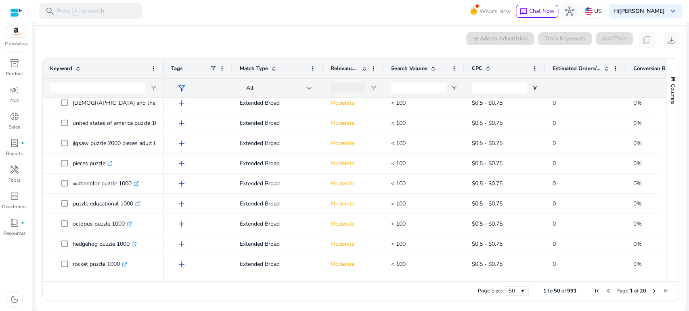
click at [644, 67] on span "Conversion Rate" at bounding box center [653, 68] width 40 height 7
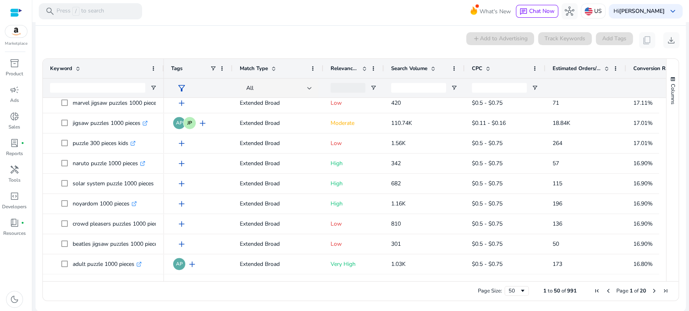
scroll to position [229, 0]
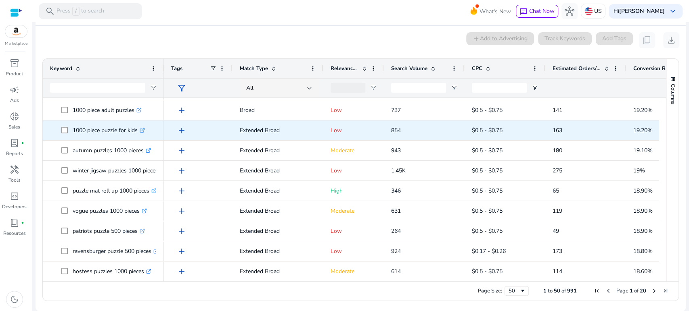
click at [181, 129] on span "add" at bounding box center [182, 131] width 10 height 10
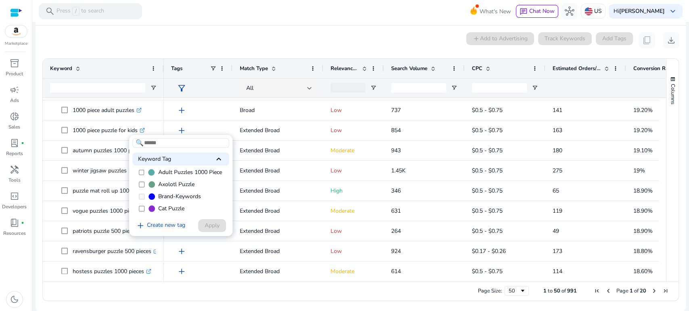
click at [177, 172] on span "Adult Puzzles 1000 Piece" at bounding box center [190, 173] width 64 height 8
click at [212, 226] on span "Apply" at bounding box center [212, 225] width 15 height 8
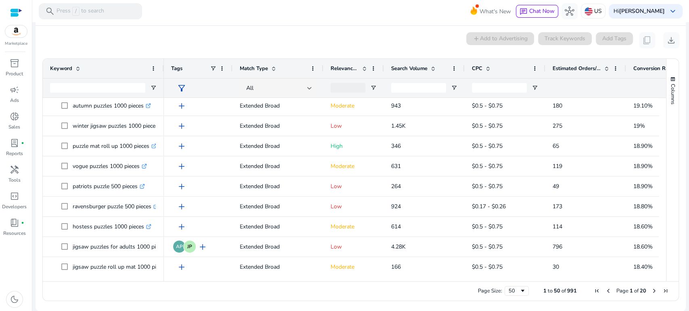
click at [288, 39] on div "0 keyword(s) selected add Add to Advertising Track Keywords Add Tags content_co…" at bounding box center [360, 40] width 637 height 16
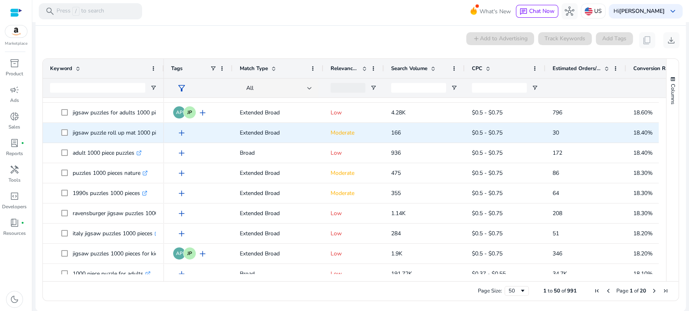
scroll to position [395, 0]
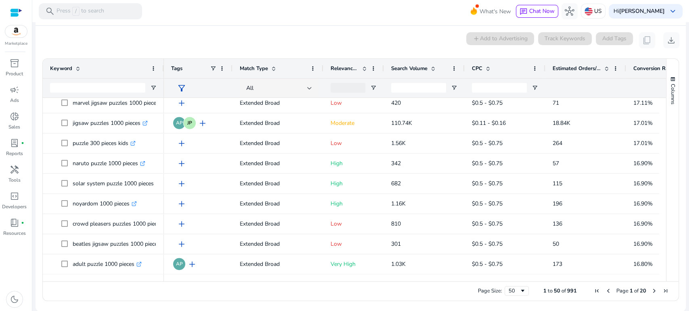
click at [374, 28] on mat-card "0 keyword(s) selected add Add to Advertising Track Keywords Add Tags content_co…" at bounding box center [360, 169] width 650 height 286
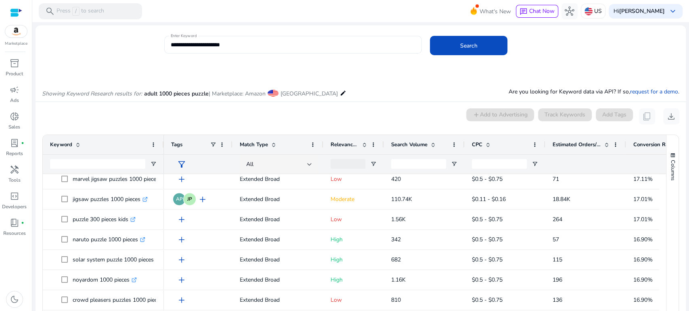
click at [215, 45] on input "**********" at bounding box center [293, 44] width 244 height 9
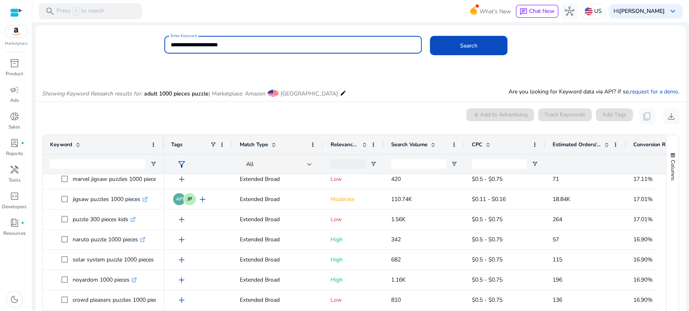
type input "**********"
click at [430, 36] on button "Search" at bounding box center [468, 45] width 77 height 19
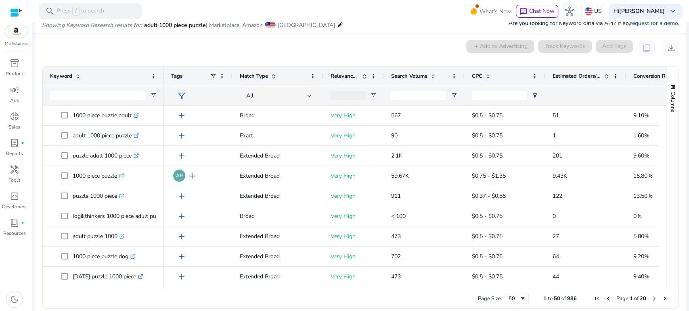
click at [576, 77] on span "Estimated Orders/Month" at bounding box center [576, 76] width 48 height 7
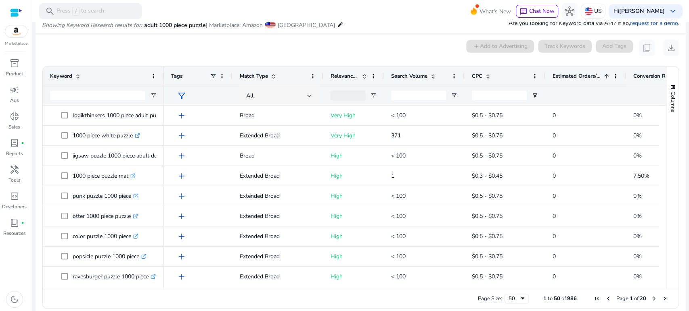
click at [576, 77] on span "Estimated Orders/Month" at bounding box center [576, 76] width 48 height 7
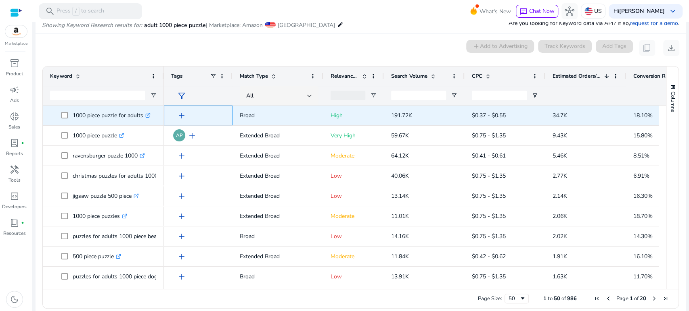
click at [178, 115] on span "add" at bounding box center [182, 116] width 10 height 10
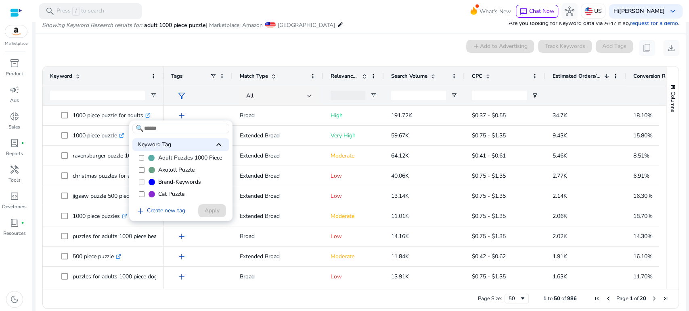
click at [156, 160] on label "Adult Puzzles 1000 Piece" at bounding box center [180, 158] width 97 height 12
click at [210, 207] on button "Apply" at bounding box center [212, 211] width 28 height 13
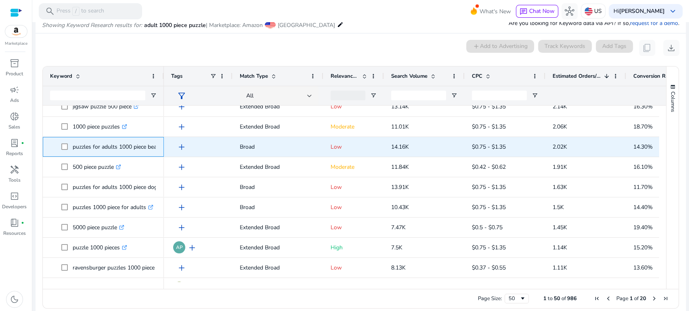
click at [141, 147] on p "puzzles for adults 1000 piece beach .st0{fill:#2c8af8}" at bounding box center [121, 147] width 97 height 17
drag, startPoint x: 152, startPoint y: 147, endPoint x: 140, endPoint y: 145, distance: 11.5
click at [140, 145] on p "puzzles for adults 1000 piece beach .st0{fill:#2c8af8}" at bounding box center [121, 147] width 97 height 17
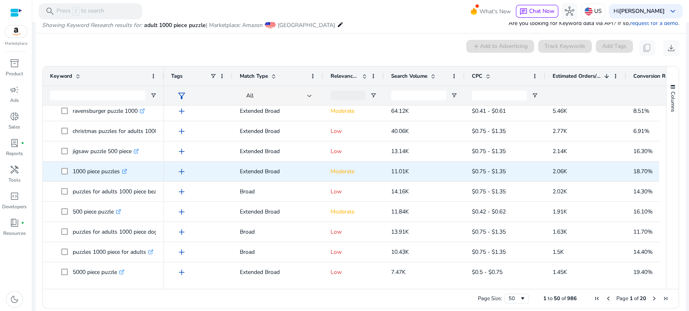
click at [181, 170] on span "add" at bounding box center [182, 172] width 10 height 10
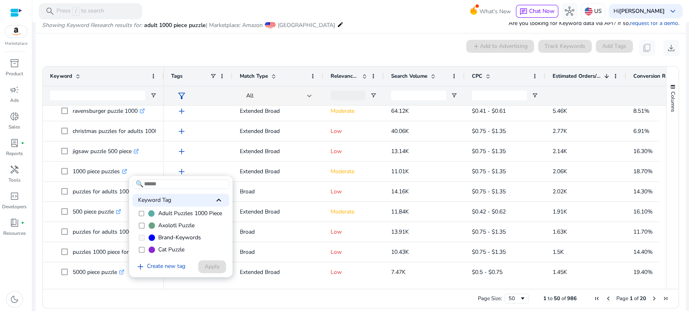
click at [182, 216] on span "Adult Puzzles 1000 Piece" at bounding box center [190, 214] width 64 height 8
click at [207, 267] on span "Apply" at bounding box center [212, 267] width 15 height 8
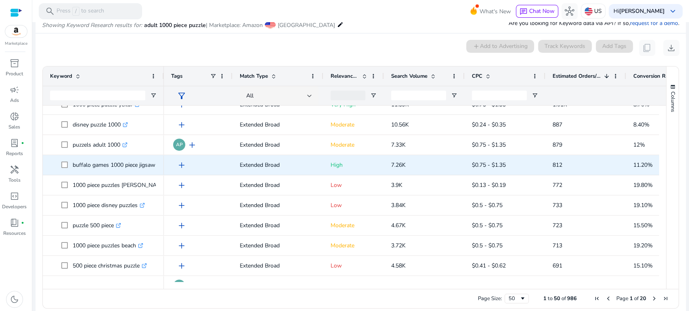
scroll to position [357, 0]
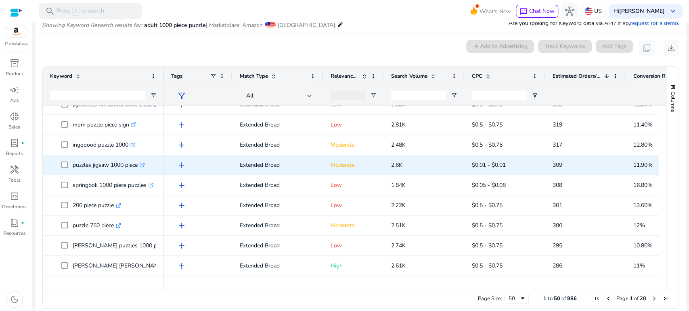
click at [181, 165] on span "add" at bounding box center [182, 166] width 10 height 10
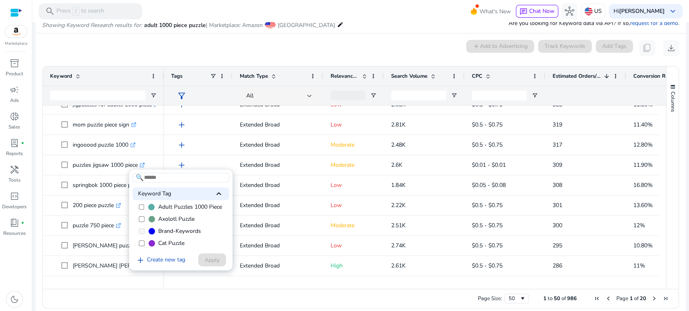
click at [194, 205] on span "Adult Puzzles 1000 Piece" at bounding box center [190, 207] width 64 height 8
click at [216, 260] on span "Apply" at bounding box center [212, 260] width 15 height 8
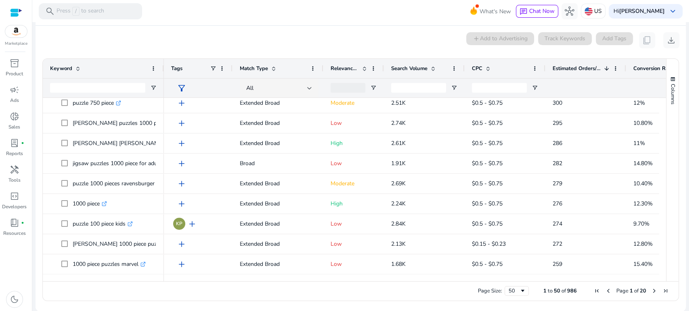
click at [634, 65] on span "Conversion Rate" at bounding box center [653, 68] width 40 height 7
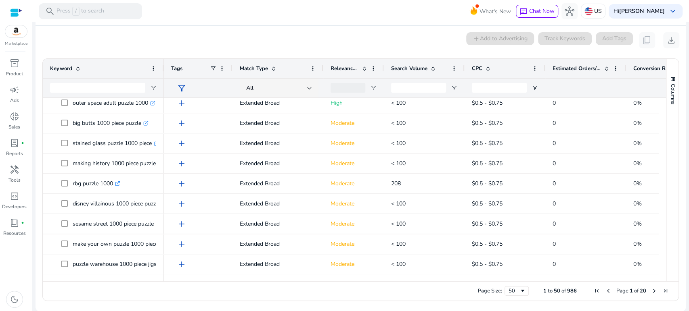
click at [635, 69] on span "Conversion Rate" at bounding box center [653, 68] width 40 height 7
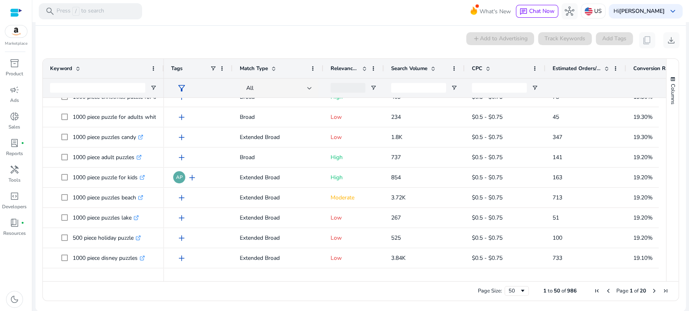
click at [265, 25] on div "Showing Keyword Research results for: adult 1000 piece puzzle | Marketplace: Am…" at bounding box center [360, 151] width 650 height 319
click at [16, 167] on span "handyman" at bounding box center [15, 170] width 10 height 10
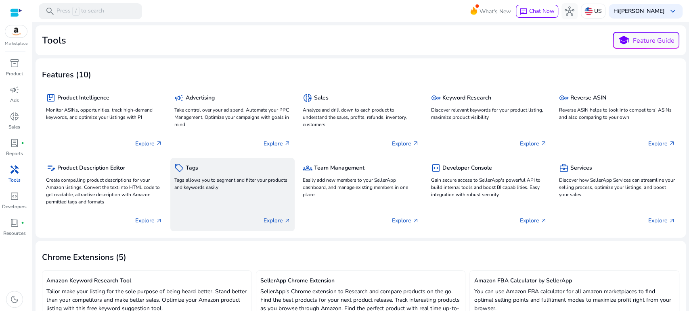
click at [228, 182] on p "Tags allows you to segment and filter your products and keywords easily" at bounding box center [232, 184] width 116 height 15
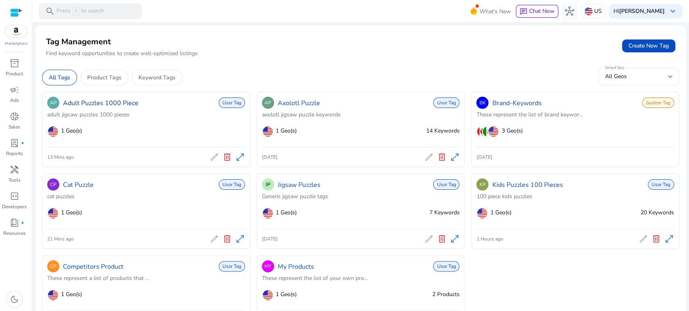
click at [113, 103] on link "Adult Puzzles 1000 Piece" at bounding box center [100, 103] width 75 height 10
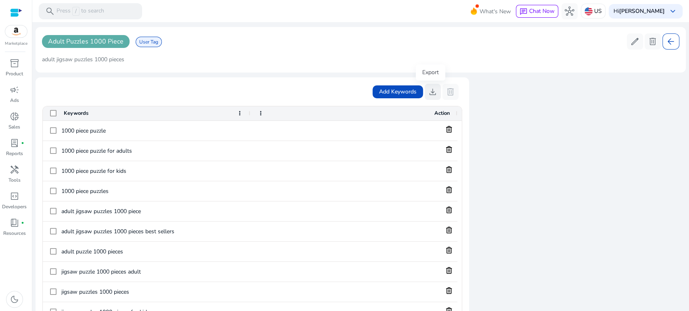
click at [432, 92] on span "download" at bounding box center [433, 92] width 10 height 10
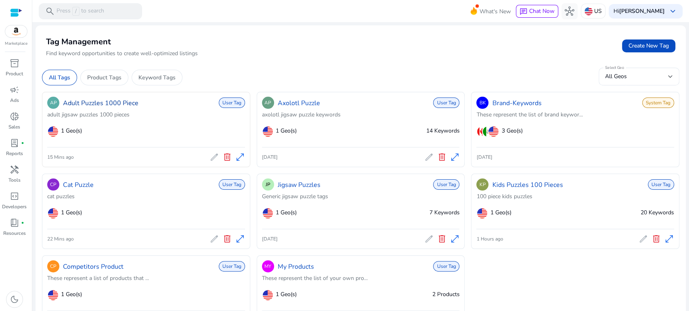
click at [111, 102] on link "Adult Puzzles 1000 Piece" at bounding box center [100, 103] width 75 height 10
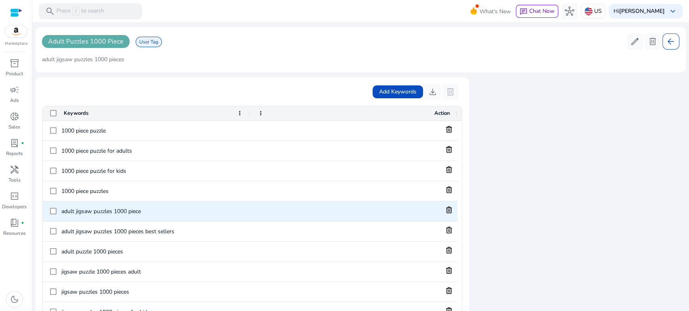
drag, startPoint x: 328, startPoint y: 229, endPoint x: 325, endPoint y: 225, distance: 4.9
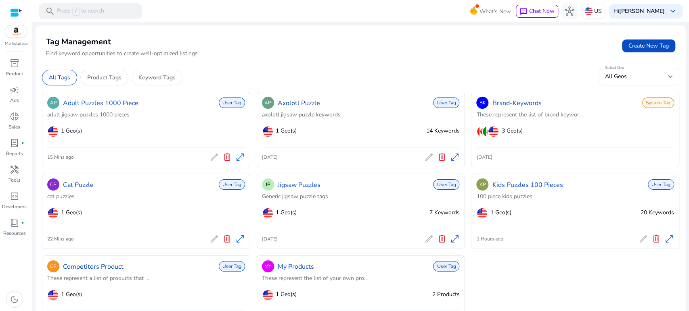
click at [309, 98] on link "Axolotl Puzzle" at bounding box center [299, 103] width 42 height 10
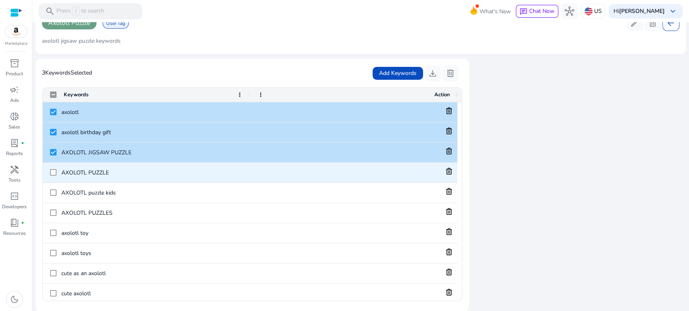
click at [49, 170] on div "AXOLOTL PUZZLE" at bounding box center [146, 173] width 207 height 20
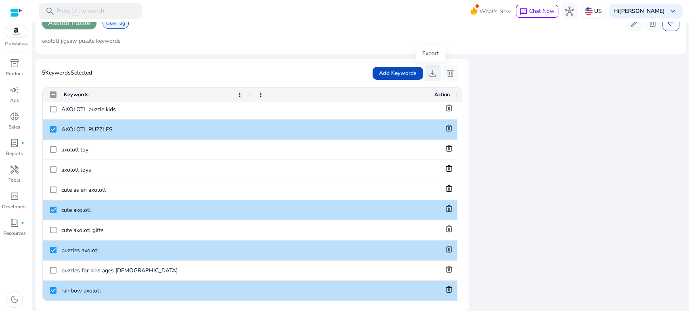
click at [429, 73] on span "download" at bounding box center [433, 74] width 10 height 10
